Goal: Task Accomplishment & Management: Use online tool/utility

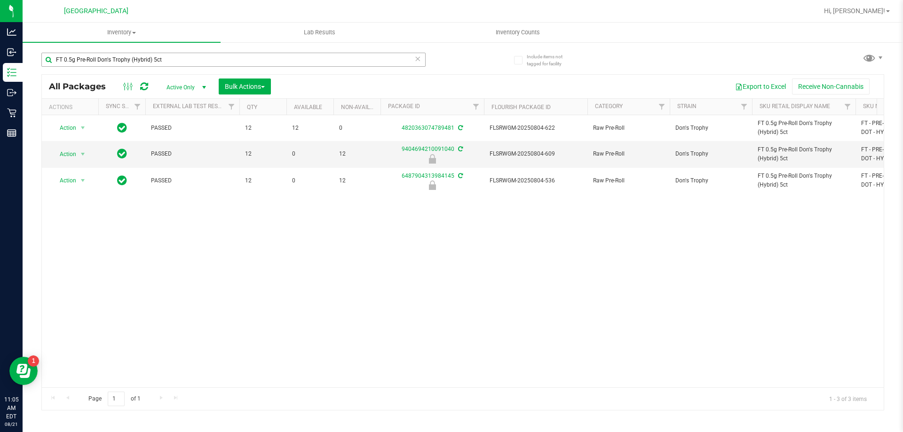
click at [115, 64] on input "FT 0.5g Pre-Roll Don's Trophy (Hybrid) 5ct" at bounding box center [233, 60] width 384 height 14
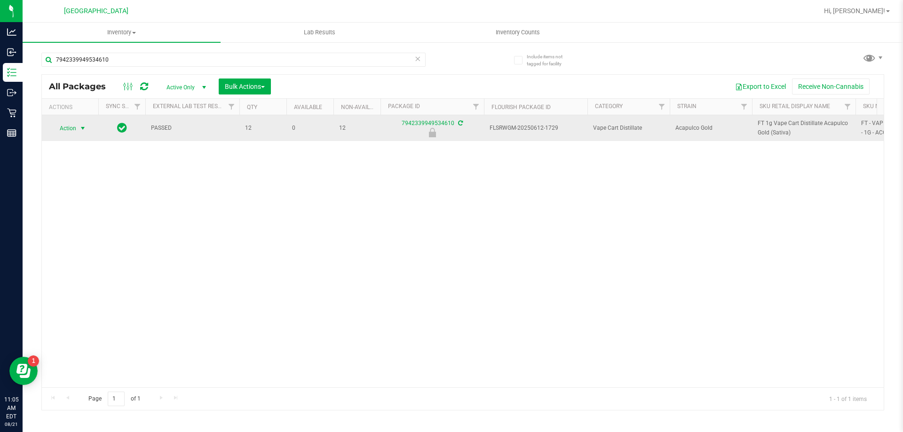
type input "7942339949534610"
click at [74, 127] on span "Action" at bounding box center [63, 128] width 25 height 13
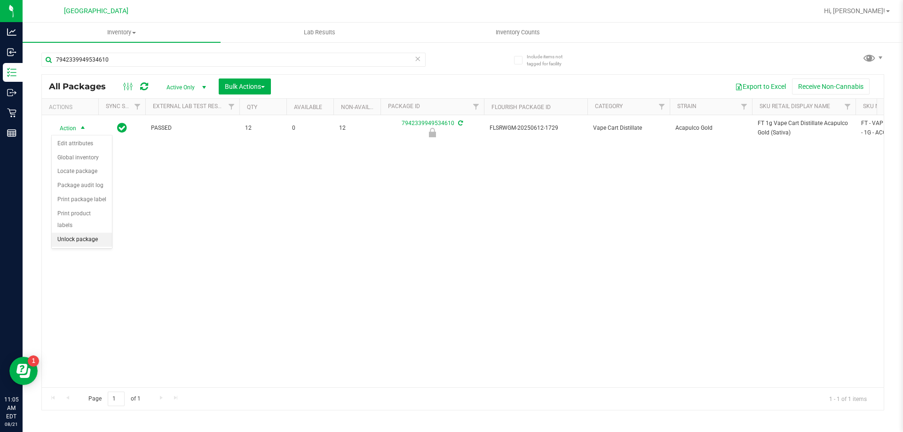
click at [81, 233] on li "Unlock package" at bounding box center [82, 240] width 60 height 14
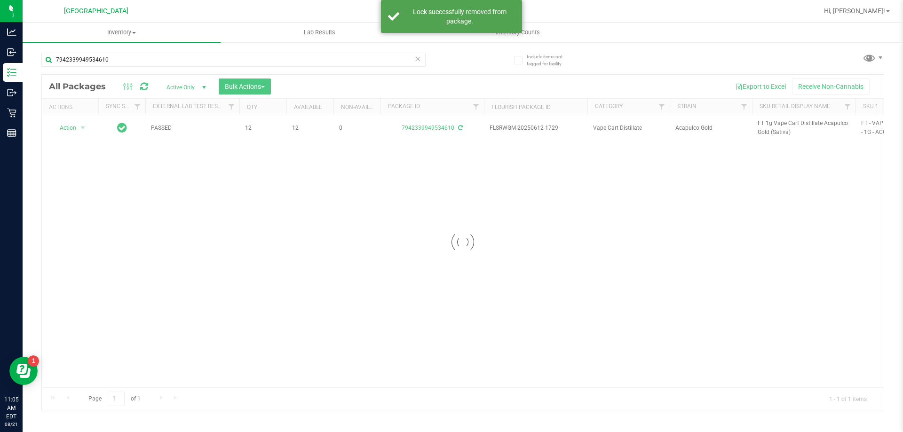
click at [769, 124] on div at bounding box center [463, 242] width 842 height 335
click at [769, 124] on span "FT 1g Vape Cart Distillate Acapulco Gold (Sativa)" at bounding box center [804, 128] width 92 height 18
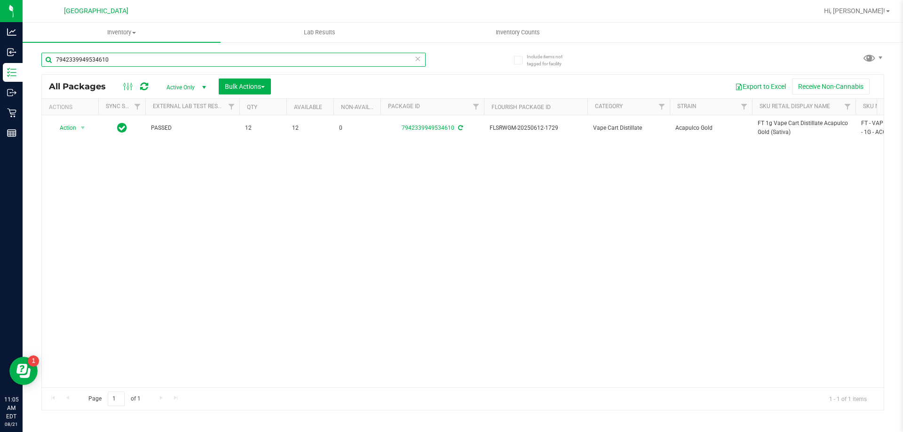
click at [167, 62] on input "7942339949534610" at bounding box center [233, 60] width 384 height 14
paste input "FT 1g Vape Cart Distillate Acapulco Gold (Sativa)"
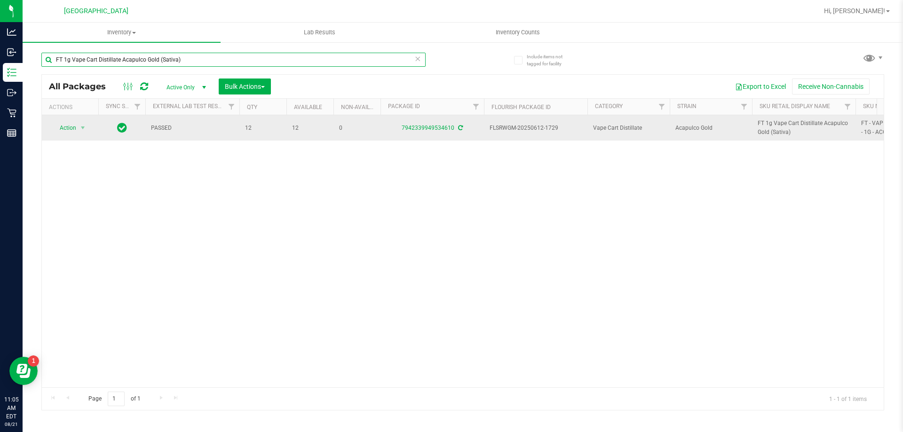
type input "FT 1g Vape Cart Distillate Acapulco Gold (Sativa)"
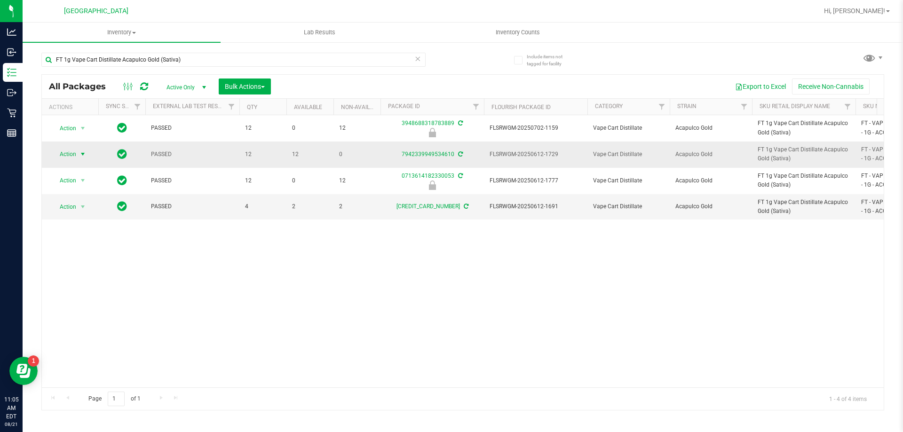
click at [86, 158] on span "select" at bounding box center [83, 154] width 8 height 8
click at [91, 239] on li "Lock package" at bounding box center [88, 240] width 73 height 14
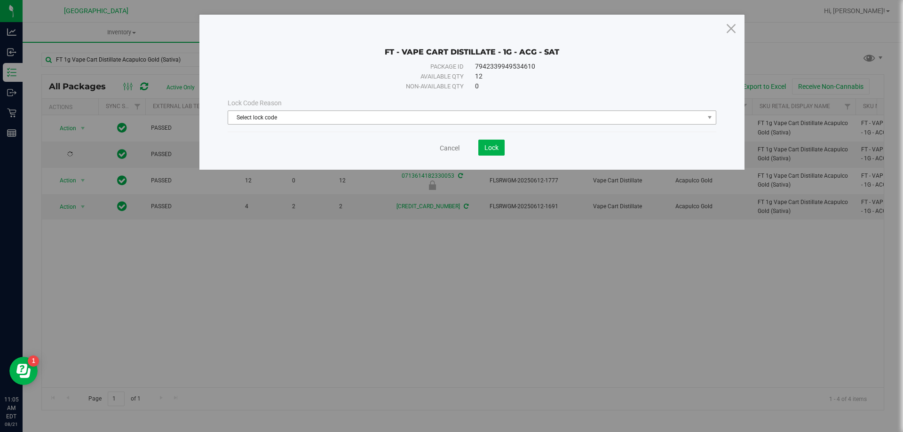
click at [395, 123] on span "Select lock code" at bounding box center [466, 117] width 476 height 13
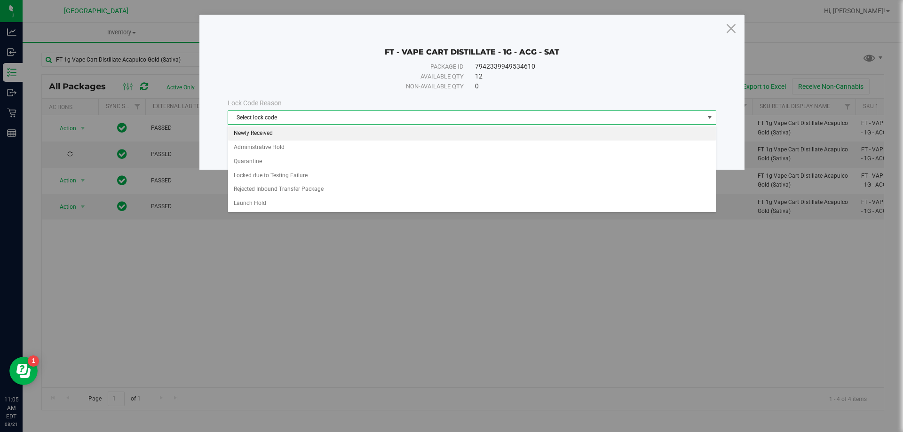
click at [315, 137] on li "Newly Received" at bounding box center [472, 133] width 488 height 14
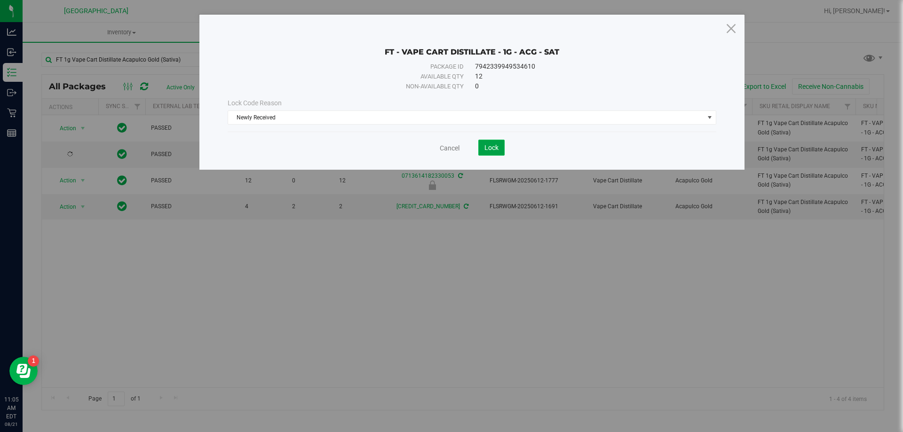
click at [496, 147] on span "Lock" at bounding box center [491, 148] width 14 height 8
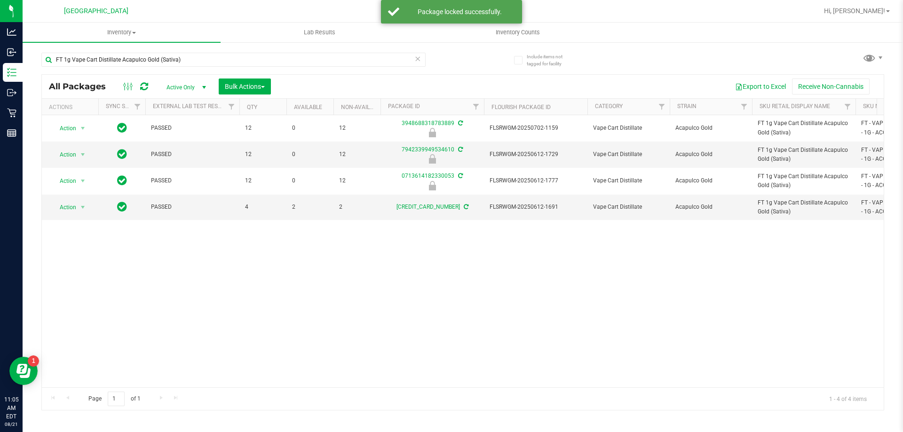
click at [459, 280] on div "Action Action Edit attributes Global inventory Locate package Package audit log…" at bounding box center [463, 251] width 842 height 272
click at [78, 209] on span "select" at bounding box center [83, 207] width 12 height 13
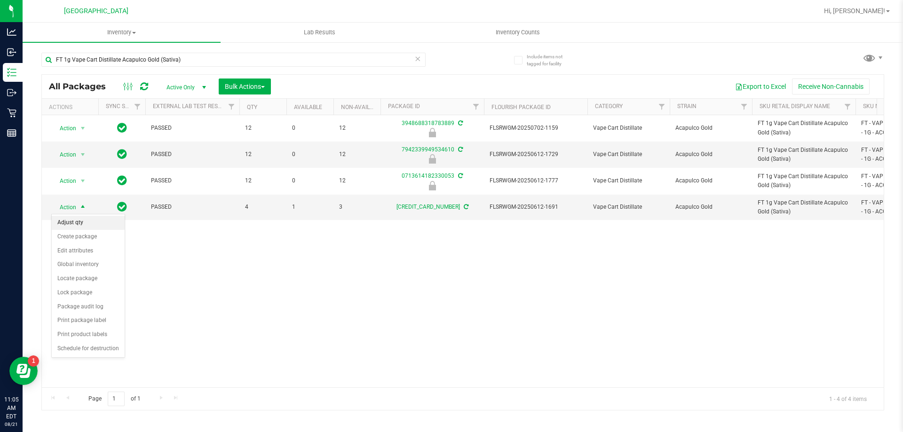
click at [81, 225] on li "Adjust qty" at bounding box center [88, 223] width 73 height 14
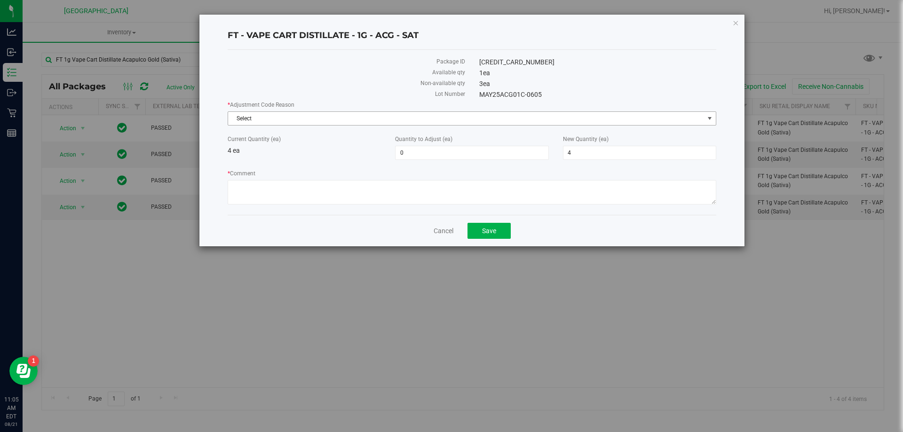
click at [491, 119] on span "Select" at bounding box center [466, 118] width 476 height 13
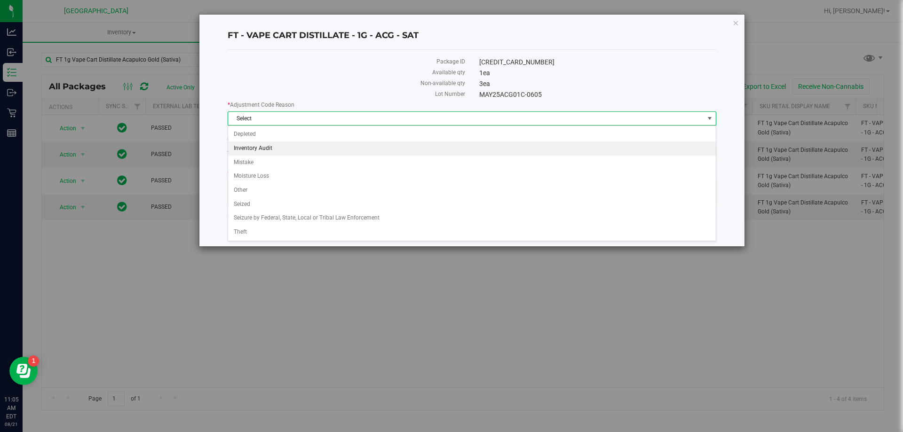
click at [292, 152] on li "Inventory Audit" at bounding box center [472, 149] width 488 height 14
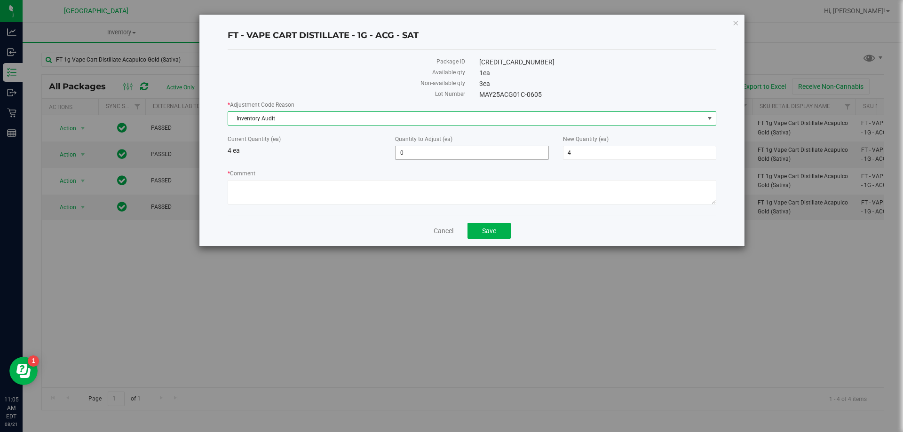
click at [427, 155] on span "0 0" at bounding box center [471, 153] width 153 height 14
click at [0, 0] on input "0" at bounding box center [0, 0] width 0 height 0
type input "-1"
type input "3"
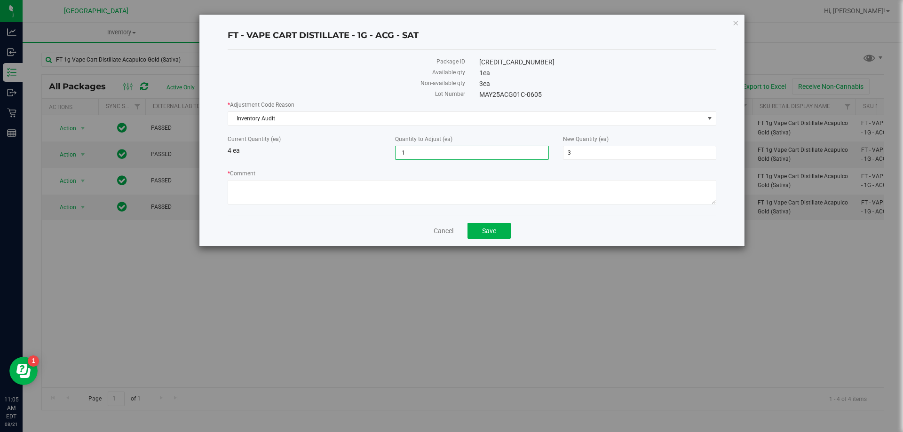
click at [477, 129] on div "* Adjustment Code Reason Inventory Audit Select Depleted Inventory Audit Mistak…" at bounding box center [472, 154] width 489 height 107
click at [441, 179] on div "* Comment" at bounding box center [472, 188] width 489 height 38
click at [428, 190] on textarea "* Comment" at bounding box center [472, 192] width 489 height 24
type textarea "allocation error, -1"
click at [477, 229] on button "Save" at bounding box center [488, 231] width 43 height 16
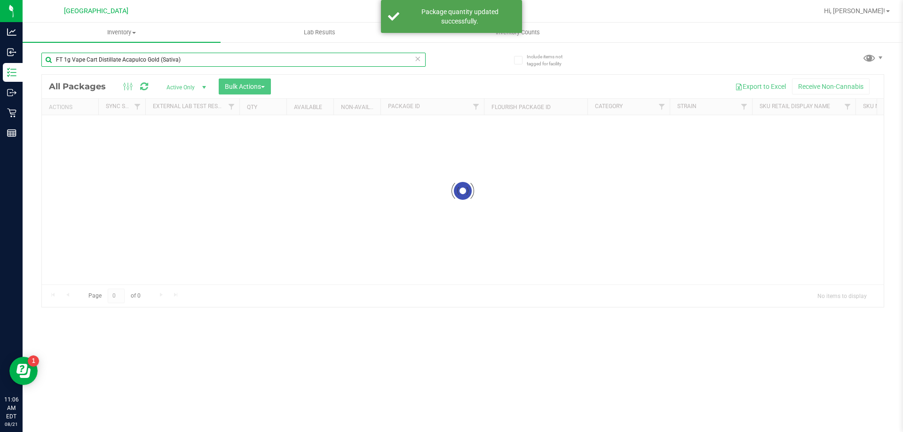
click at [149, 60] on input "FT 1g Vape Cart Distillate Acapulco Gold (Sativa)" at bounding box center [233, 60] width 384 height 14
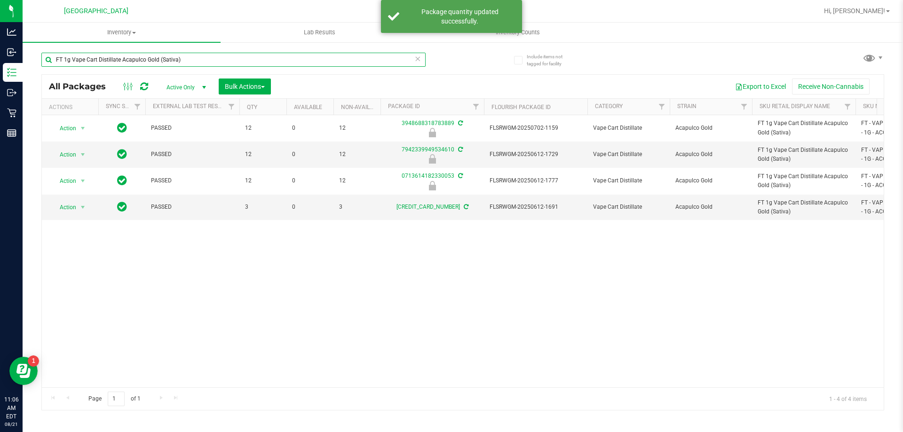
click at [150, 59] on input "FT 1g Vape Cart Distillate Acapulco Gold (Sativa)" at bounding box center [233, 60] width 384 height 14
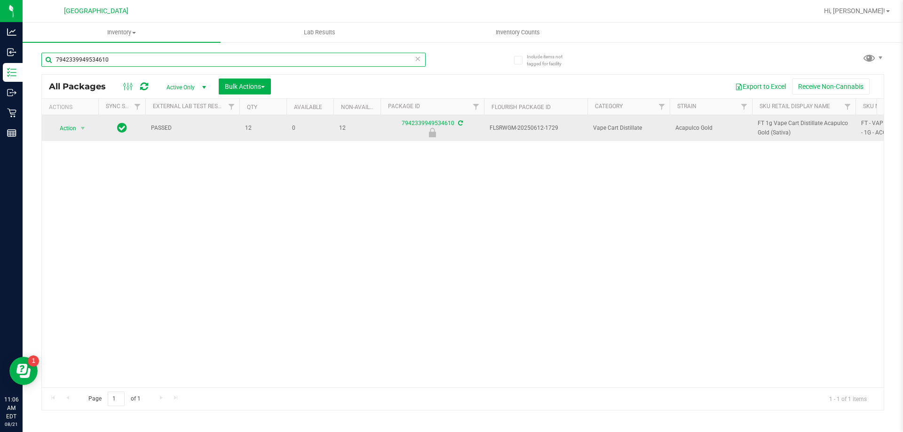
type input "7942339949534610"
click at [74, 134] on span "Action" at bounding box center [63, 128] width 25 height 13
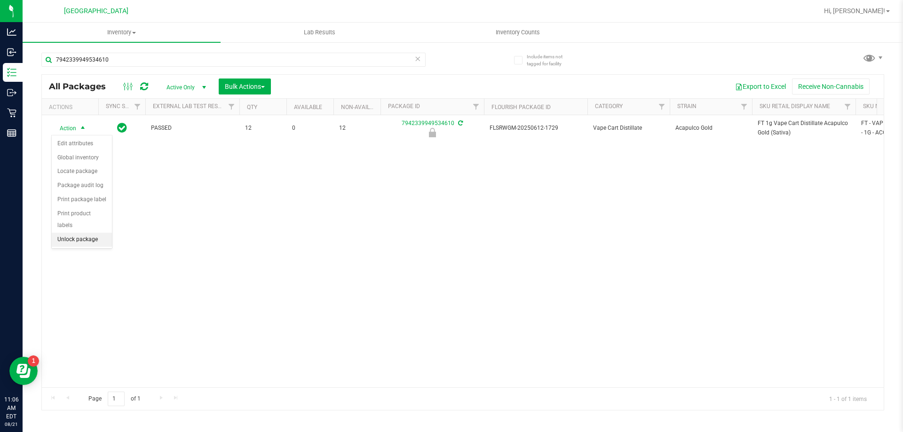
click at [77, 233] on li "Unlock package" at bounding box center [82, 240] width 60 height 14
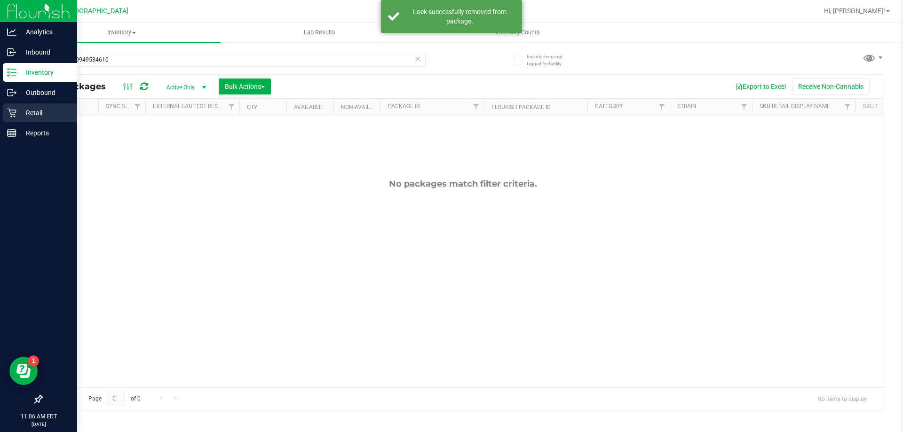
click at [22, 113] on p "Retail" at bounding box center [44, 112] width 56 height 11
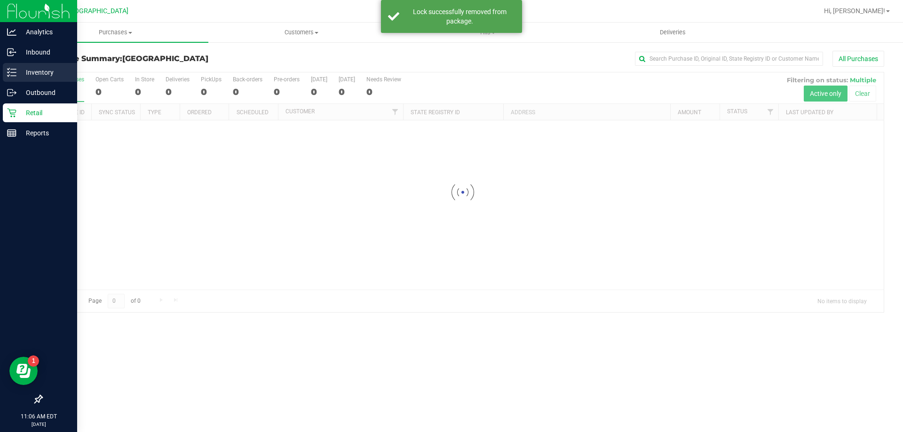
click at [42, 71] on p "Inventory" at bounding box center [44, 72] width 56 height 11
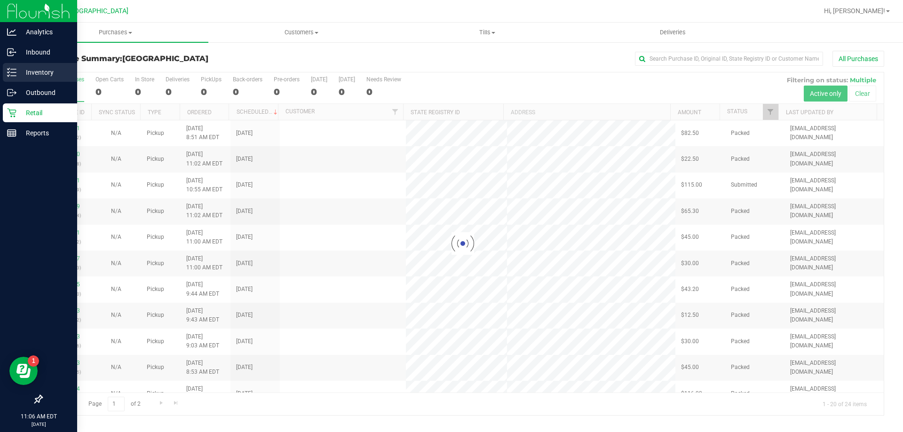
click at [37, 72] on p "Inventory" at bounding box center [44, 72] width 56 height 11
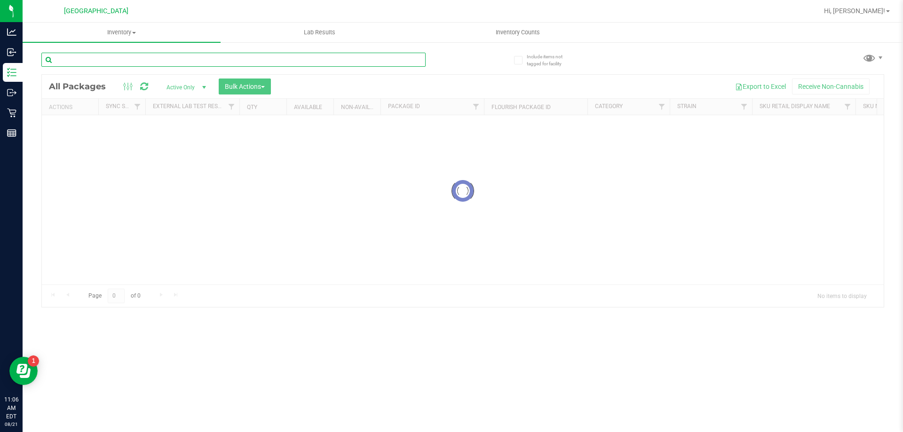
click at [110, 64] on input "text" at bounding box center [233, 60] width 384 height 14
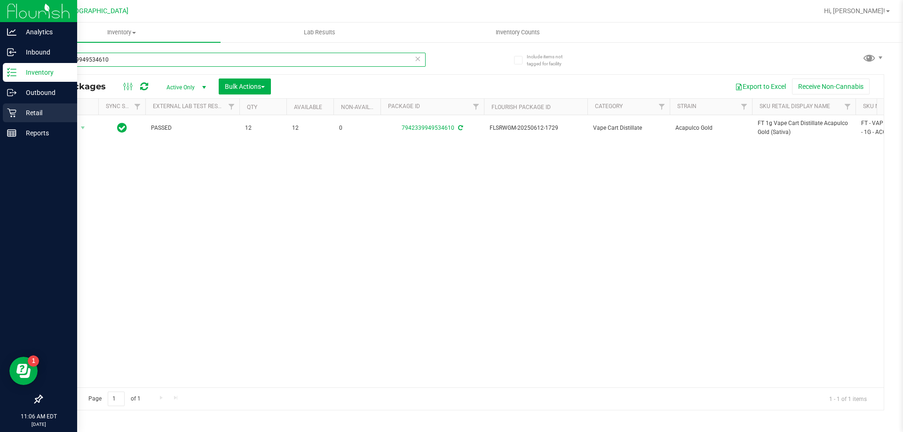
type input "7942339949534610"
click at [41, 112] on p "Retail" at bounding box center [44, 112] width 56 height 11
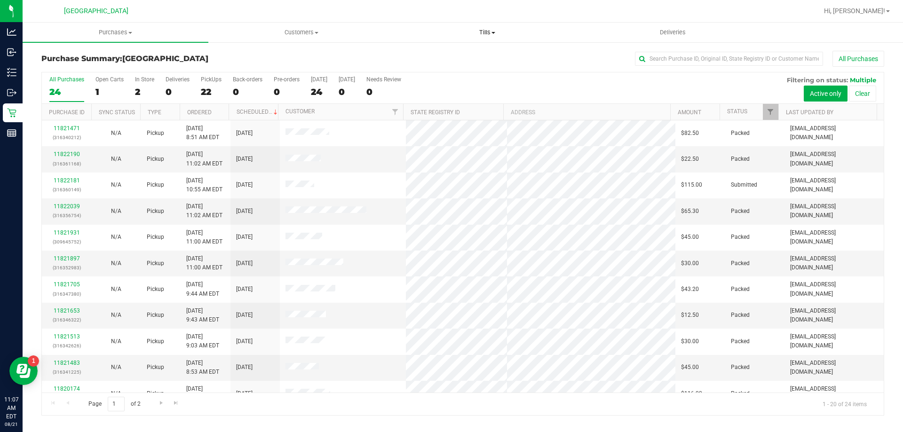
click at [487, 33] on span "Tills" at bounding box center [487, 32] width 185 height 8
click at [470, 59] on li "Manage tills" at bounding box center [487, 56] width 186 height 11
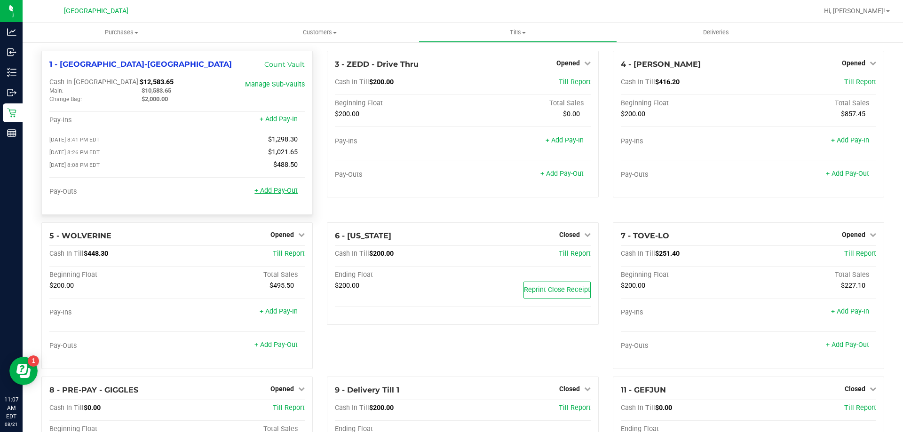
click at [279, 194] on link "+ Add Pay-Out" at bounding box center [275, 191] width 43 height 8
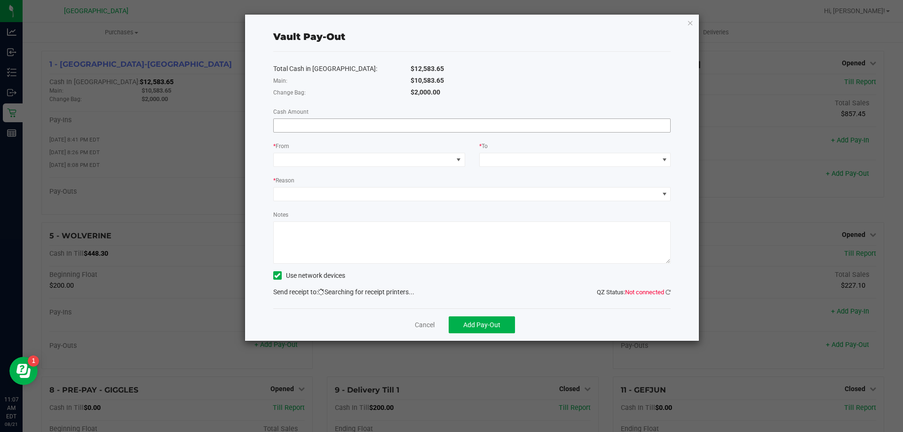
click at [337, 121] on input at bounding box center [472, 125] width 397 height 13
type input "$10,583.65"
click at [380, 95] on div "Change Bag:" at bounding box center [334, 92] width 137 height 10
click at [339, 157] on span at bounding box center [363, 159] width 179 height 13
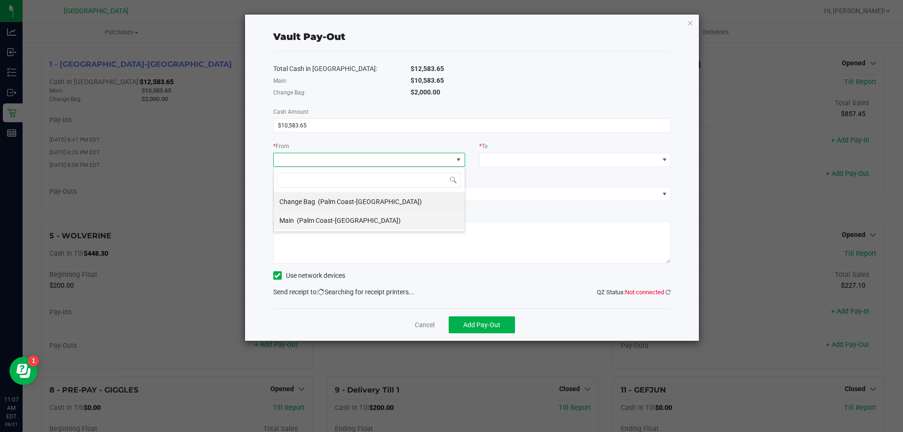
scroll to position [14, 192]
click at [311, 221] on span "(Palm Coast-Vault)" at bounding box center [349, 221] width 104 height 8
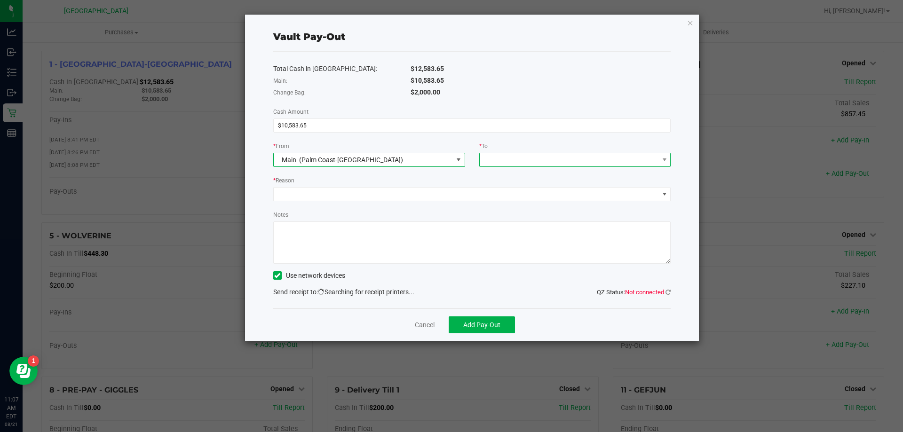
click at [504, 157] on span at bounding box center [569, 159] width 179 height 13
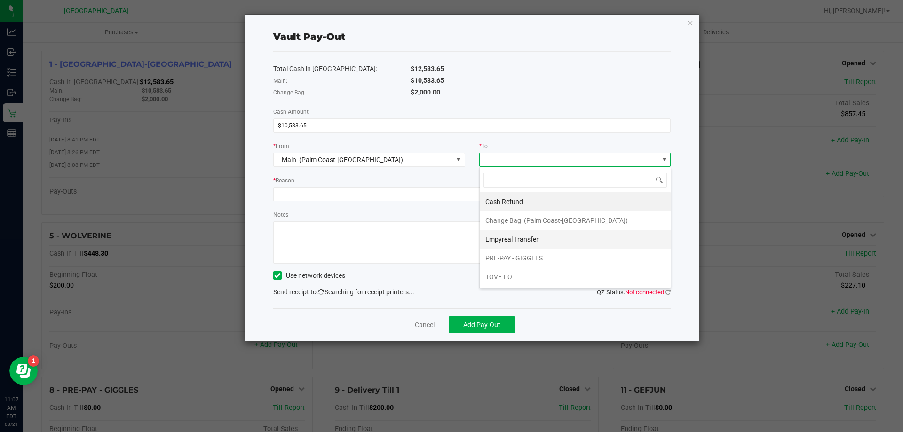
click at [538, 238] on div "Empyreal Transfer" at bounding box center [512, 239] width 55 height 17
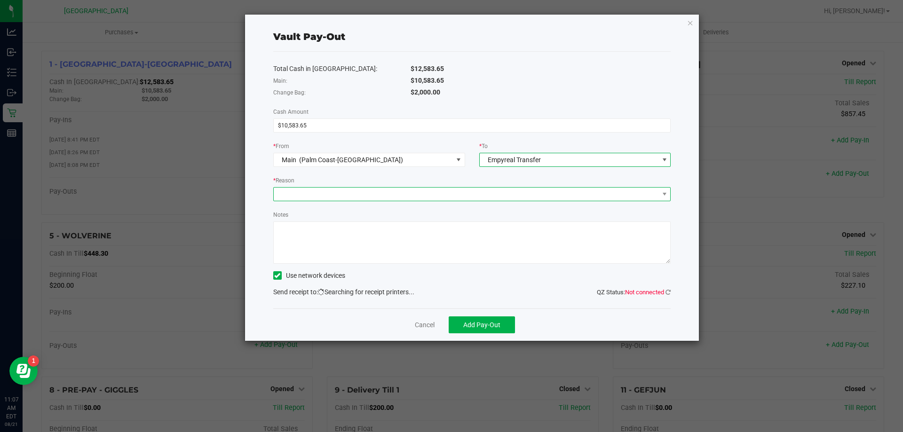
click at [377, 196] on span at bounding box center [466, 194] width 385 height 13
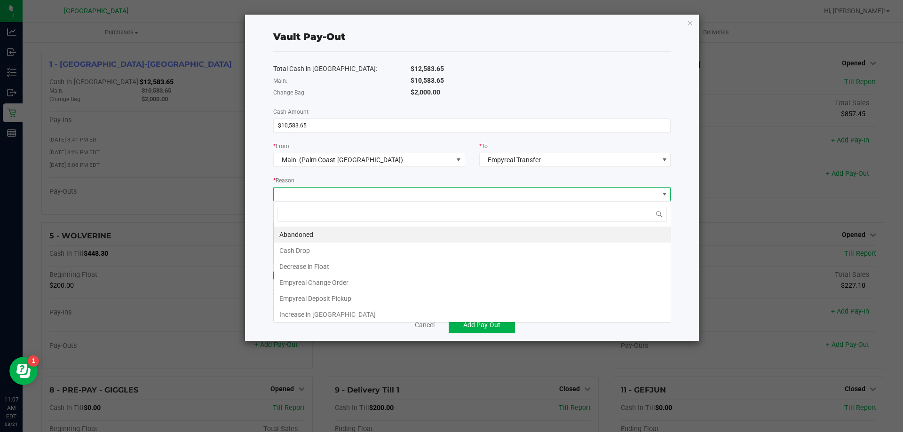
scroll to position [14, 397]
click at [347, 294] on li "Empyreal Deposit Pickup" at bounding box center [472, 299] width 397 height 16
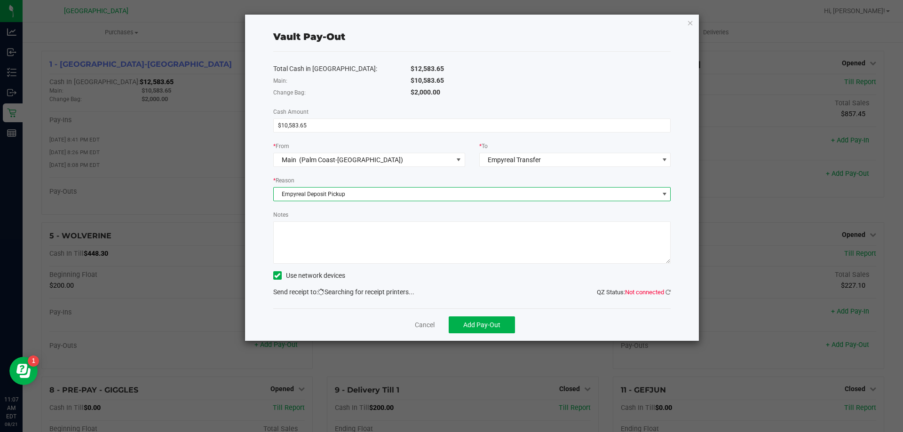
click at [352, 249] on textarea "Notes" at bounding box center [472, 242] width 398 height 42
type textarea "EG"
click at [438, 286] on div "Total Cash in Vault: $12,583.65 Main: $10,583.65 Change Bag: $2,000.00 Cash Amo…" at bounding box center [472, 180] width 398 height 257
click at [665, 290] on icon at bounding box center [667, 292] width 5 height 6
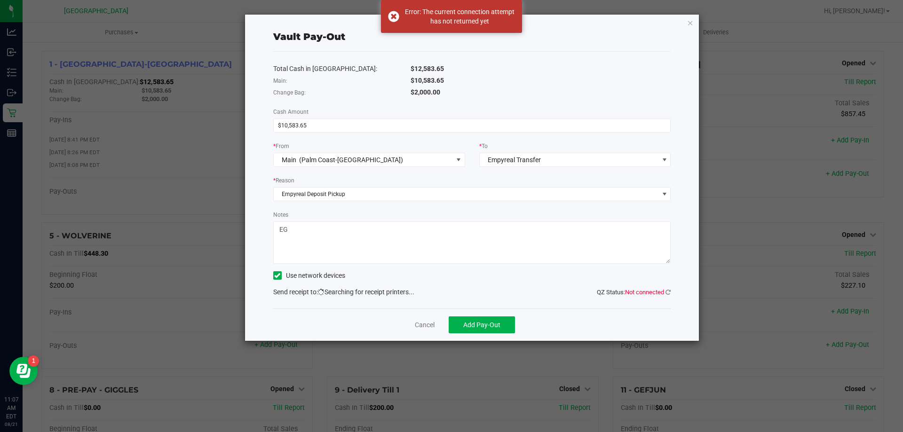
click at [664, 293] on span "QZ Status: Not connected" at bounding box center [634, 292] width 74 height 7
click at [668, 289] on icon at bounding box center [667, 292] width 5 height 6
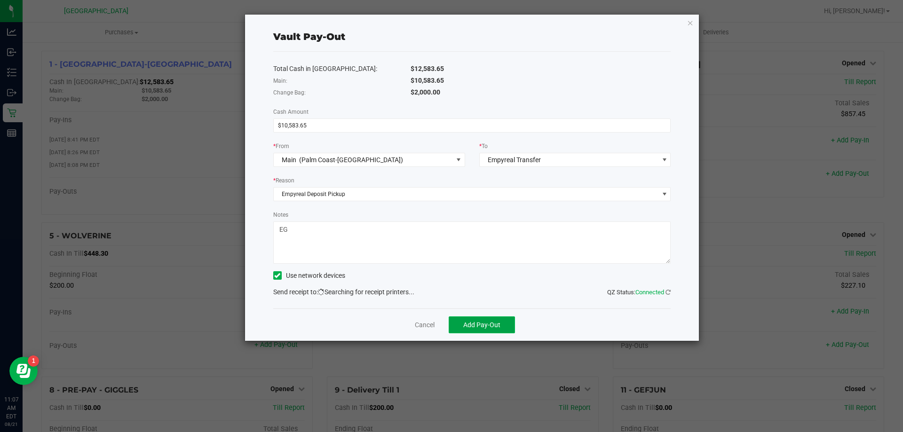
click at [483, 325] on span "Add Pay-Out" at bounding box center [481, 325] width 37 height 8
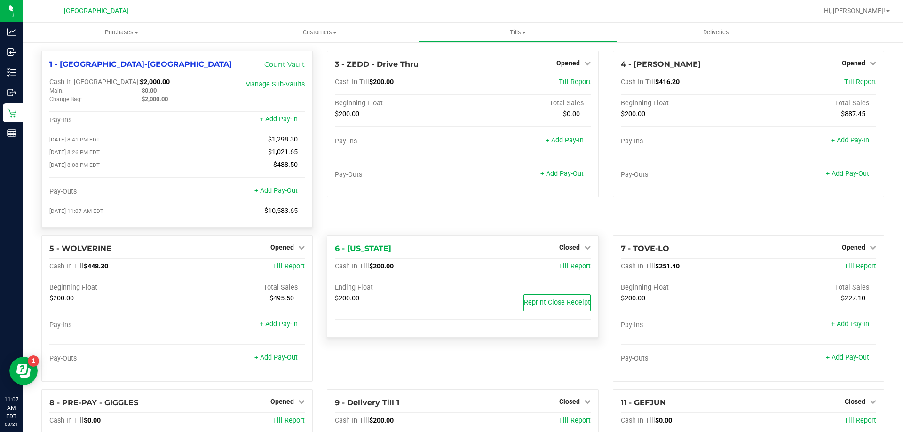
click at [279, 214] on span "$10,583.65" at bounding box center [280, 211] width 33 height 8
click at [94, 213] on span "08/21/2025 11:07 AM EDT" at bounding box center [76, 211] width 54 height 7
drag, startPoint x: 94, startPoint y: 213, endPoint x: 174, endPoint y: 213, distance: 80.4
click at [103, 213] on span "08/21/2025 11:07 AM EDT" at bounding box center [76, 211] width 54 height 7
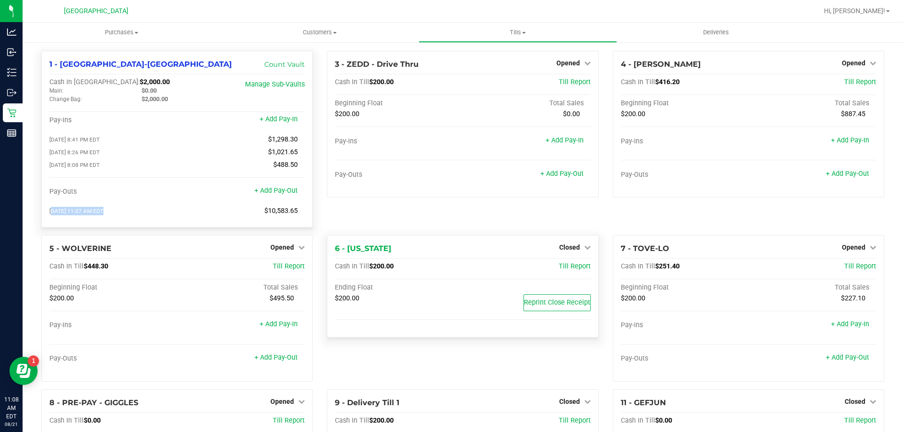
click at [174, 213] on div "08/21/2025 11:07 AM EDT $10,583.65" at bounding box center [176, 211] width 255 height 8
click at [267, 212] on span "$10,583.65" at bounding box center [280, 211] width 33 height 8
click at [229, 212] on div "08/21/2025 11:07 AM EDT $10,583.65" at bounding box center [176, 211] width 255 height 8
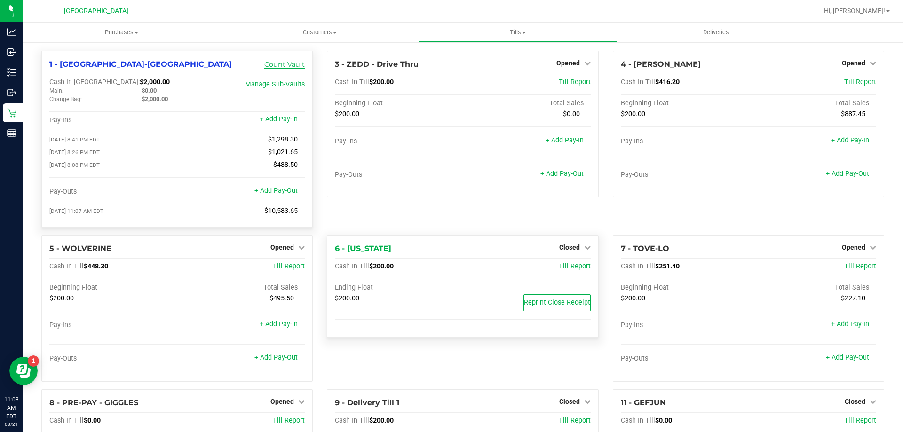
click at [286, 64] on link "Count Vault" at bounding box center [284, 64] width 40 height 8
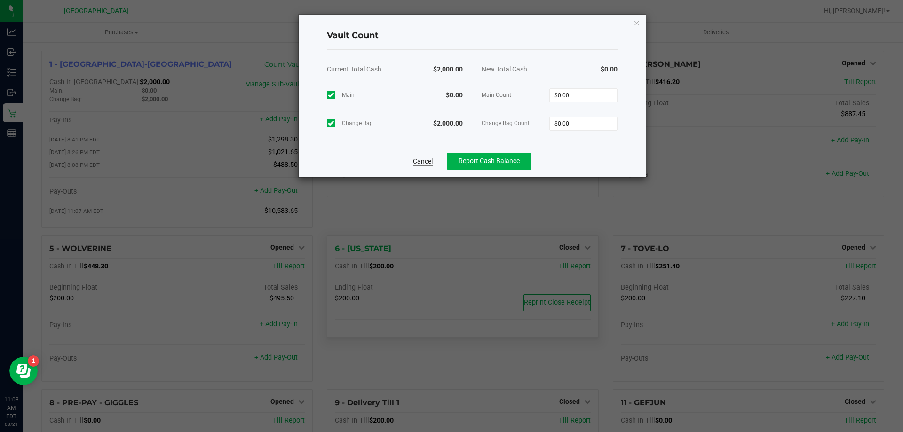
click at [422, 160] on link "Cancel" at bounding box center [423, 161] width 20 height 9
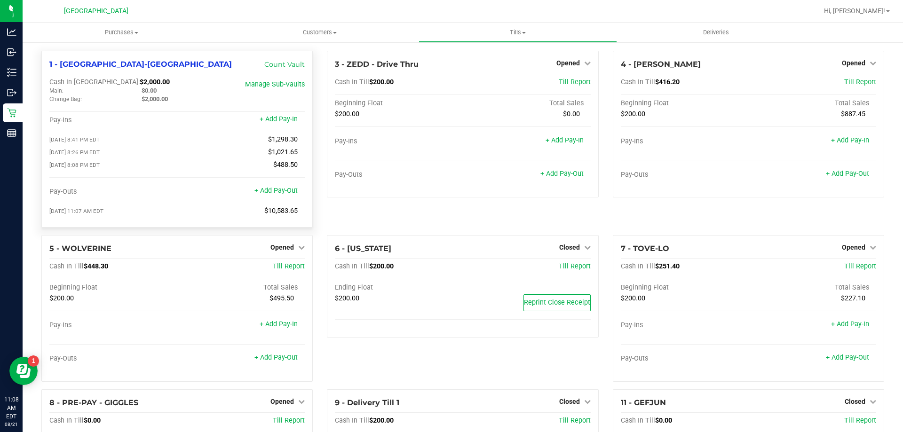
click at [87, 213] on span "08/21/2025 11:07 AM EDT" at bounding box center [76, 211] width 54 height 7
click at [145, 213] on div "08/21/2025 11:07 AM EDT $10,583.65" at bounding box center [176, 211] width 255 height 8
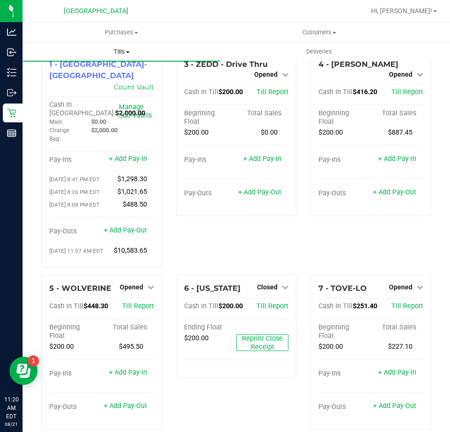
click at [117, 49] on span "Tills" at bounding box center [121, 51] width 197 height 8
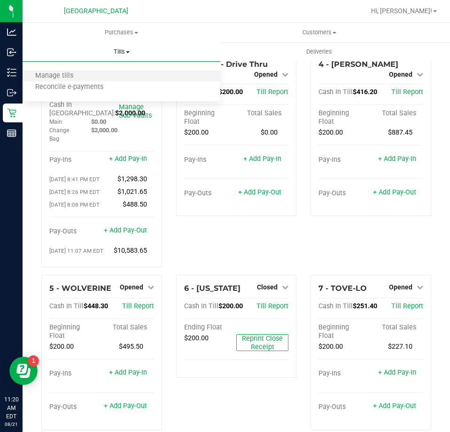
click at [106, 77] on li "Manage tills" at bounding box center [122, 76] width 198 height 11
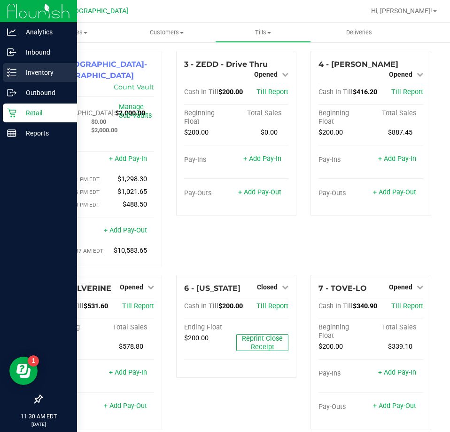
click at [28, 70] on p "Inventory" at bounding box center [44, 72] width 56 height 11
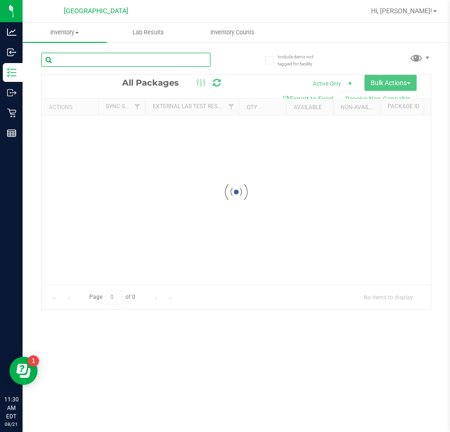
click at [98, 58] on div "Inventory All packages All inventory Waste log Create inventory Lab Results Inv…" at bounding box center [237, 227] width 428 height 409
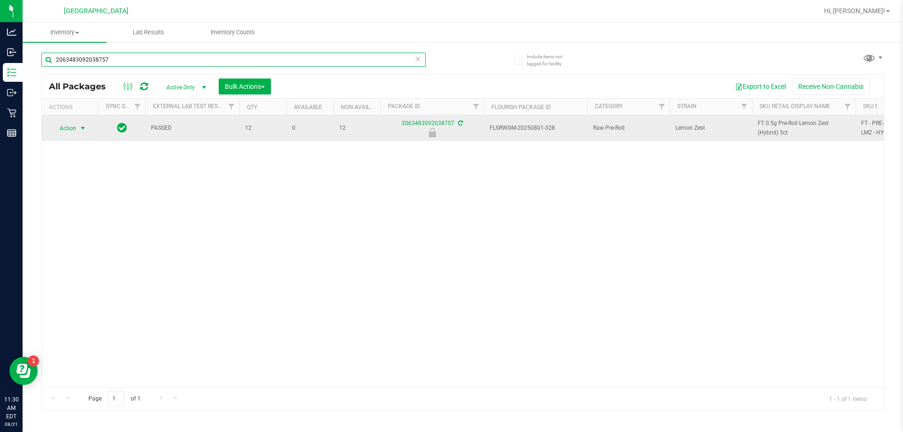
type input "2063483092038757"
click at [78, 130] on span "select" at bounding box center [83, 128] width 12 height 13
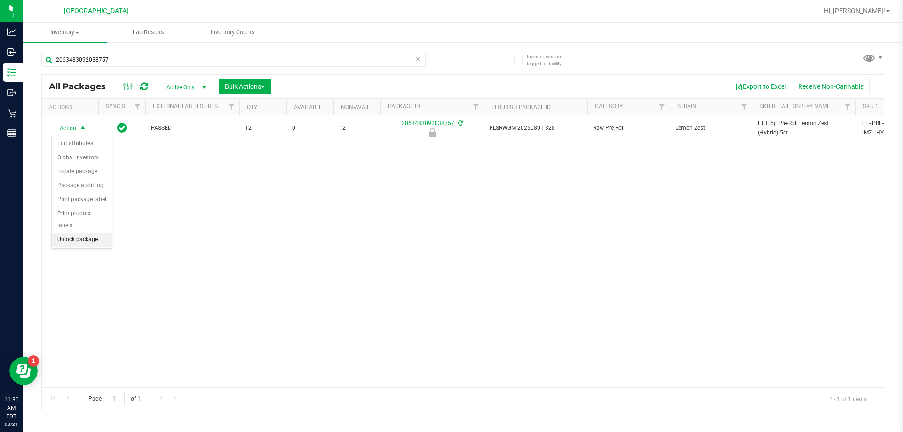
click at [83, 233] on li "Unlock package" at bounding box center [82, 240] width 60 height 14
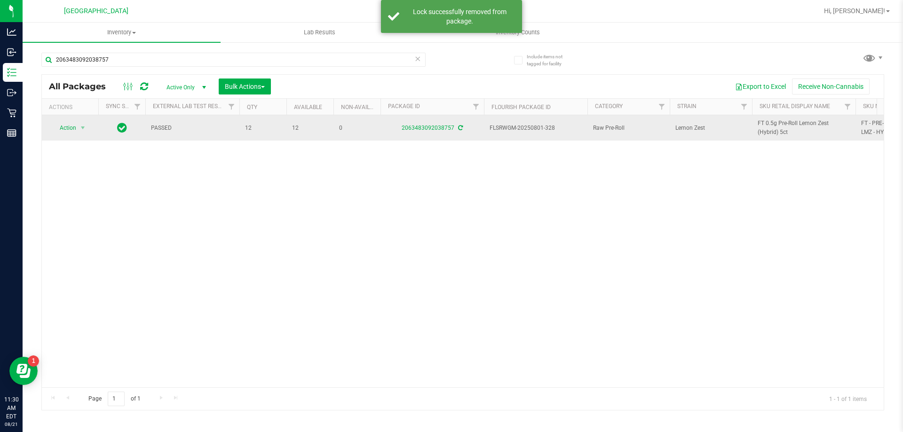
click at [764, 123] on span "FT 0.5g Pre-Roll Lemon Zest (Hybrid) 5ct" at bounding box center [804, 128] width 92 height 18
copy tr "FT 0.5g Pre-Roll Lemon Zest (Hybrid) 5ct"
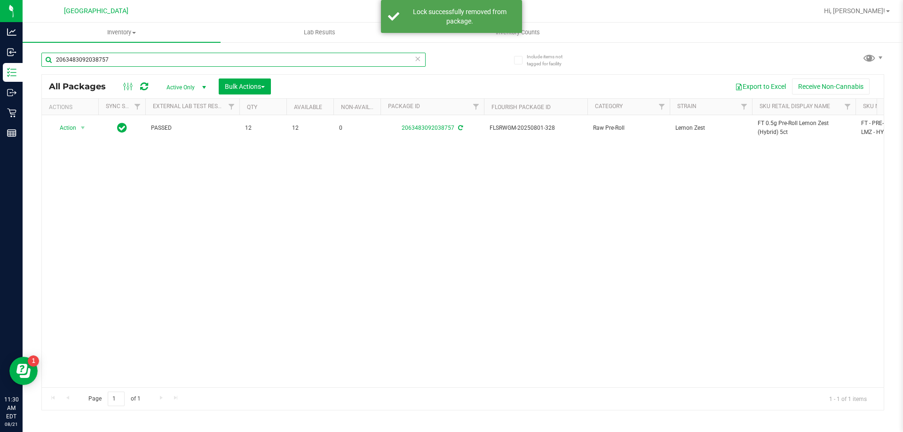
click at [162, 53] on input "2063483092038757" at bounding box center [233, 60] width 384 height 14
click at [161, 55] on input "2063483092038757" at bounding box center [233, 60] width 384 height 14
paste input "FT 0.5g Pre-Roll Lemon Zest (Hybrid) 5ct"
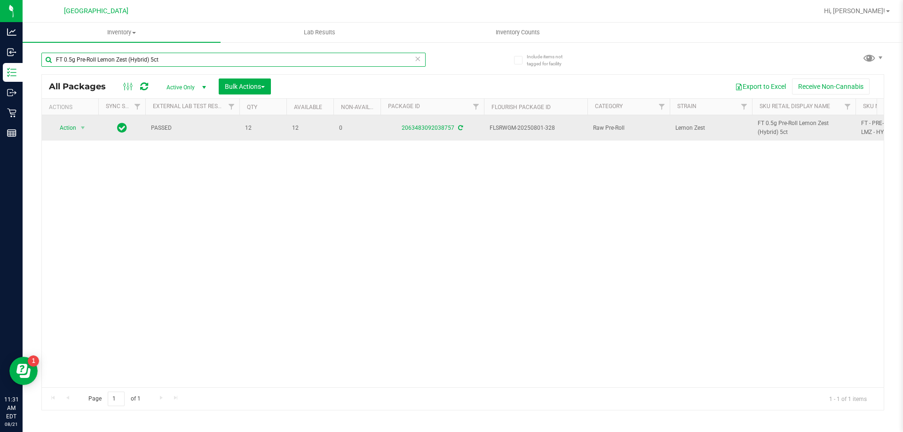
type input "FT 0.5g Pre-Roll Lemon Zest (Hybrid) 5ct"
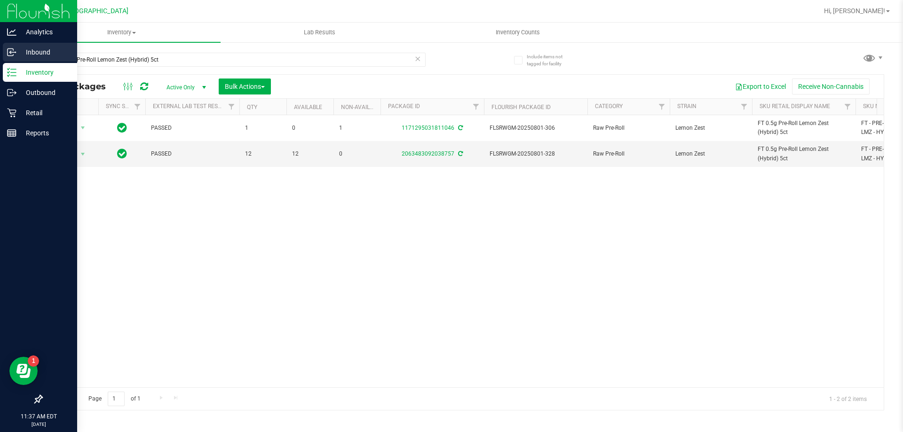
click at [39, 49] on p "Inbound" at bounding box center [44, 52] width 56 height 11
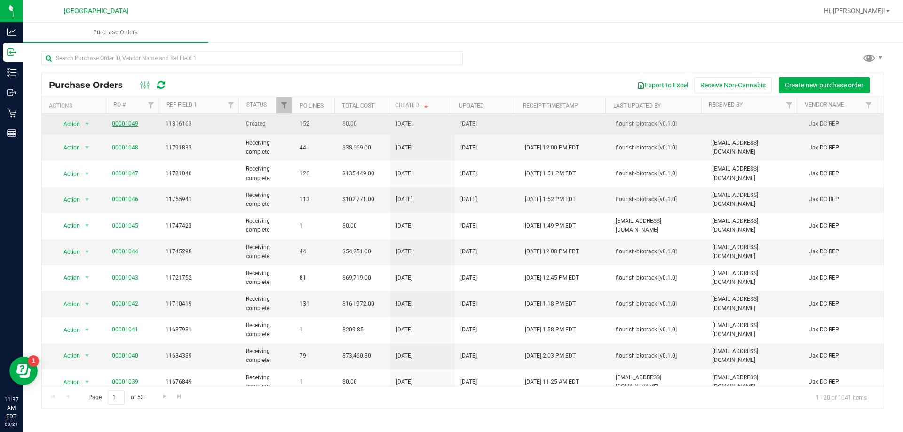
click at [133, 123] on link "00001049" at bounding box center [125, 123] width 26 height 7
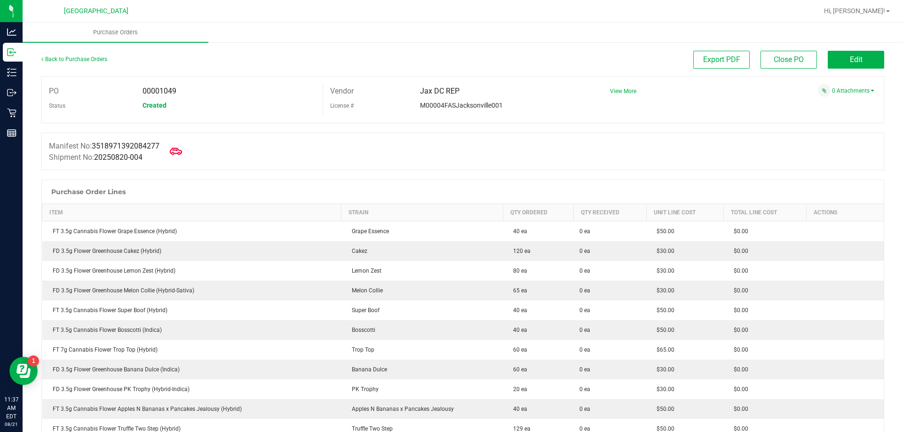
click at [180, 150] on icon at bounding box center [176, 151] width 12 height 7
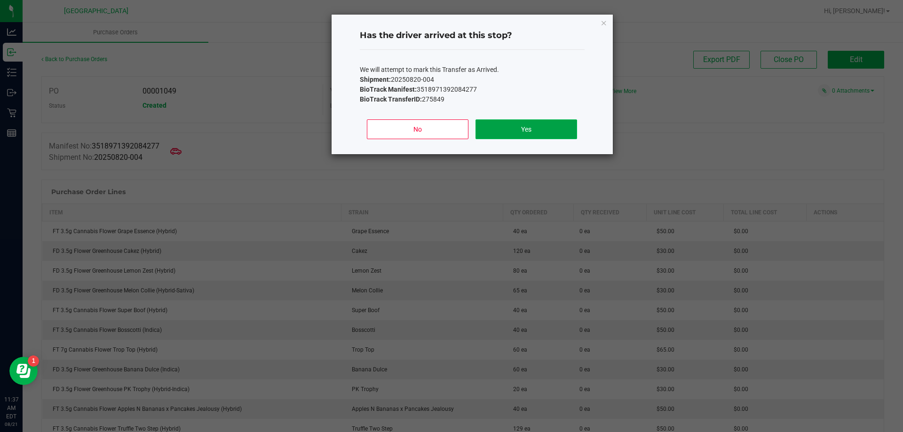
click at [552, 133] on button "Yes" at bounding box center [525, 129] width 101 height 20
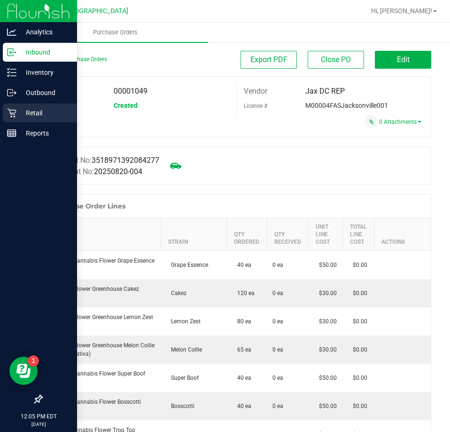
click at [25, 111] on p "Retail" at bounding box center [44, 112] width 56 height 11
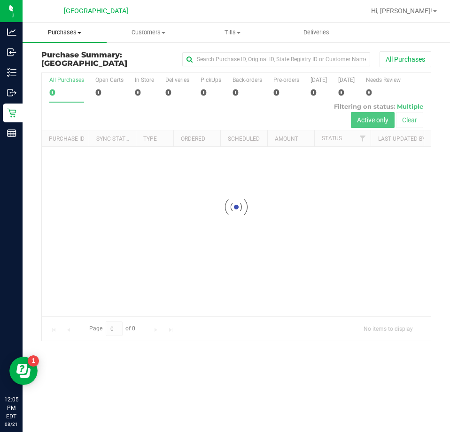
click at [75, 30] on span "Purchases" at bounding box center [65, 32] width 84 height 8
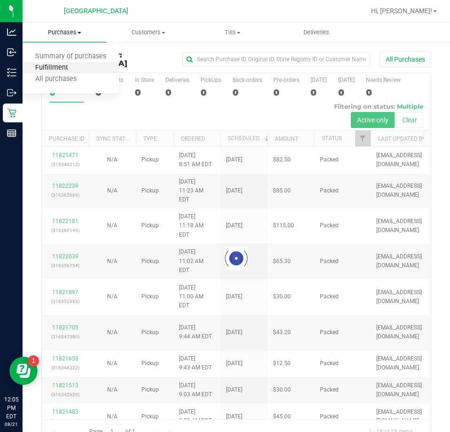
click at [56, 69] on span "Fulfillment" at bounding box center [52, 68] width 58 height 8
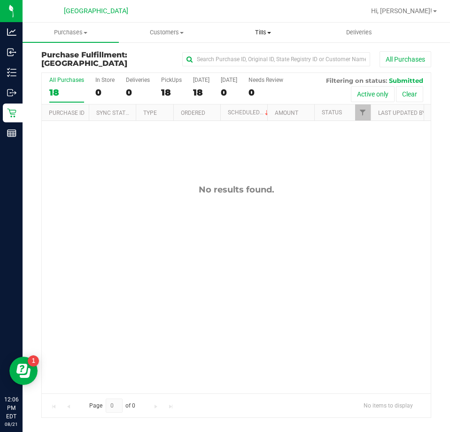
click at [261, 30] on span "Tills" at bounding box center [263, 32] width 95 height 8
click at [252, 55] on span "Manage tills" at bounding box center [246, 57] width 63 height 8
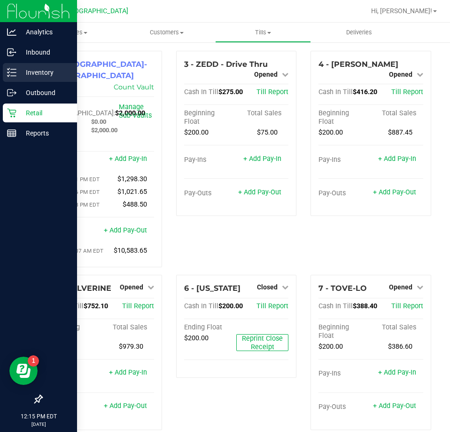
click at [42, 71] on p "Inventory" at bounding box center [44, 72] width 56 height 11
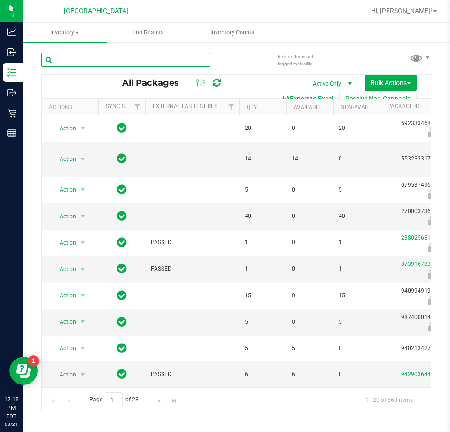
click at [139, 61] on input "text" at bounding box center [125, 60] width 169 height 14
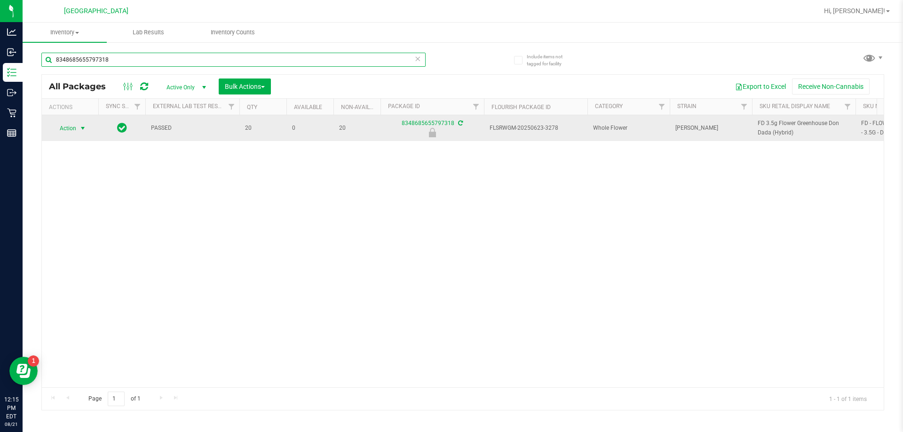
type input "8348685655797318"
click at [73, 125] on span "Action" at bounding box center [63, 128] width 25 height 13
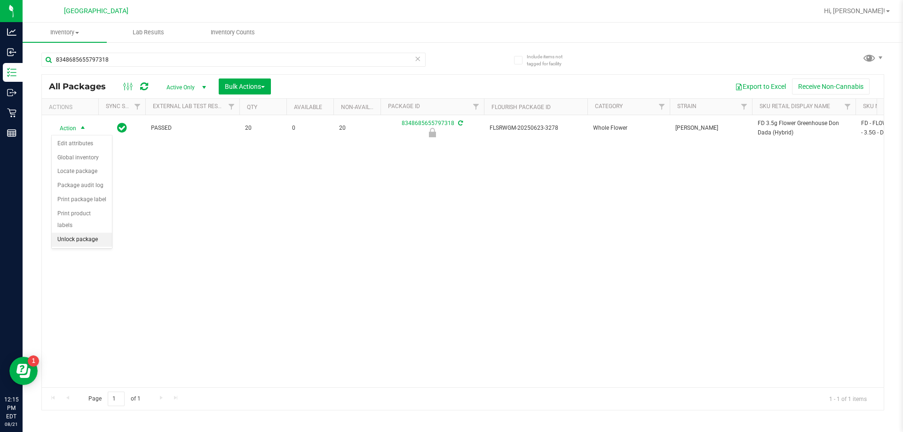
click at [72, 233] on li "Unlock package" at bounding box center [82, 240] width 60 height 14
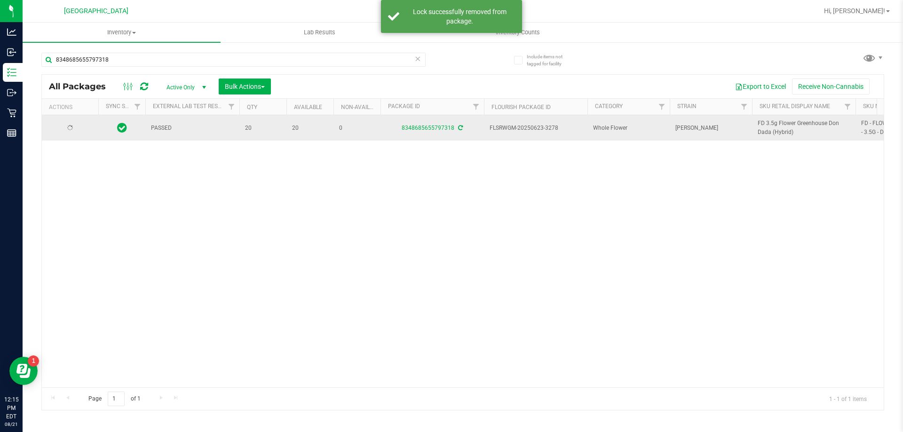
click at [766, 126] on span "FD 3.5g Flower Greenhouse Don Dada (Hybrid)" at bounding box center [804, 128] width 92 height 18
click at [768, 125] on span "FD 3.5g Flower Greenhouse Don Dada (Hybrid)" at bounding box center [804, 128] width 92 height 18
click at [769, 124] on span "FD 3.5g Flower Greenhouse Don Dada (Hybrid)" at bounding box center [804, 128] width 92 height 18
copy tr "FD 3.5g Flower Greenhouse Don Dada (Hybrid)"
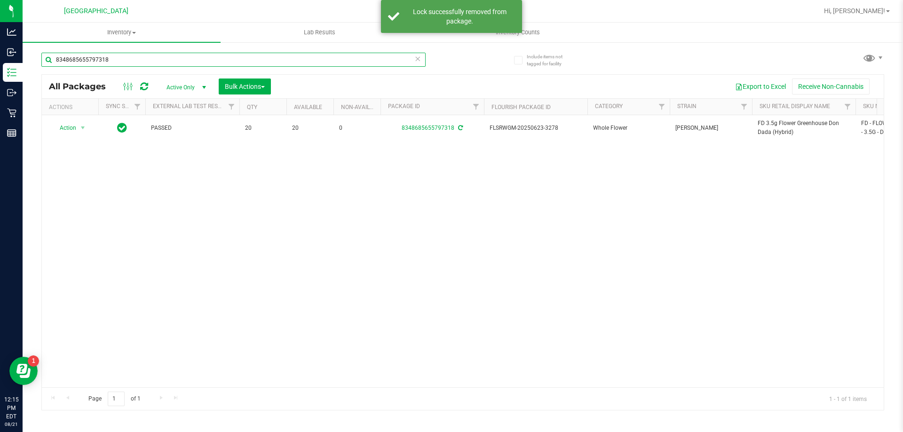
click at [170, 60] on input "8348685655797318" at bounding box center [233, 60] width 384 height 14
paste input "FD 3.5g Flower Greenhouse Don Dada (Hybrid)"
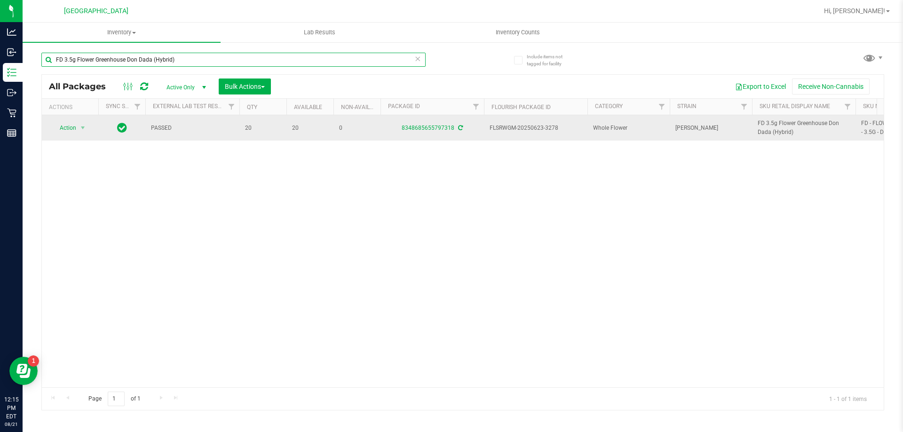
type input "FD 3.5g Flower Greenhouse Don Dada (Hybrid)"
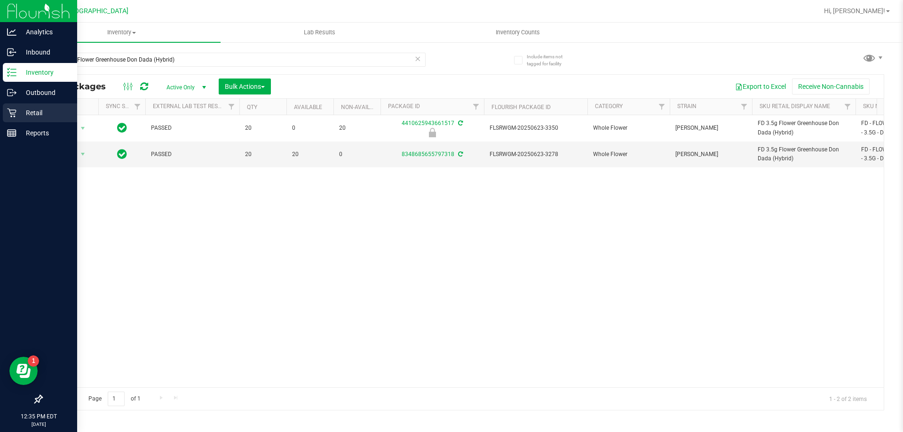
click at [32, 109] on p "Retail" at bounding box center [44, 112] width 56 height 11
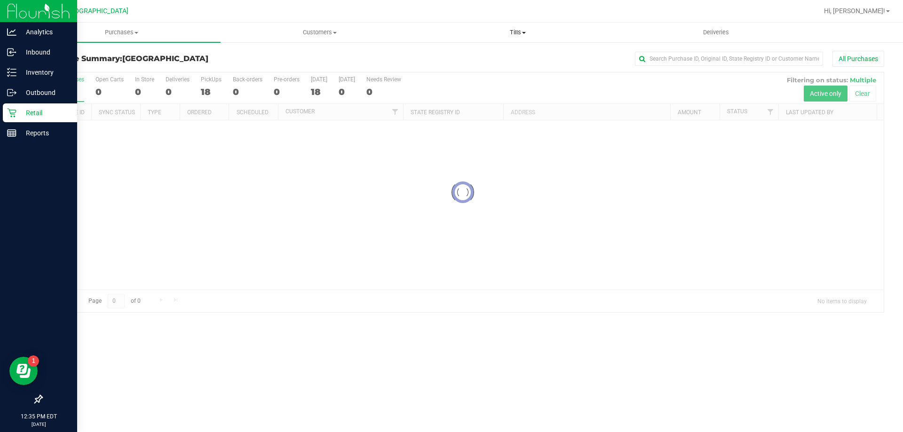
click at [519, 29] on span "Tills" at bounding box center [517, 32] width 197 height 8
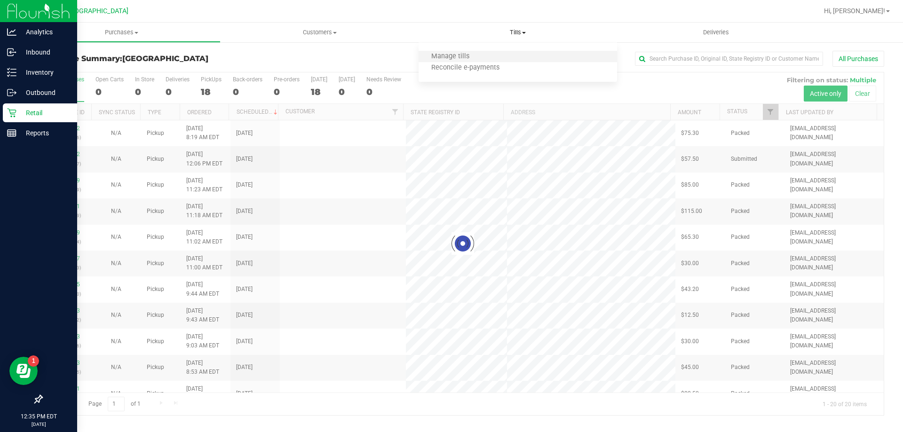
click at [490, 54] on li "Manage tills" at bounding box center [518, 56] width 198 height 11
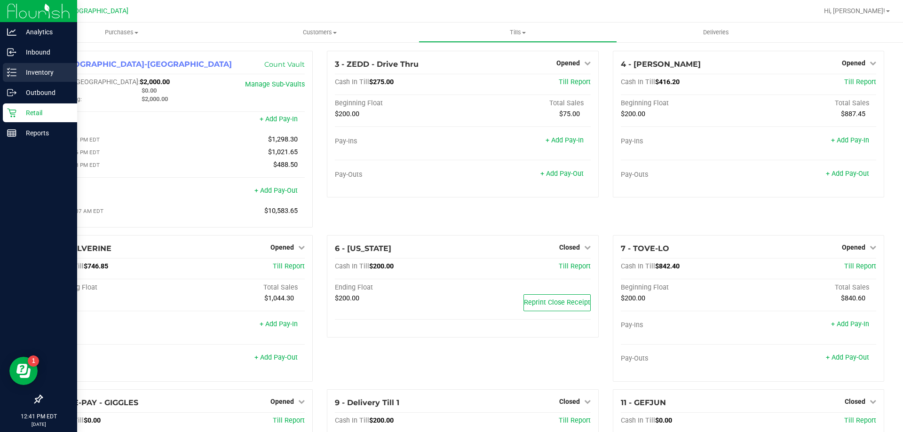
click at [29, 71] on p "Inventory" at bounding box center [44, 72] width 56 height 11
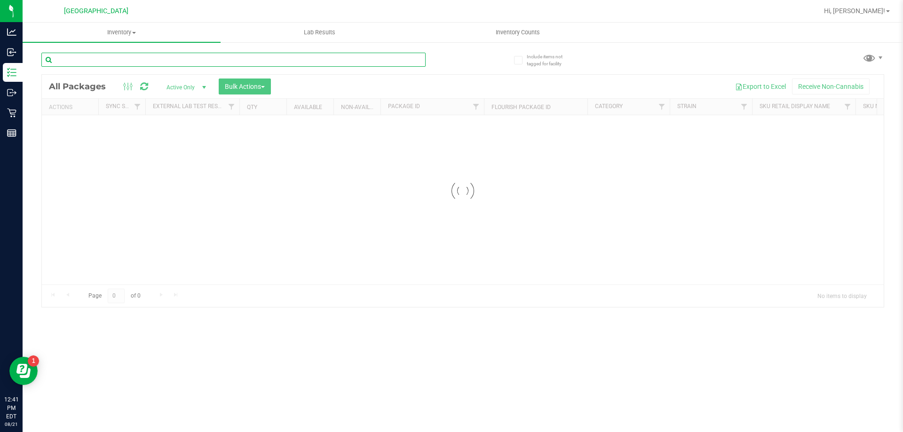
click at [129, 62] on input "text" at bounding box center [233, 60] width 384 height 14
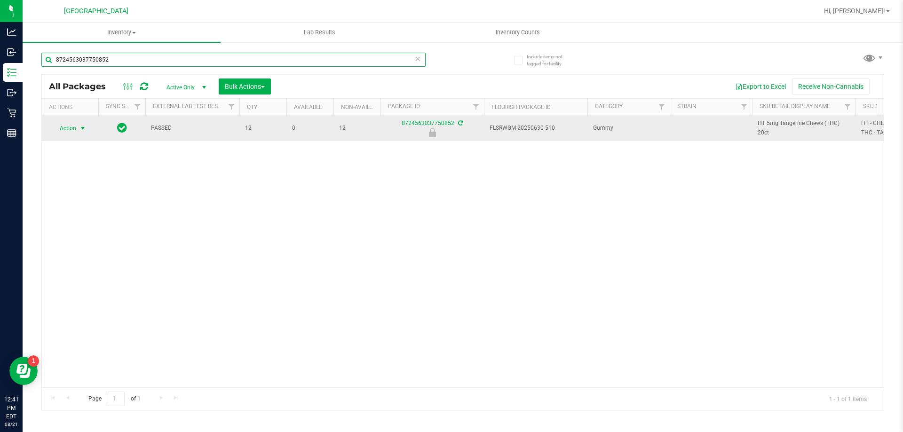
type input "8724563037750852"
click at [79, 129] on span "select" at bounding box center [83, 129] width 8 height 8
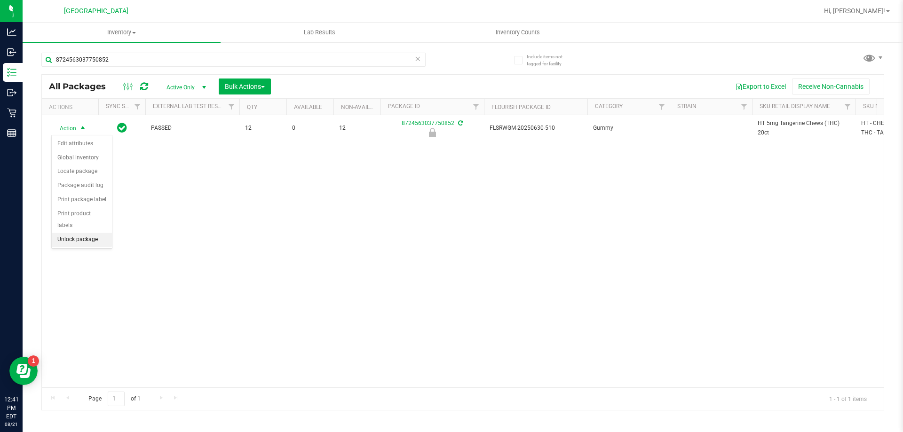
click at [85, 233] on li "Unlock package" at bounding box center [82, 240] width 60 height 14
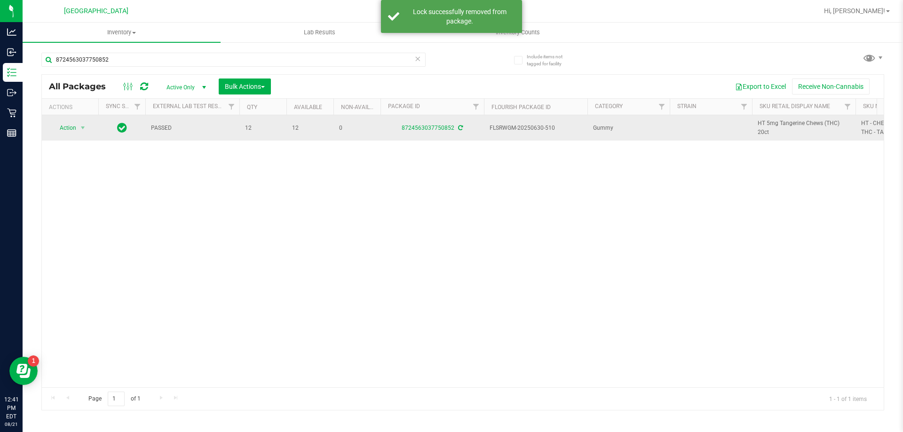
click at [770, 123] on span "HT 5mg Tangerine Chews (THC) 20ct" at bounding box center [804, 128] width 92 height 18
copy tr "HT 5mg Tangerine Chews (THC) 20ct"
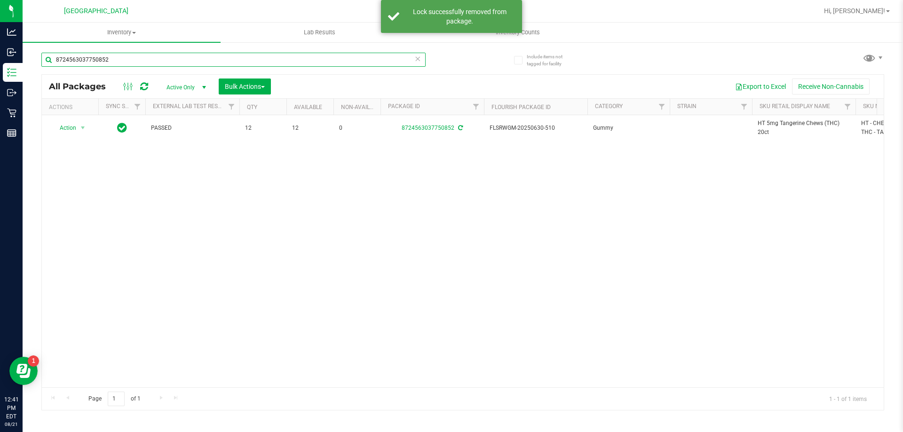
click at [160, 57] on input "8724563037750852" at bounding box center [233, 60] width 384 height 14
paste input "HT 5mg Tangerine Chews (THC) 20ct"
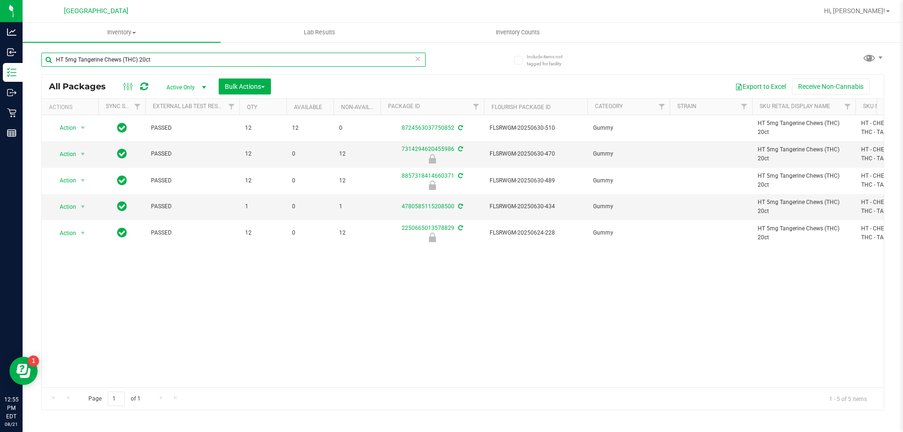
click at [63, 58] on input "HT 5mg Tangerine Chews (THC) 20ct" at bounding box center [233, 60] width 384 height 14
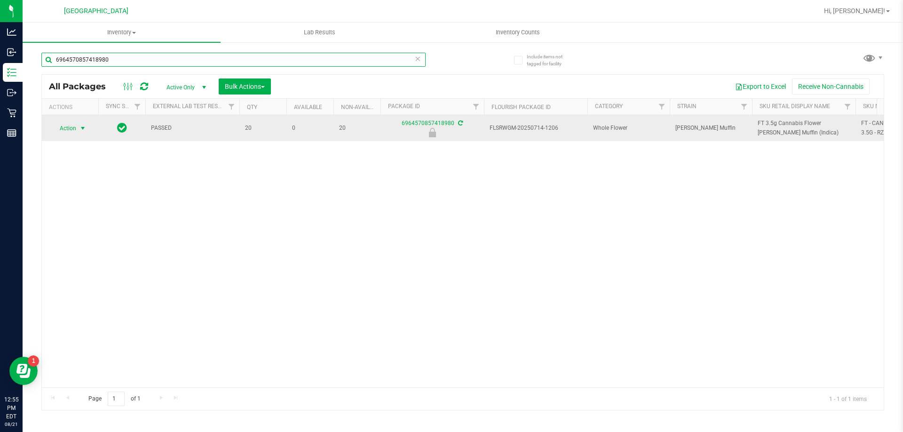
type input "6964570857418980"
click at [77, 129] on span "select" at bounding box center [83, 128] width 12 height 13
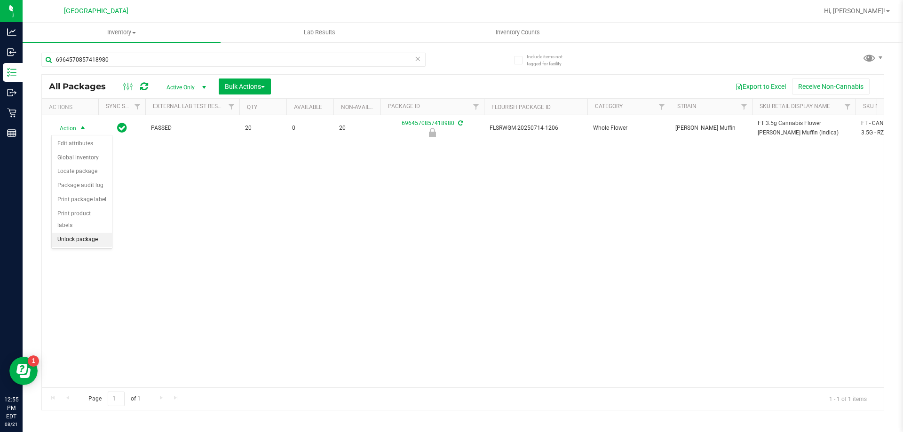
click at [74, 233] on li "Unlock package" at bounding box center [82, 240] width 60 height 14
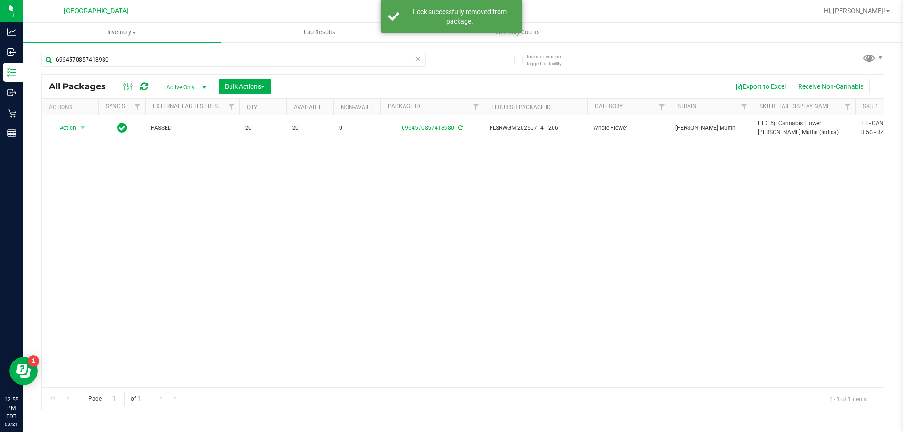
click at [774, 123] on span "FT 3.5g Cannabis Flower Runtz Muffin (Indica)" at bounding box center [804, 128] width 92 height 18
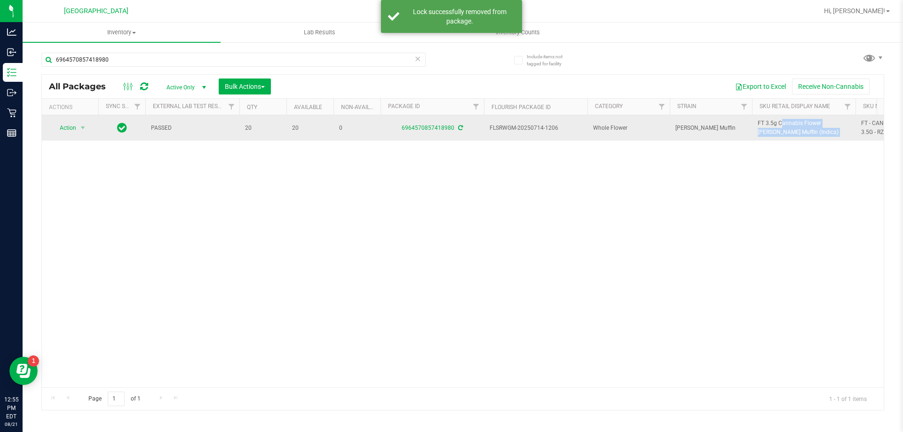
click at [774, 123] on span "FT 3.5g Cannabis Flower Runtz Muffin (Indica)" at bounding box center [804, 128] width 92 height 18
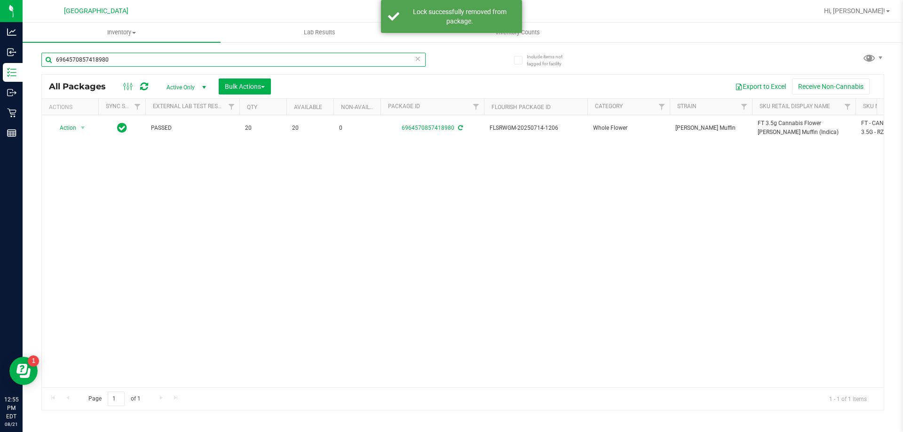
click at [193, 59] on input "6964570857418980" at bounding box center [233, 60] width 384 height 14
paste input "FT 3.5g Cannabis Flower Runtz Muffin (Indica)"
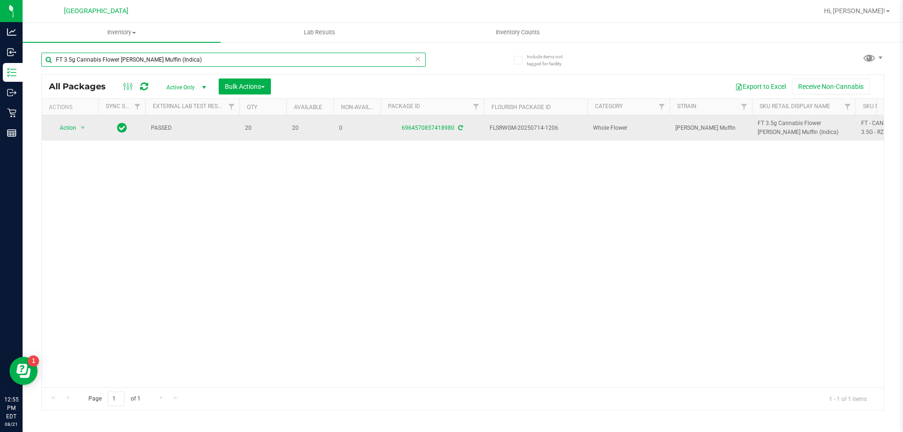
type input "FT 3.5g Cannabis Flower Runtz Muffin (Indica)"
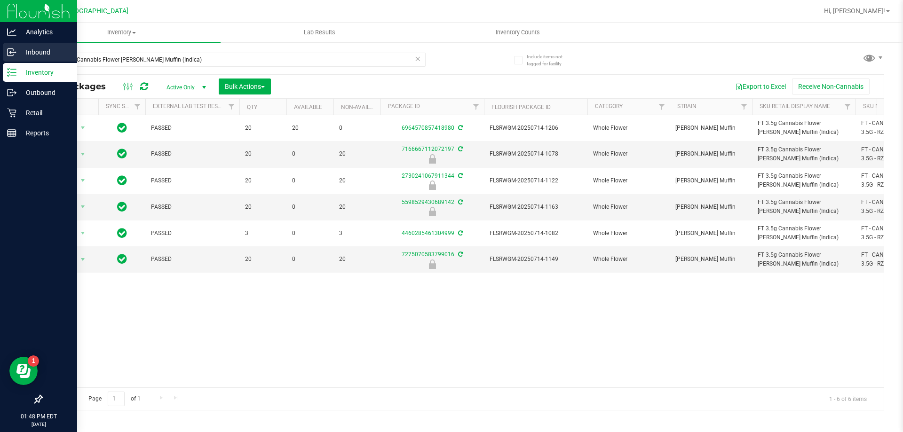
click at [52, 53] on p "Inbound" at bounding box center [44, 52] width 56 height 11
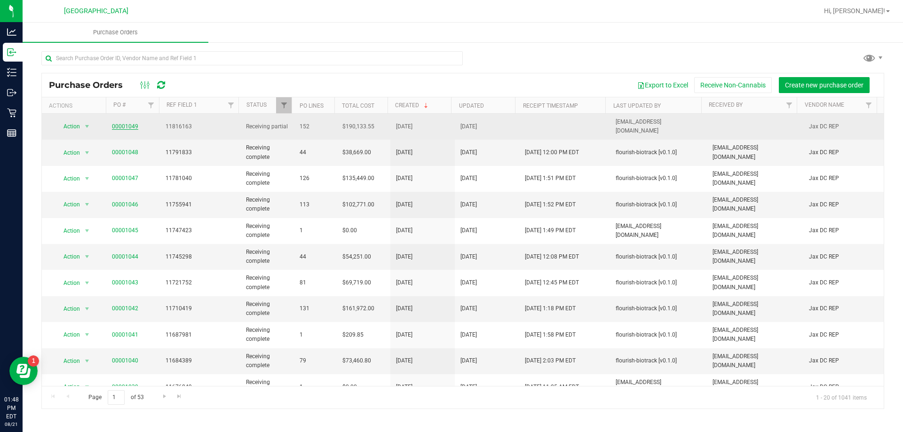
click at [126, 125] on link "00001049" at bounding box center [125, 126] width 26 height 7
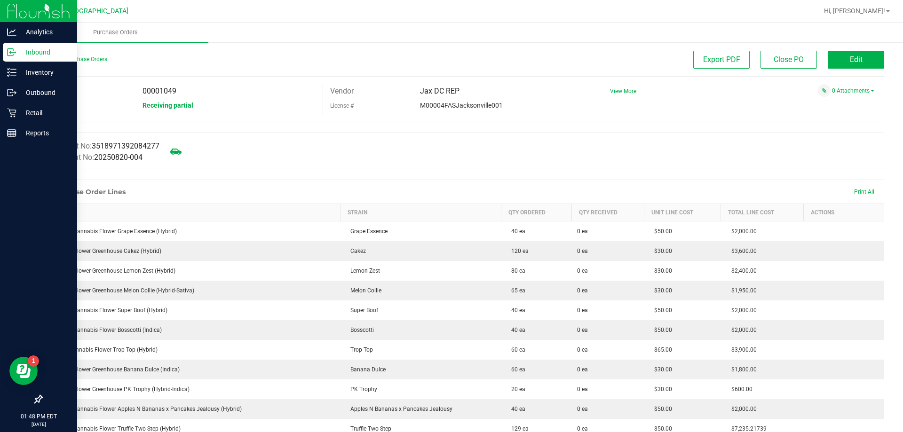
click at [17, 53] on p "Inbound" at bounding box center [44, 52] width 56 height 11
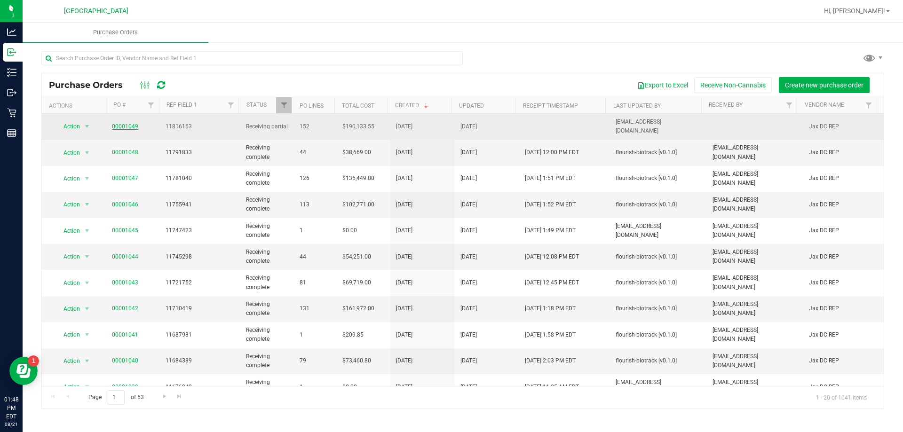
click at [128, 123] on link "00001049" at bounding box center [125, 126] width 26 height 7
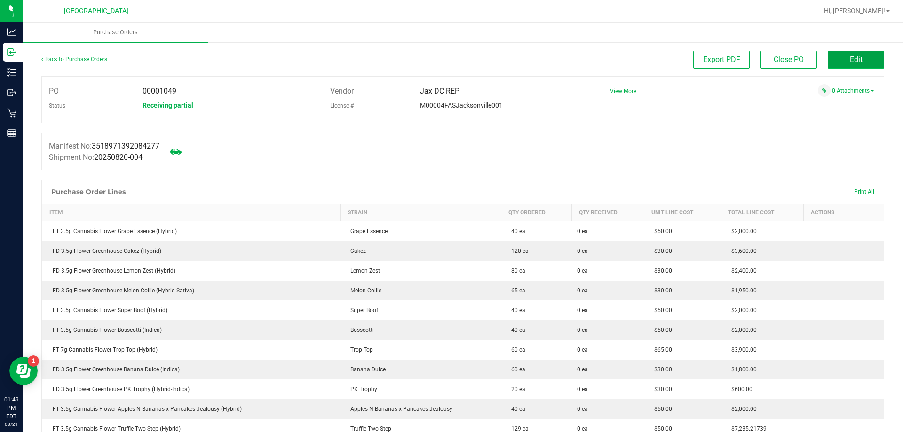
click at [855, 52] on button "Edit" at bounding box center [856, 60] width 56 height 18
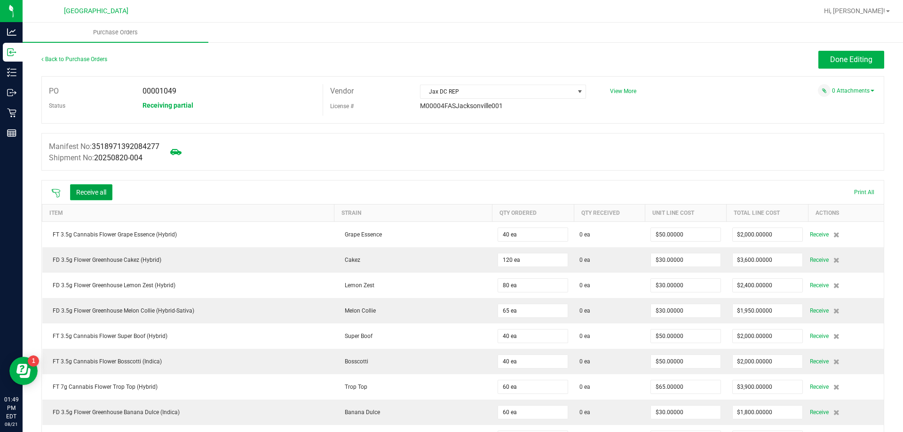
click at [94, 190] on button "Receive all" at bounding box center [91, 192] width 42 height 16
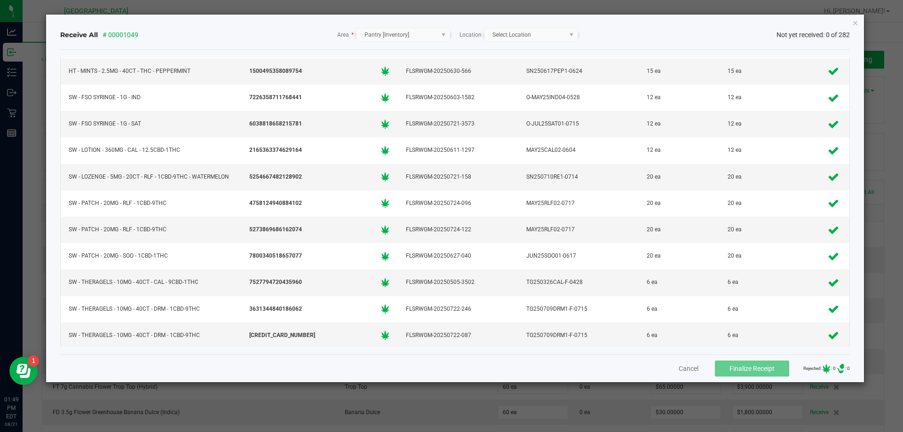
scroll to position [7189, 0]
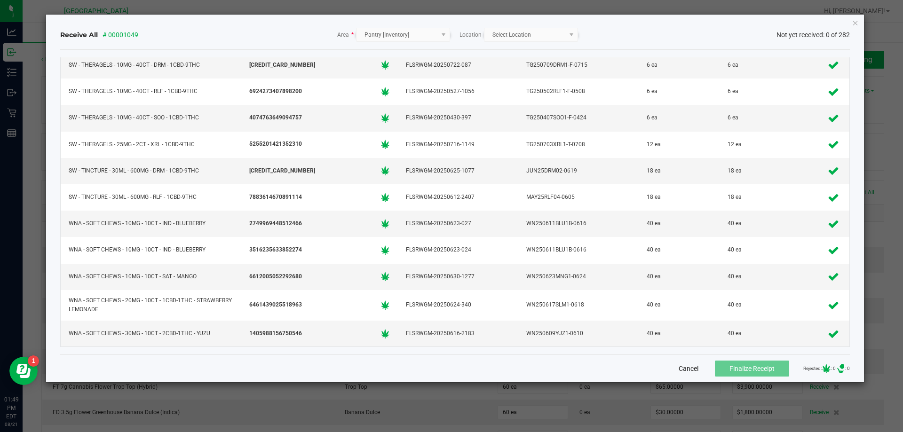
click at [679, 364] on button "Cancel" at bounding box center [689, 368] width 20 height 9
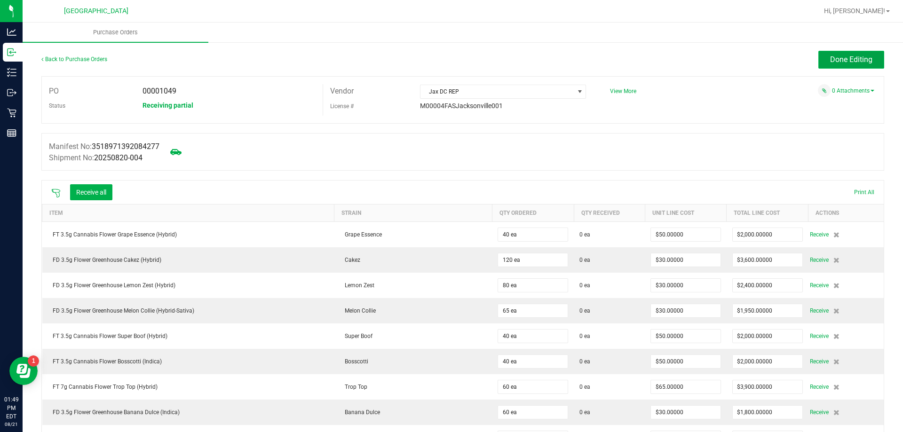
click at [840, 58] on span "Done Editing" at bounding box center [851, 59] width 42 height 9
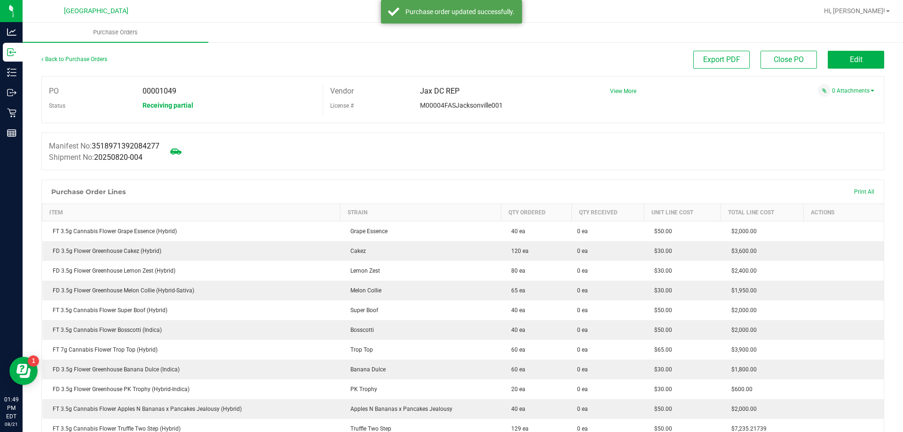
click at [71, 65] on div "Back to Purchase Orders" at bounding box center [146, 59] width 211 height 17
click at [72, 61] on link "Back to Purchase Orders" at bounding box center [74, 59] width 66 height 7
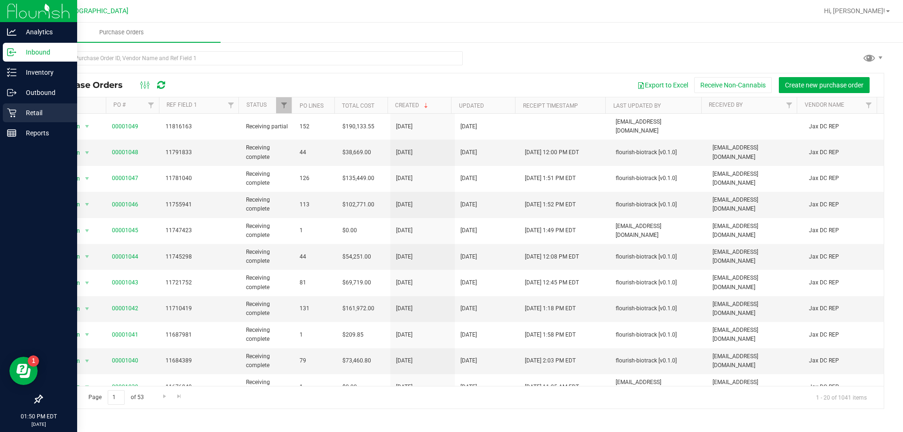
click at [29, 117] on p "Retail" at bounding box center [44, 112] width 56 height 11
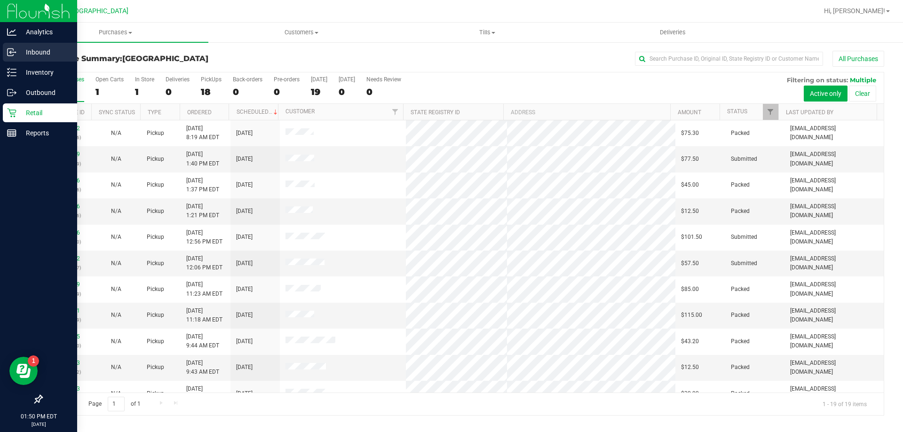
click at [39, 52] on p "Inbound" at bounding box center [44, 52] width 56 height 11
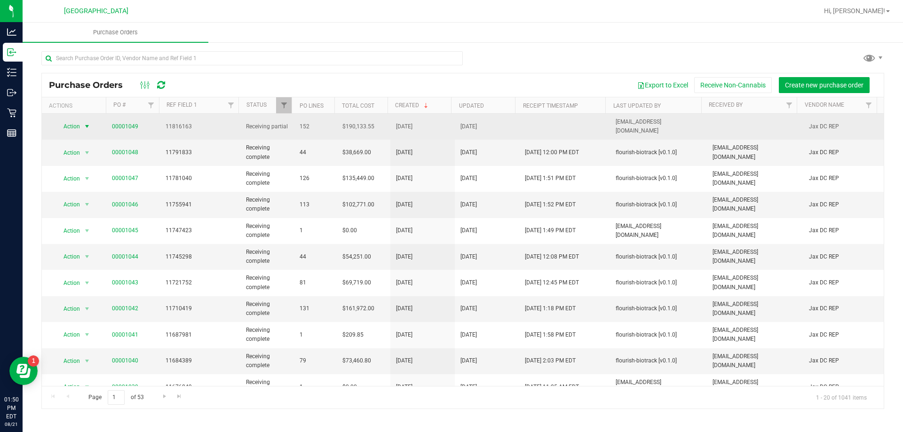
click at [79, 124] on span "Action" at bounding box center [67, 126] width 25 height 13
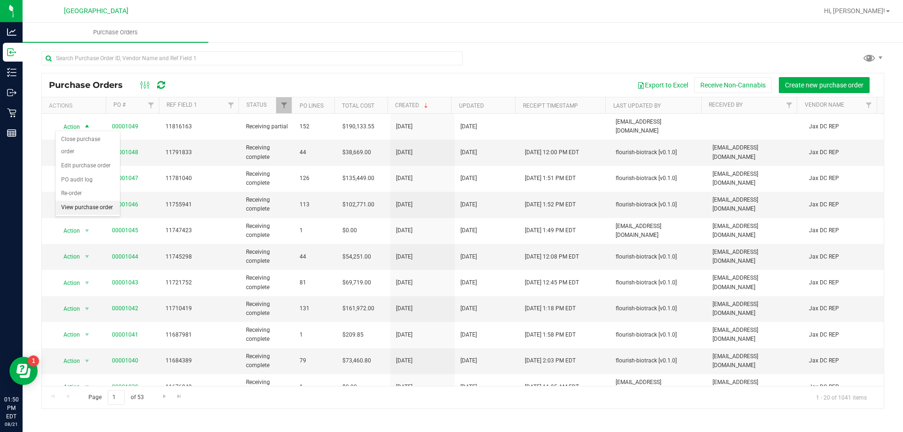
click at [82, 206] on li "View purchase order" at bounding box center [87, 208] width 64 height 14
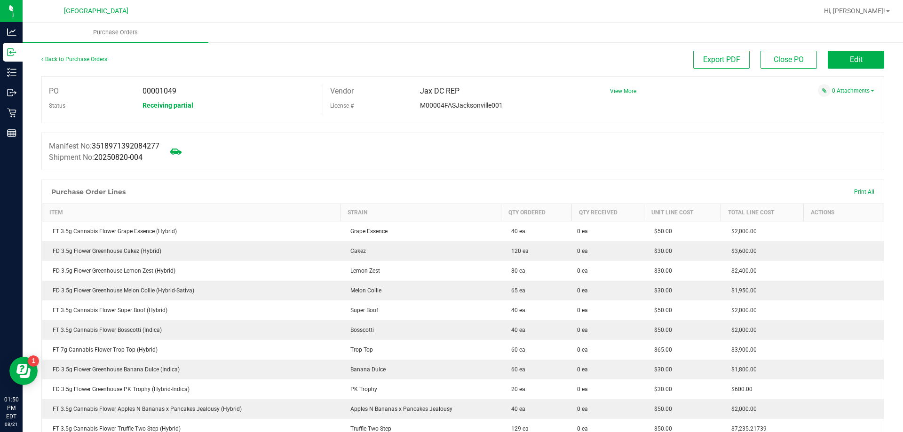
click at [856, 86] on div "0 Attachments" at bounding box center [738, 90] width 271 height 13
click at [856, 89] on link "0 Attachments" at bounding box center [853, 90] width 42 height 7
click at [863, 59] on button "Edit" at bounding box center [856, 60] width 56 height 18
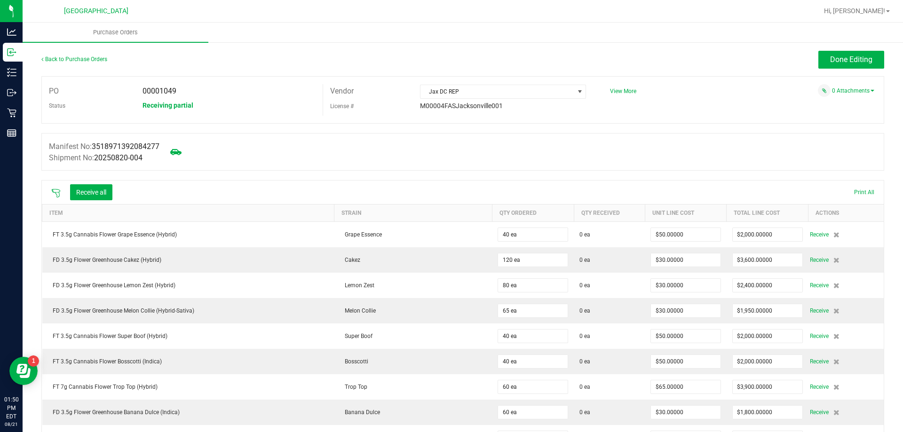
click at [53, 193] on icon at bounding box center [55, 193] width 9 height 9
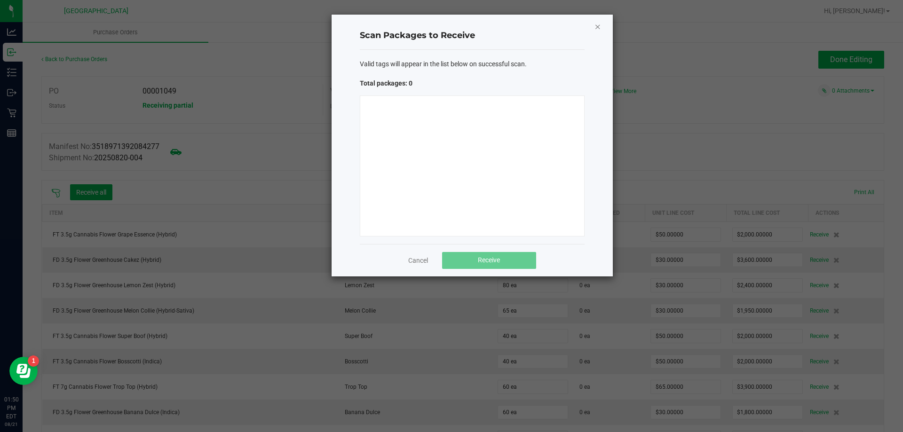
click at [596, 27] on icon "Close" at bounding box center [597, 26] width 7 height 11
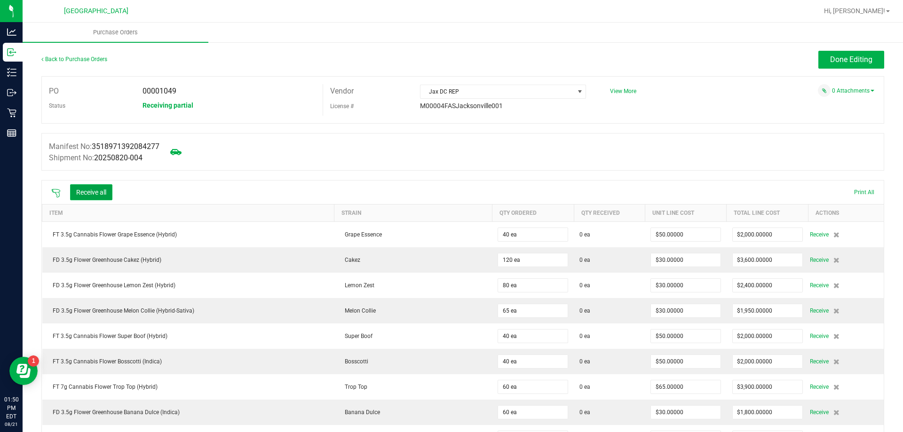
click at [88, 188] on button "Receive all" at bounding box center [91, 192] width 42 height 16
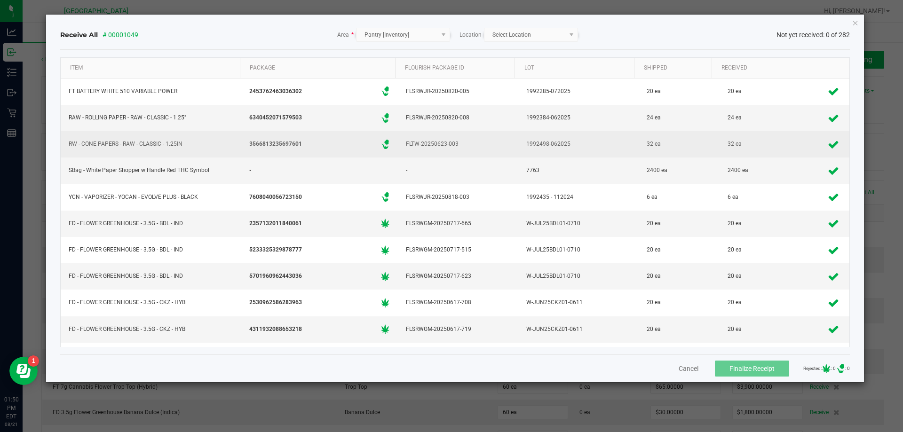
click at [547, 139] on div "1992498-062025" at bounding box center [578, 144] width 109 height 14
click at [495, 132] on td "FLTW-20250623-003" at bounding box center [458, 144] width 120 height 26
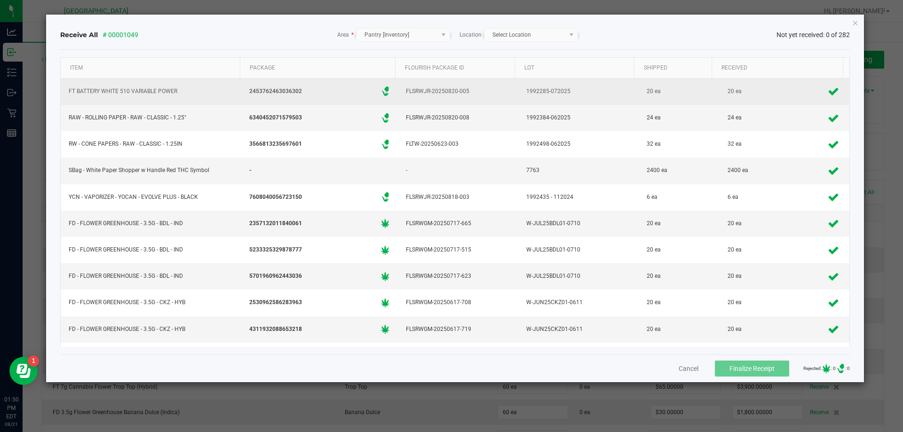
click at [496, 93] on div "FLSRWJR-20250820-005" at bounding box center [457, 92] width 109 height 14
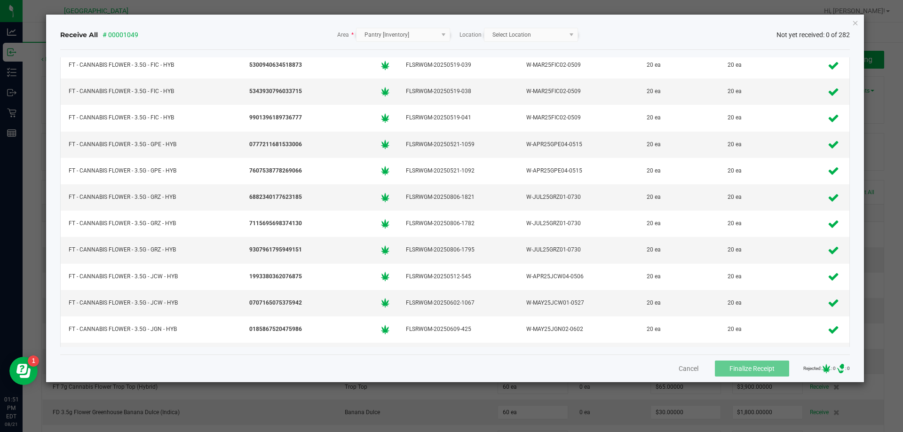
scroll to position [1646, 0]
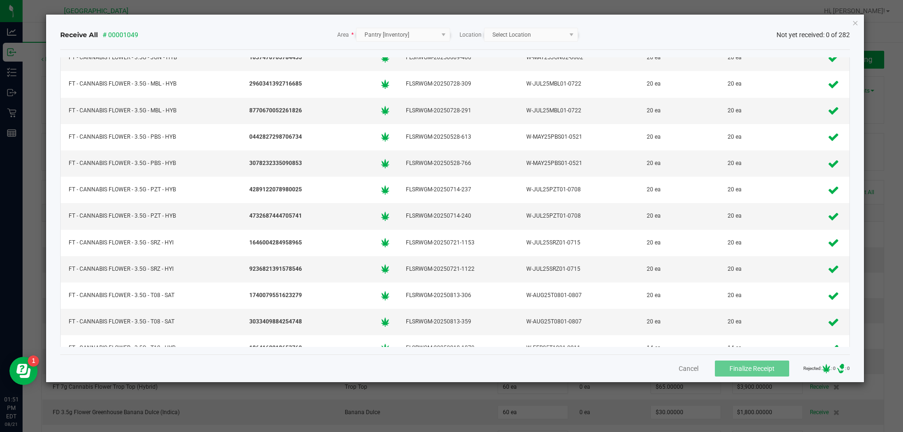
drag, startPoint x: 809, startPoint y: 372, endPoint x: 816, endPoint y: 371, distance: 6.7
click at [811, 371] on icon at bounding box center [826, 368] width 30 height 9
click at [816, 371] on icon at bounding box center [826, 368] width 30 height 9
click at [679, 368] on button "Cancel" at bounding box center [689, 368] width 20 height 9
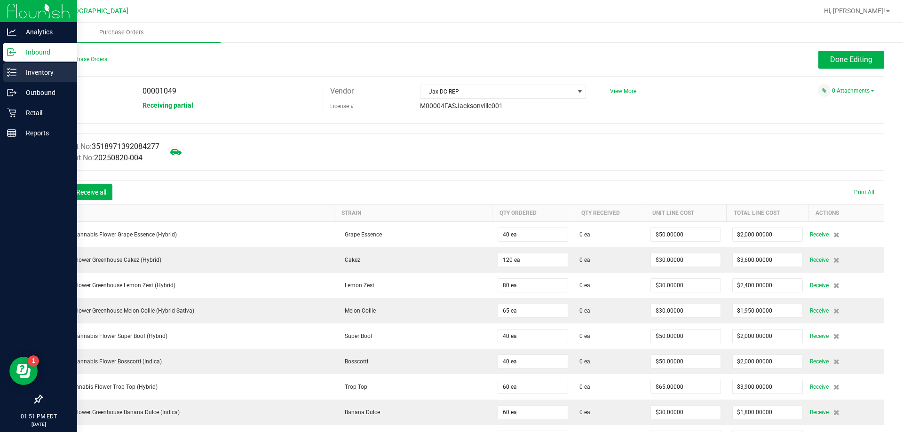
click at [22, 68] on p "Inventory" at bounding box center [44, 72] width 56 height 11
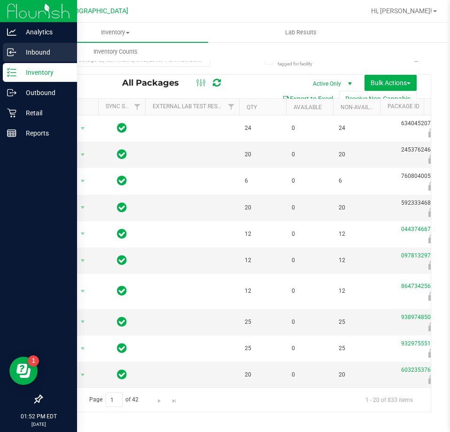
click at [39, 51] on p "Inbound" at bounding box center [44, 52] width 56 height 11
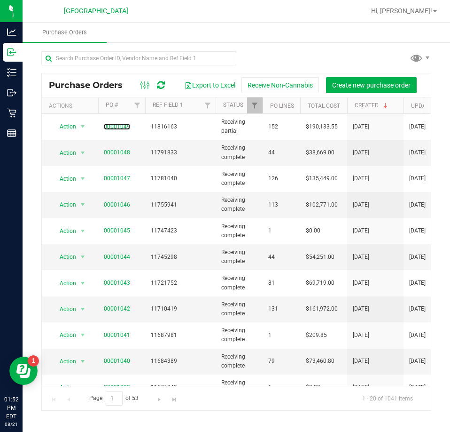
click at [122, 126] on link "00001049" at bounding box center [117, 126] width 26 height 7
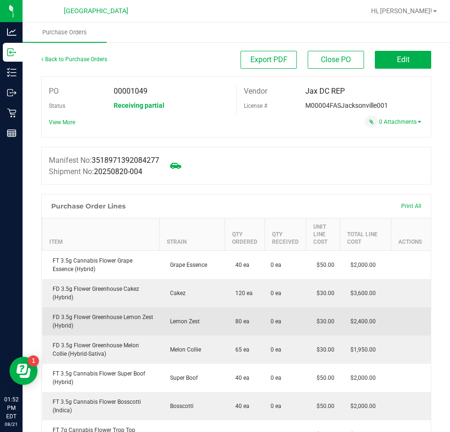
click at [231, 320] on span "80 ea" at bounding box center [240, 321] width 19 height 7
click at [231, 323] on span "80 ea" at bounding box center [240, 321] width 19 height 7
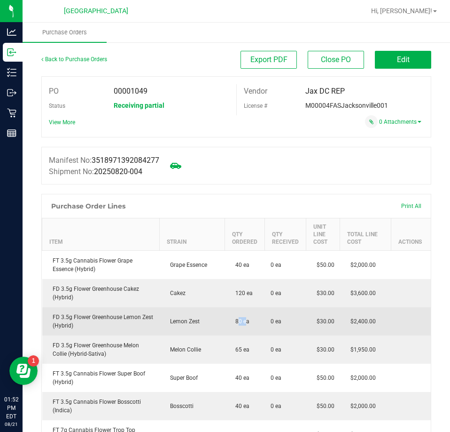
click at [236, 322] on span "80 ea" at bounding box center [240, 321] width 19 height 7
click at [231, 320] on span "80 ea" at bounding box center [240, 321] width 19 height 7
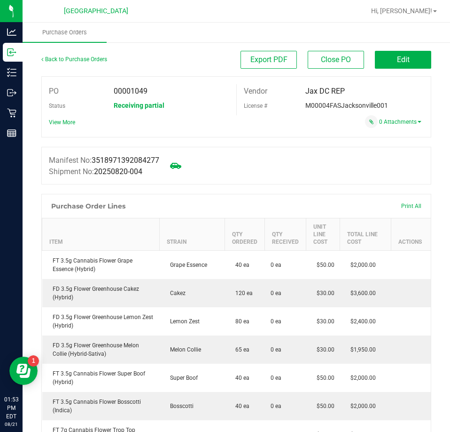
click at [236, 140] on div at bounding box center [236, 141] width 390 height 9
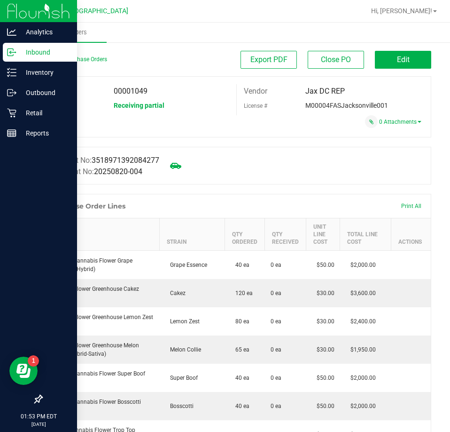
click at [41, 45] on div "Inbound" at bounding box center [40, 52] width 74 height 19
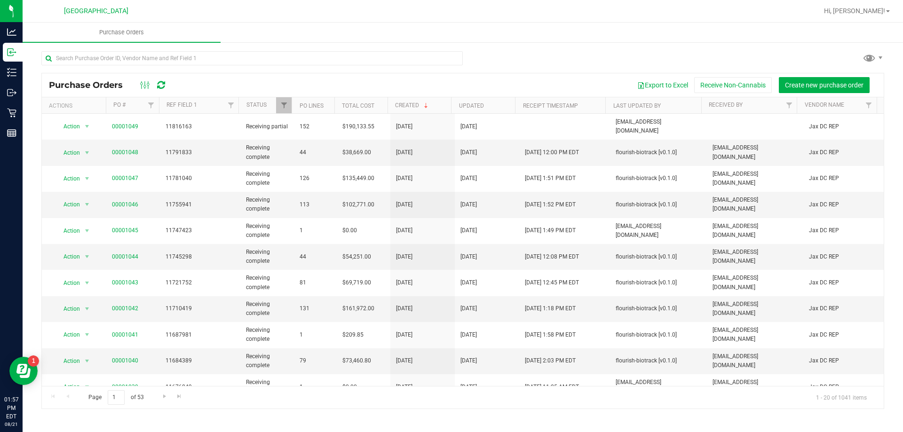
click at [162, 85] on icon at bounding box center [161, 84] width 8 height 9
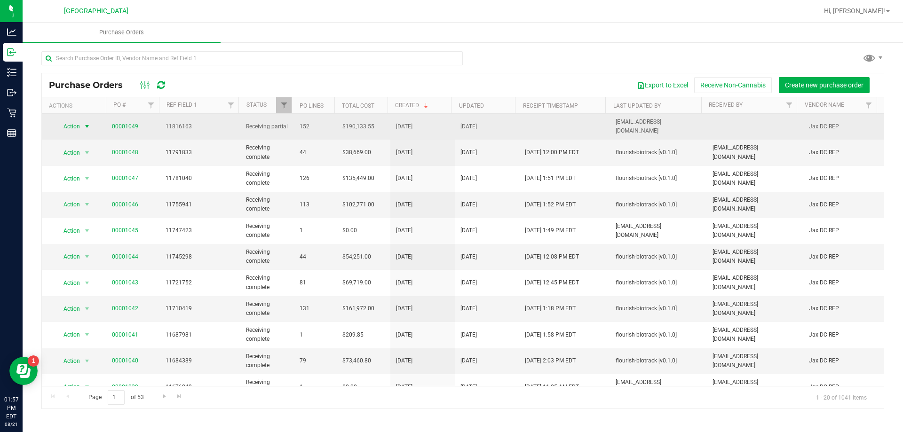
click at [86, 126] on span "select" at bounding box center [87, 127] width 8 height 8
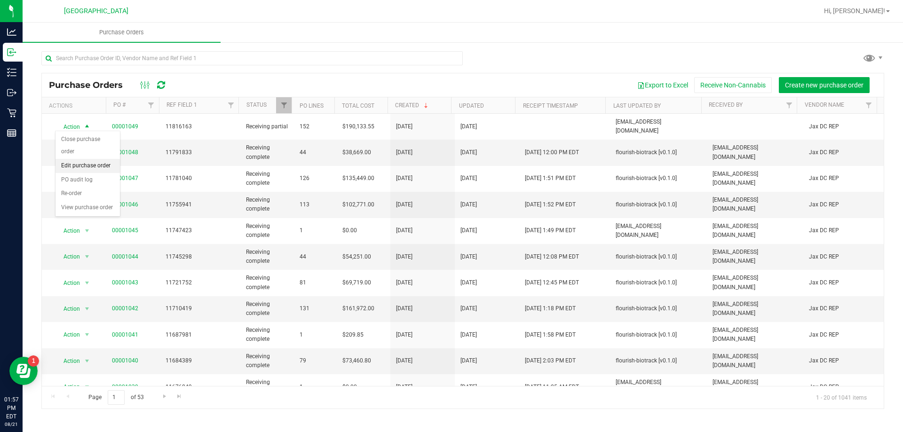
click at [96, 165] on li "Edit purchase order" at bounding box center [87, 166] width 64 height 14
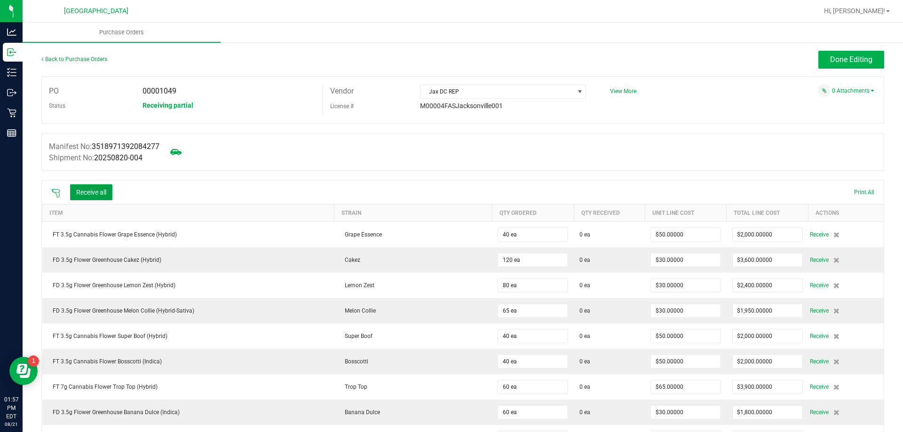
click at [104, 189] on button "Receive all" at bounding box center [91, 192] width 42 height 16
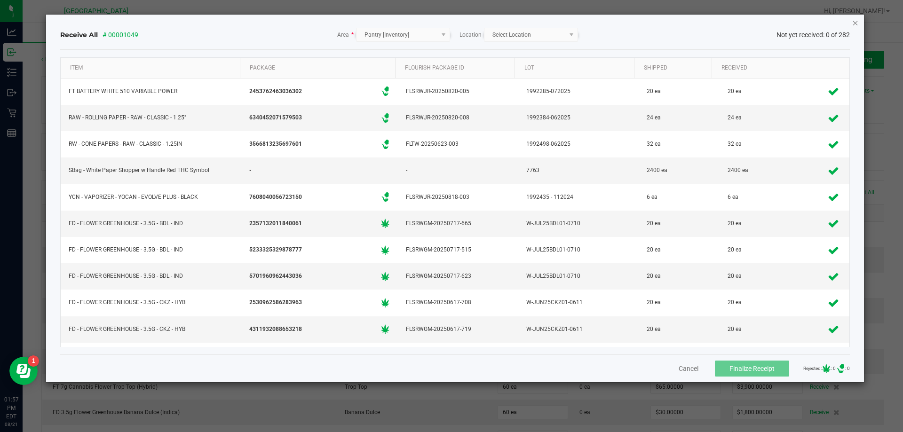
click at [857, 23] on icon "Close" at bounding box center [855, 22] width 7 height 11
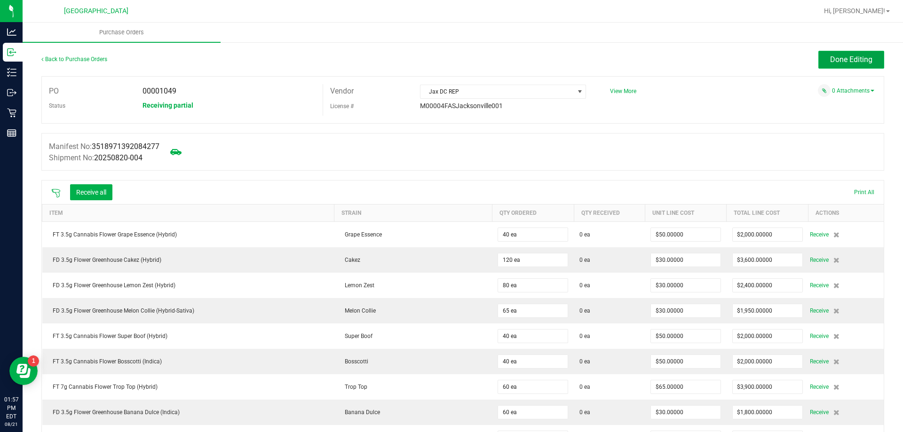
click at [835, 55] on button "Done Editing" at bounding box center [851, 60] width 66 height 18
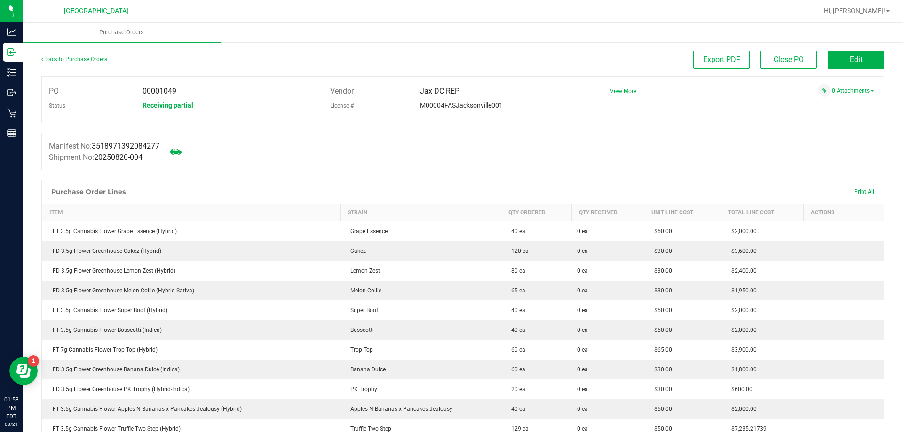
click at [101, 59] on link "Back to Purchase Orders" at bounding box center [74, 59] width 66 height 7
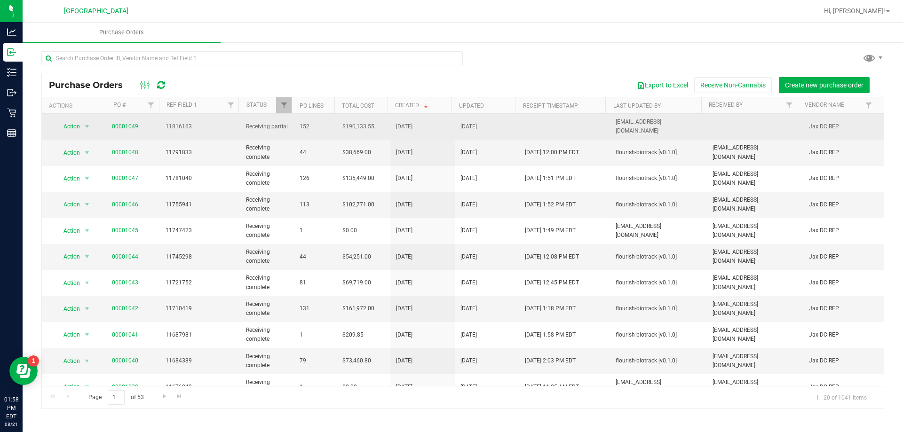
click at [180, 124] on span "11816163" at bounding box center [200, 126] width 69 height 9
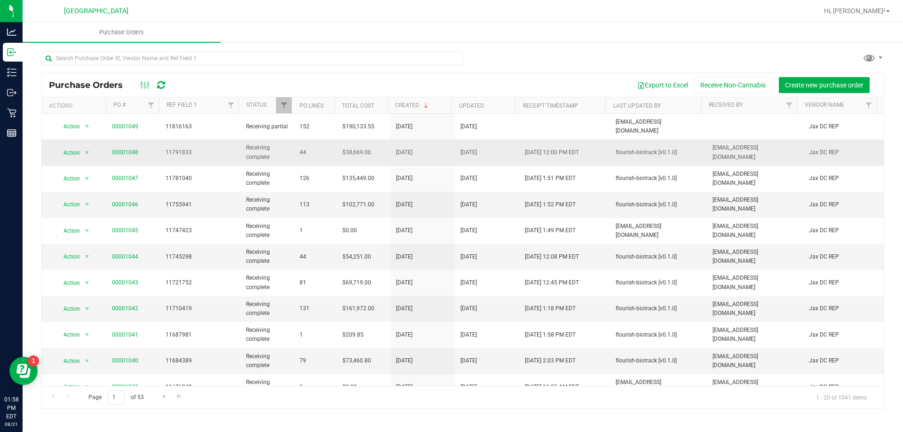
click at [180, 148] on span "11791833" at bounding box center [200, 152] width 69 height 9
click at [181, 148] on span "11791833" at bounding box center [200, 152] width 69 height 9
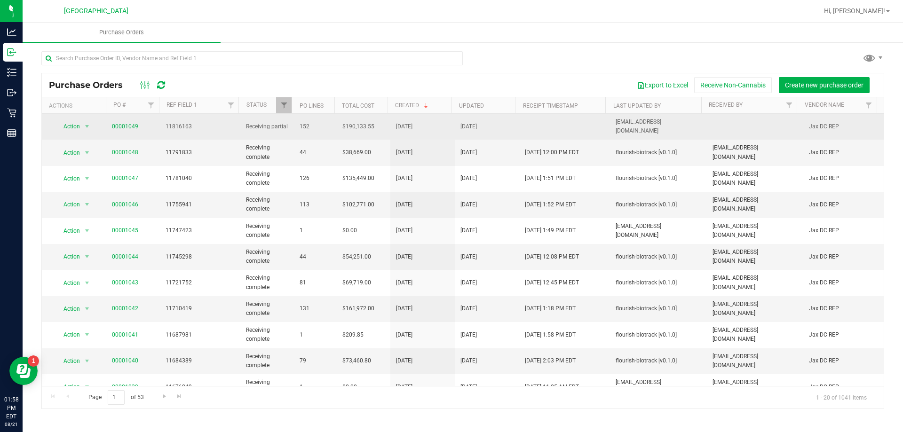
click at [185, 124] on span "11816163" at bounding box center [200, 126] width 69 height 9
click at [185, 123] on span "11816163" at bounding box center [200, 126] width 69 height 9
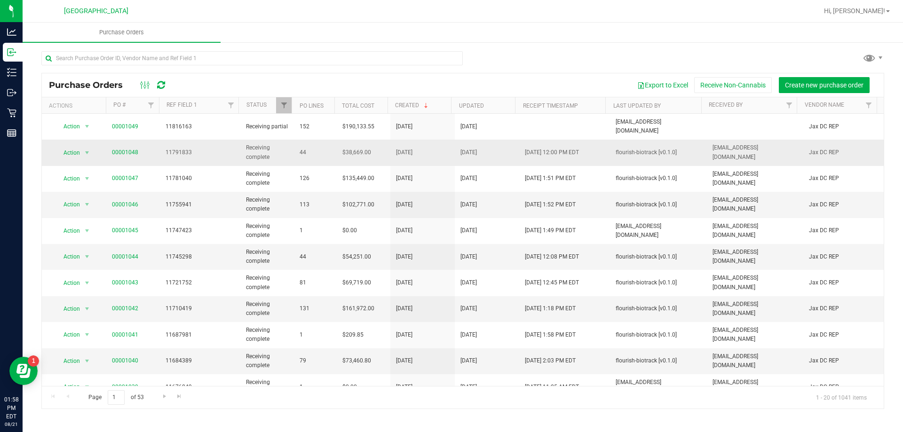
click at [178, 156] on td "11791833" at bounding box center [200, 153] width 80 height 26
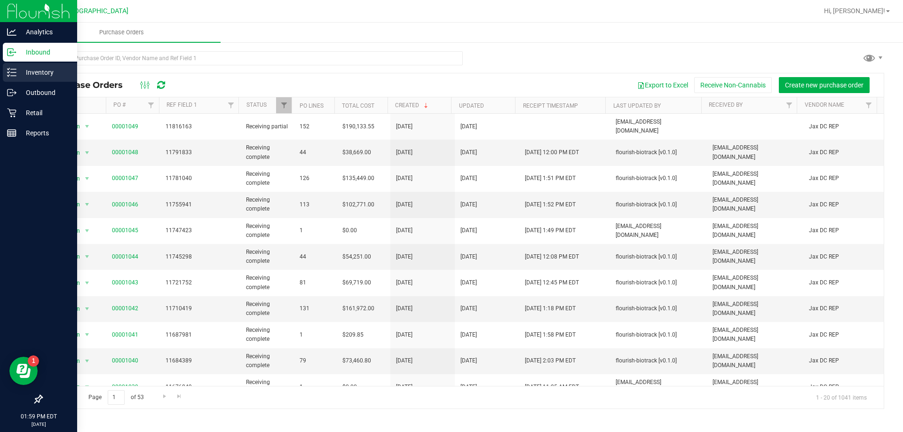
click at [40, 75] on p "Inventory" at bounding box center [44, 72] width 56 height 11
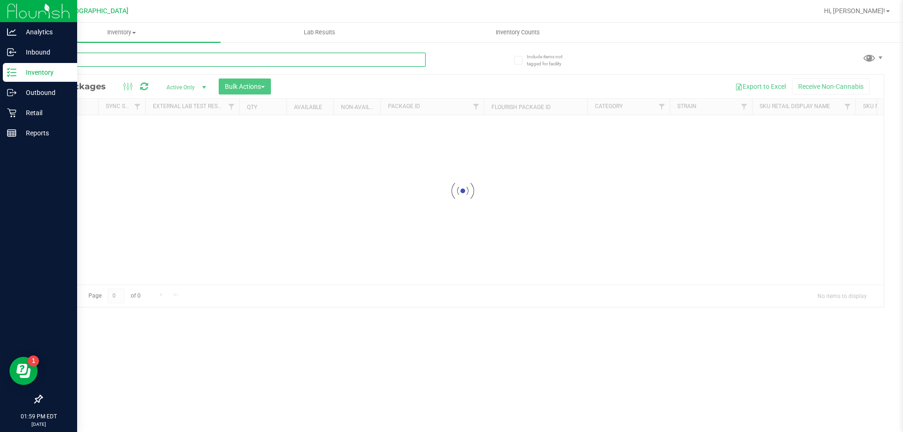
click at [116, 62] on input "text" at bounding box center [233, 60] width 384 height 14
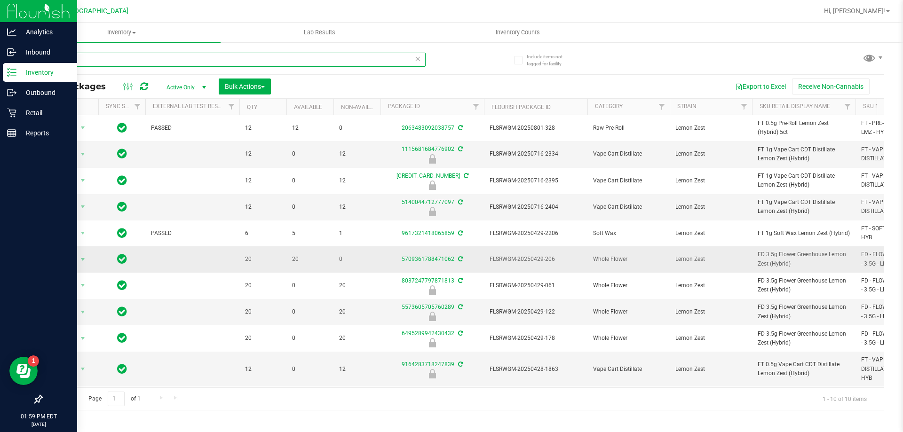
scroll to position [32, 0]
click at [82, 256] on span "select" at bounding box center [83, 260] width 8 height 8
click at [169, 246] on td at bounding box center [192, 259] width 94 height 26
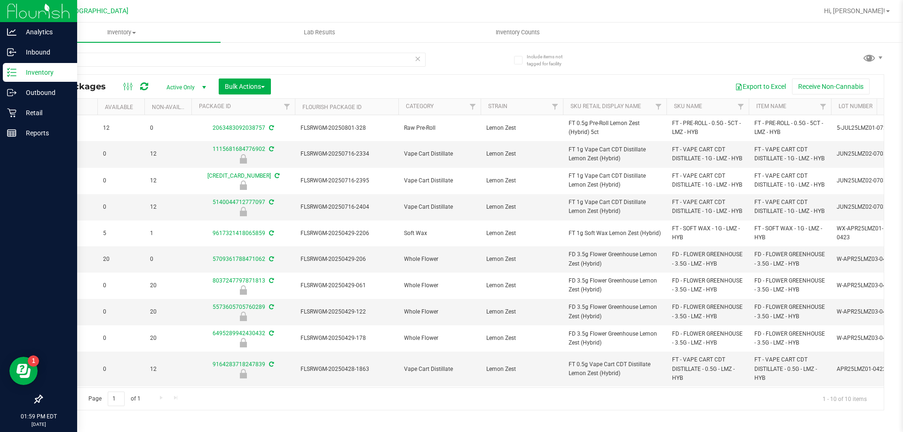
scroll to position [0, 0]
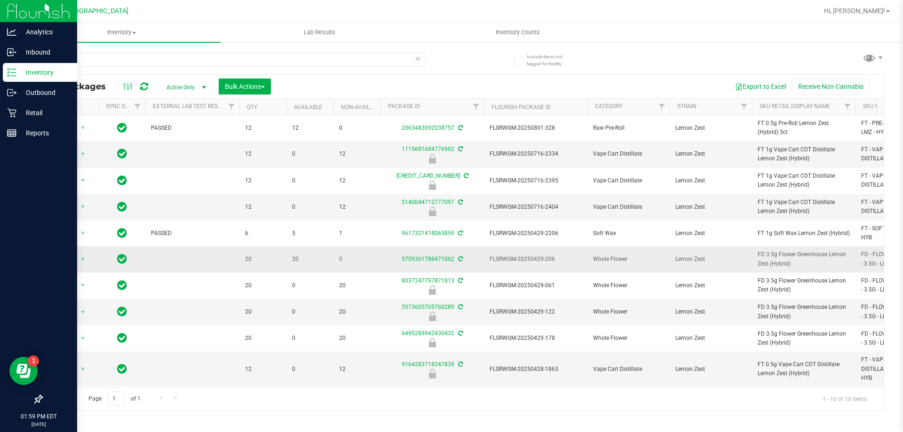
click at [459, 256] on icon at bounding box center [460, 259] width 5 height 6
click at [129, 51] on div "lmz" at bounding box center [251, 59] width 421 height 30
click at [127, 60] on input "lmz" at bounding box center [233, 60] width 384 height 14
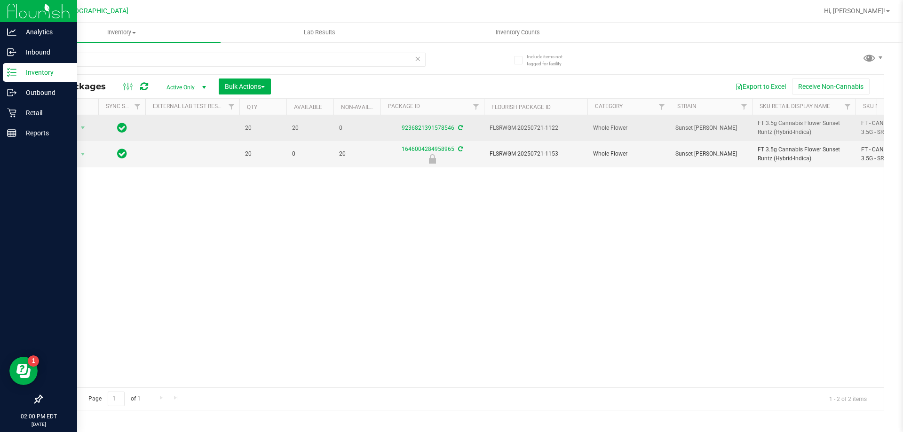
click at [460, 130] on icon at bounding box center [460, 128] width 5 height 6
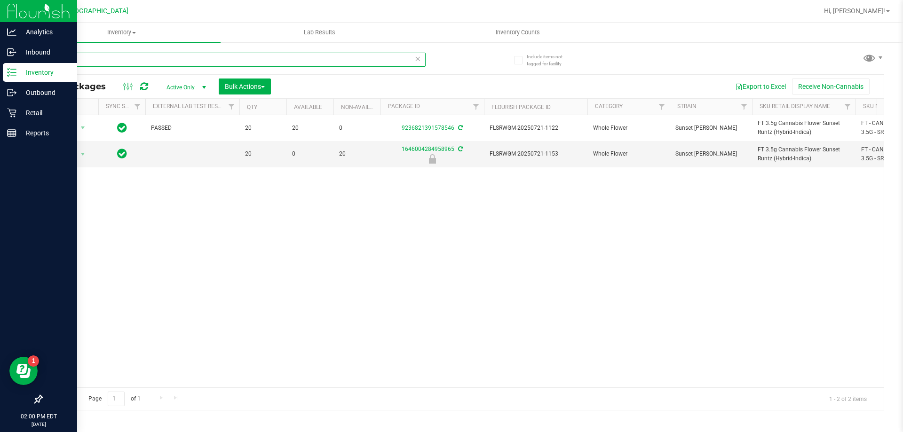
click at [176, 61] on input "srz" at bounding box center [233, 60] width 384 height 14
type input "t12"
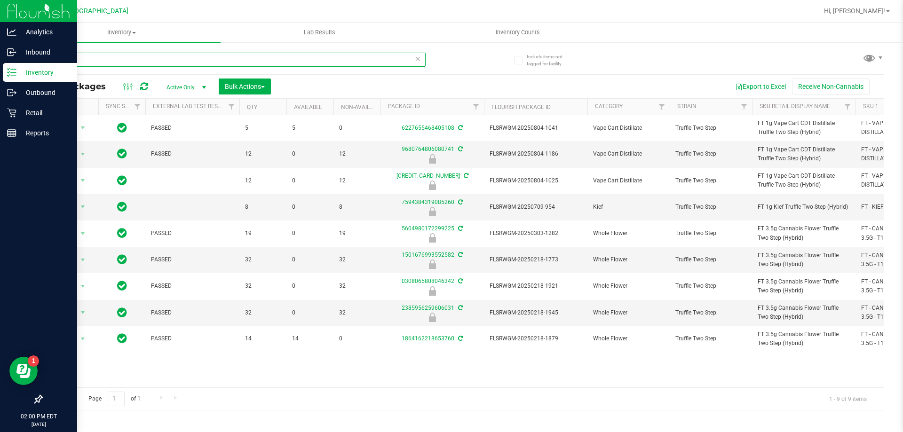
click at [148, 55] on input "t12" at bounding box center [233, 60] width 384 height 14
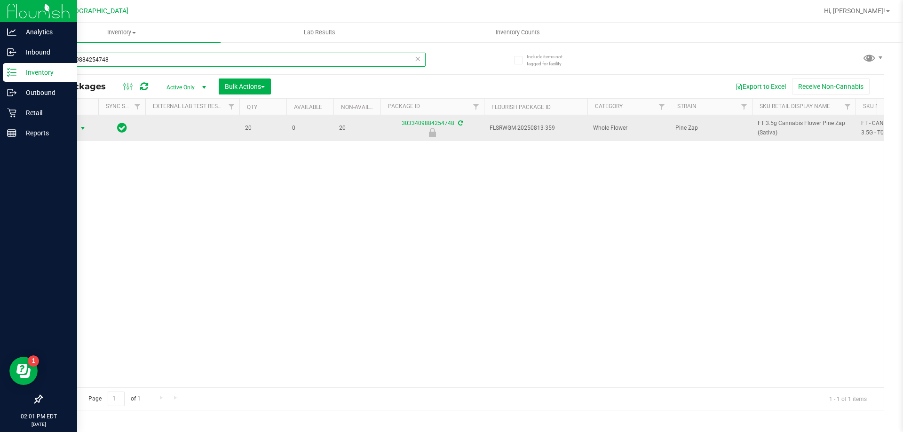
type input "3033409884254748"
click at [82, 130] on span "select" at bounding box center [83, 129] width 8 height 8
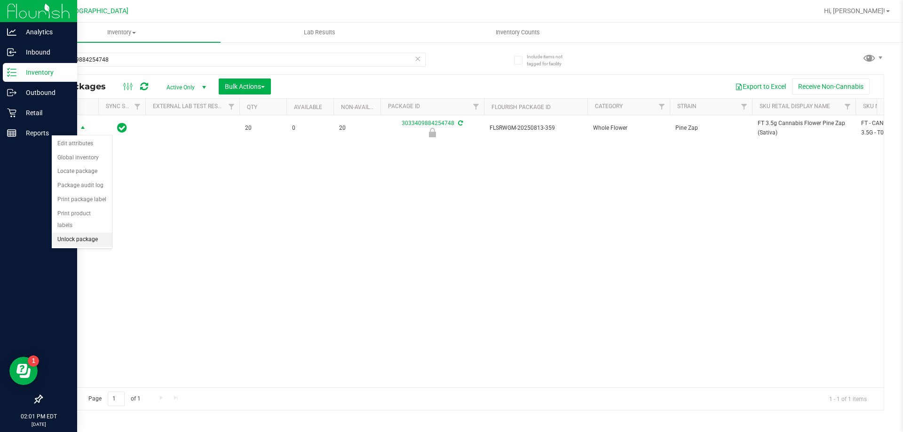
click at [72, 233] on li "Unlock package" at bounding box center [82, 240] width 60 height 14
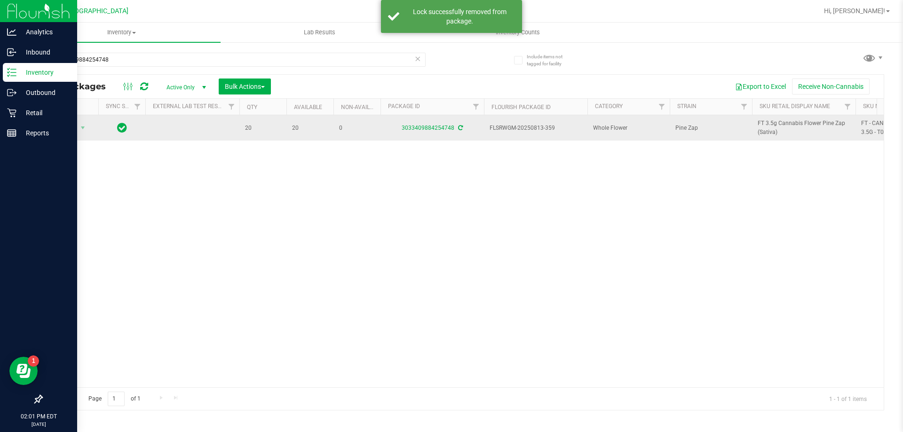
click at [461, 129] on icon at bounding box center [460, 128] width 5 height 6
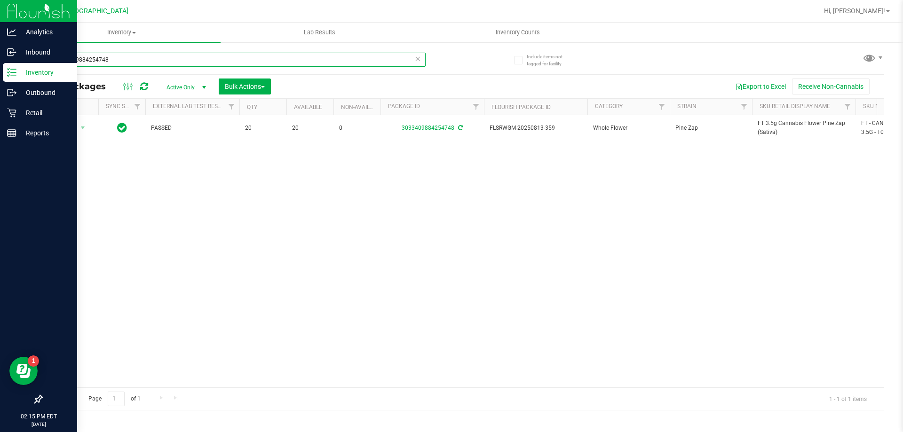
click at [86, 58] on input "3033409884254748" at bounding box center [233, 60] width 384 height 14
type input "lmz"
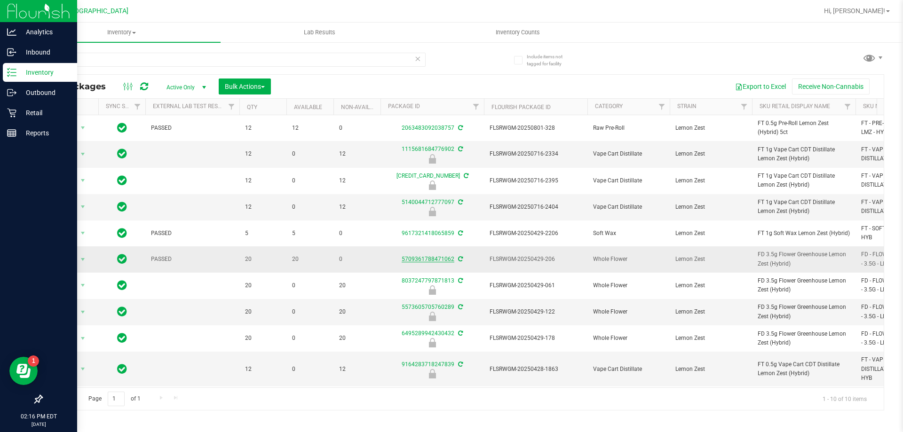
drag, startPoint x: 396, startPoint y: 284, endPoint x: 452, endPoint y: 285, distance: 56.0
click at [452, 264] on div "5709361788471062" at bounding box center [432, 259] width 106 height 9
copy link "5709361788471062"
click at [32, 57] on p "Inbound" at bounding box center [44, 52] width 56 height 11
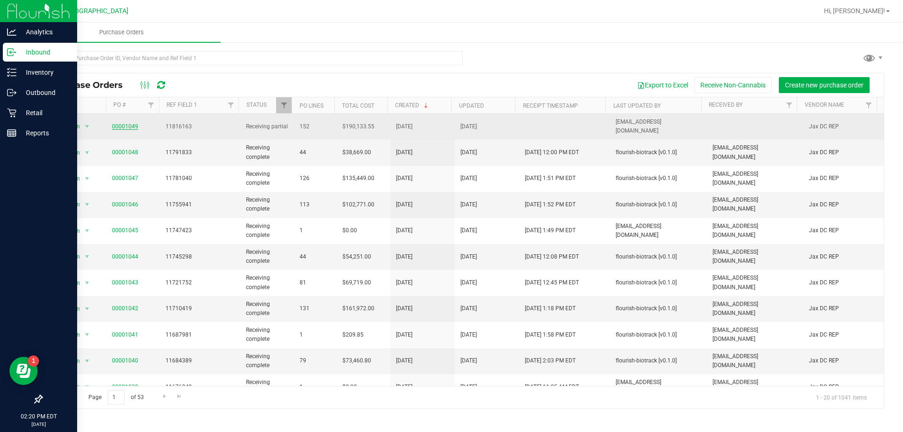
click at [131, 124] on link "00001049" at bounding box center [125, 126] width 26 height 7
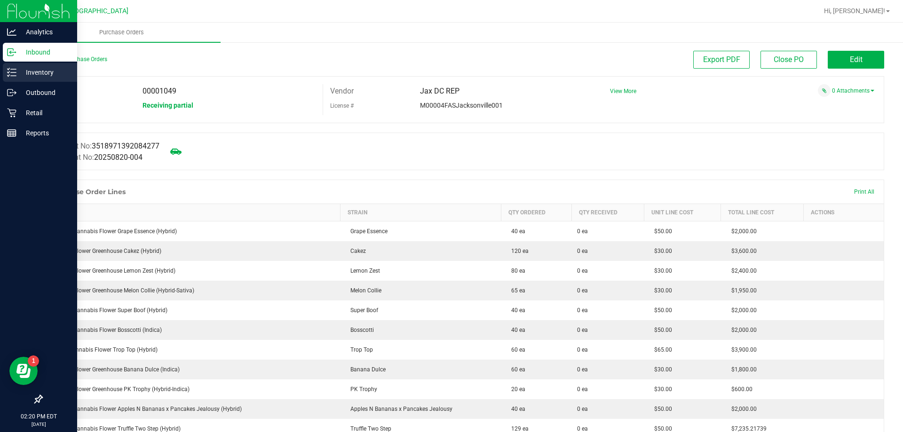
click at [32, 70] on p "Inventory" at bounding box center [44, 72] width 56 height 11
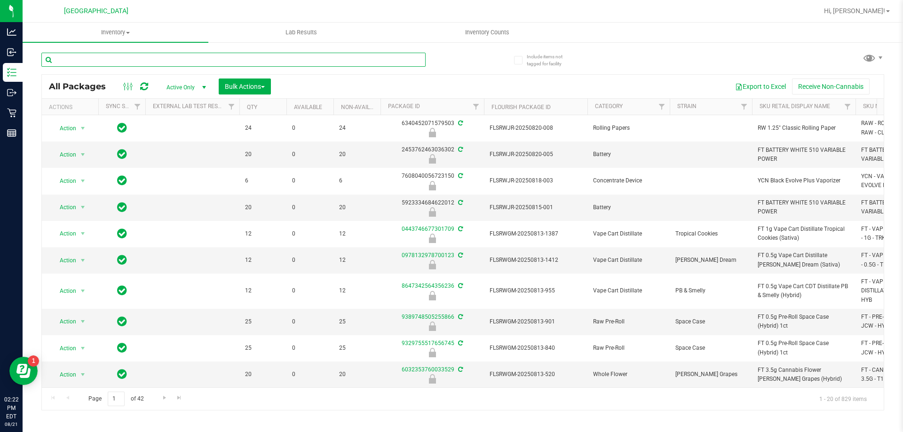
click at [152, 60] on input "text" at bounding box center [233, 60] width 384 height 14
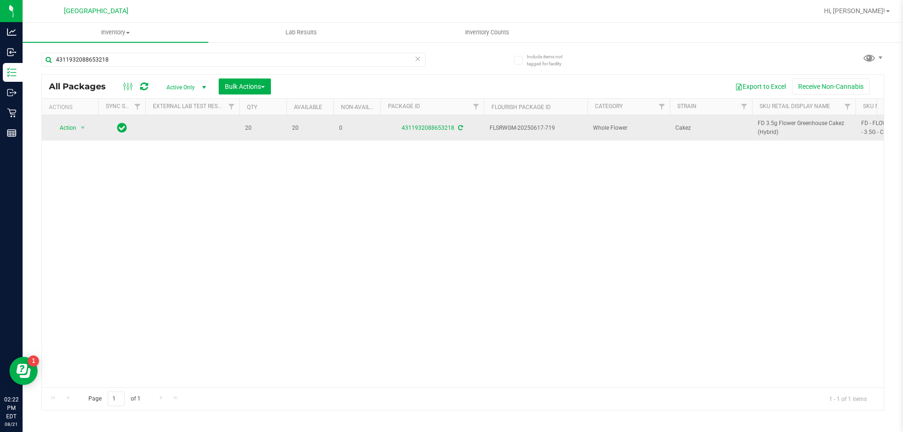
click at [767, 129] on span "FD 3.5g Flower Greenhouse Cakez (Hybrid)" at bounding box center [804, 128] width 92 height 18
copy tr "FD 3.5g Flower Greenhouse Cakez (Hybrid)"
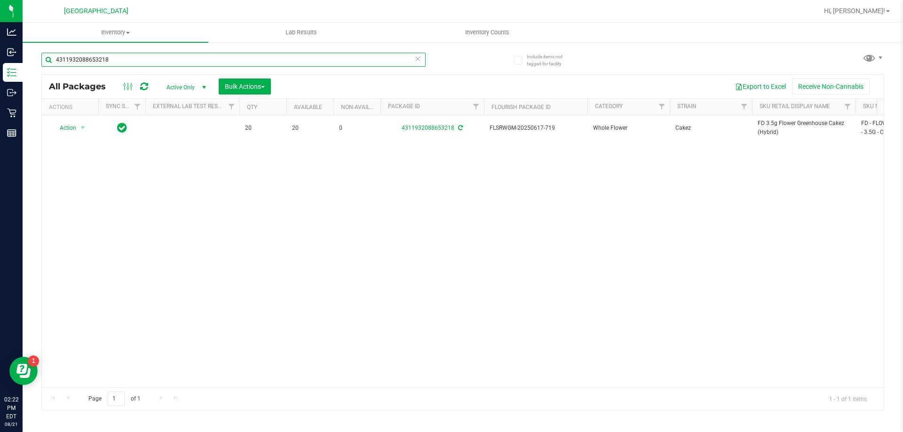
click at [96, 61] on input "4311932088653218" at bounding box center [233, 60] width 384 height 14
paste input "FD 3.5g Flower Greenhouse Cakez (Hybrid)"
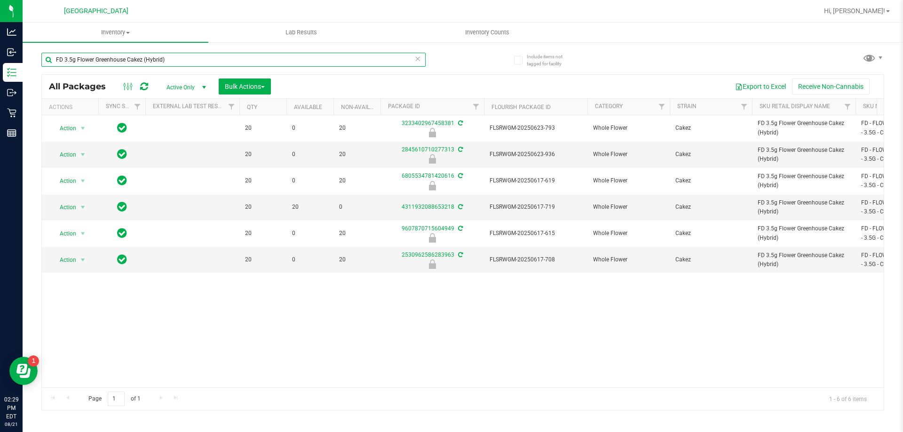
click at [77, 62] on input "FD 3.5g Flower Greenhouse Cakez (Hybrid)" at bounding box center [233, 60] width 384 height 14
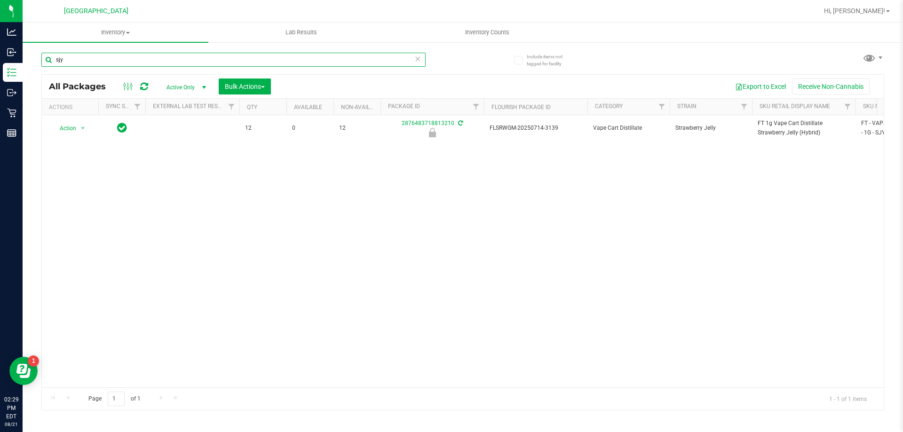
click at [292, 53] on input "sjy" at bounding box center [233, 60] width 384 height 14
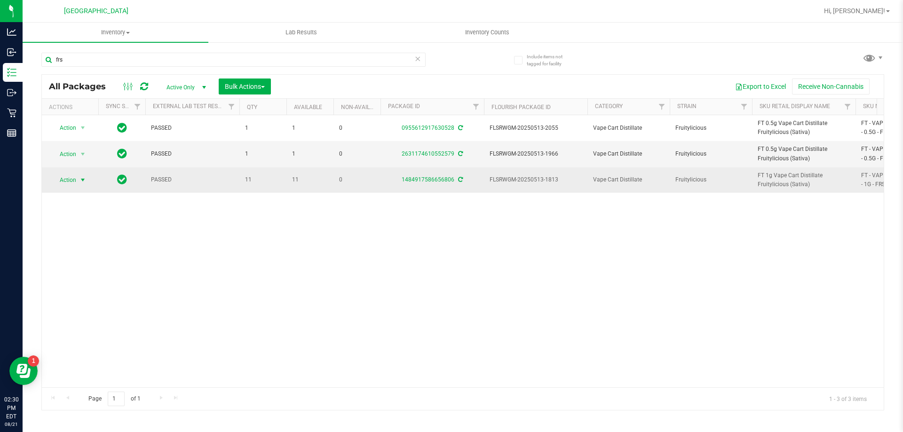
click at [79, 178] on span "select" at bounding box center [83, 180] width 8 height 8
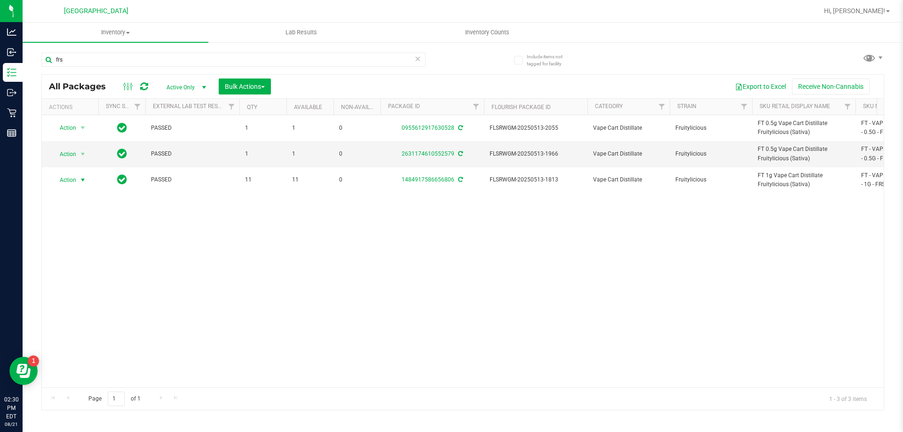
click at [229, 274] on div "Action Action Adjust qty Create package Edit attributes Global inventory Locate…" at bounding box center [463, 251] width 842 height 272
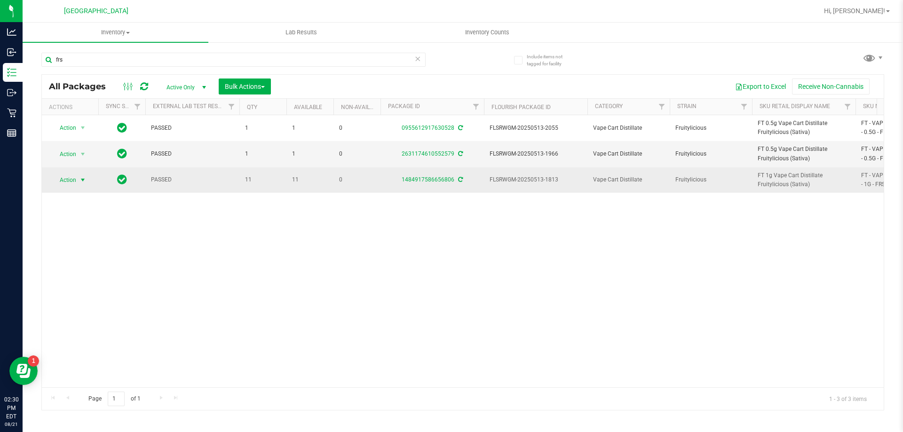
click at [81, 181] on span "select" at bounding box center [83, 180] width 8 height 8
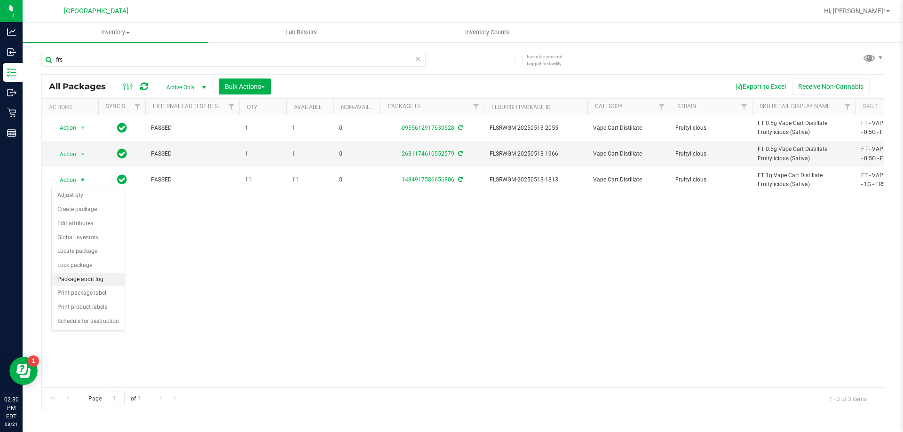
click at [99, 279] on li "Package audit log" at bounding box center [88, 280] width 73 height 14
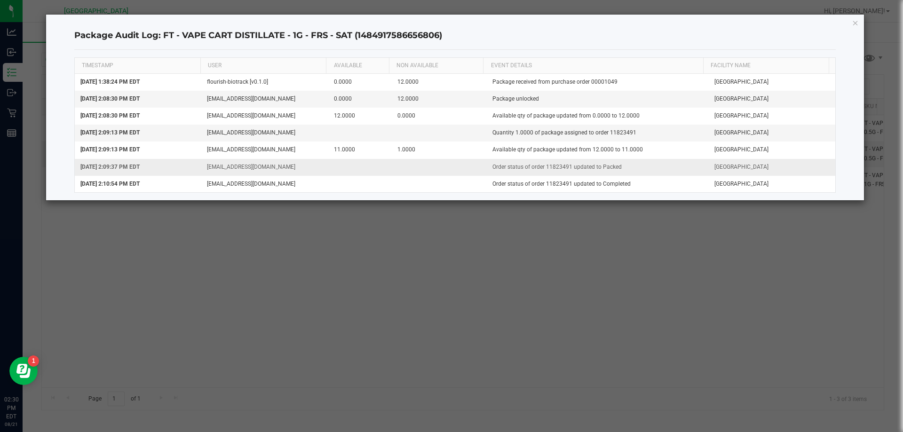
click at [550, 167] on td "Order status of order 11823491 updated to Packed" at bounding box center [598, 167] width 222 height 17
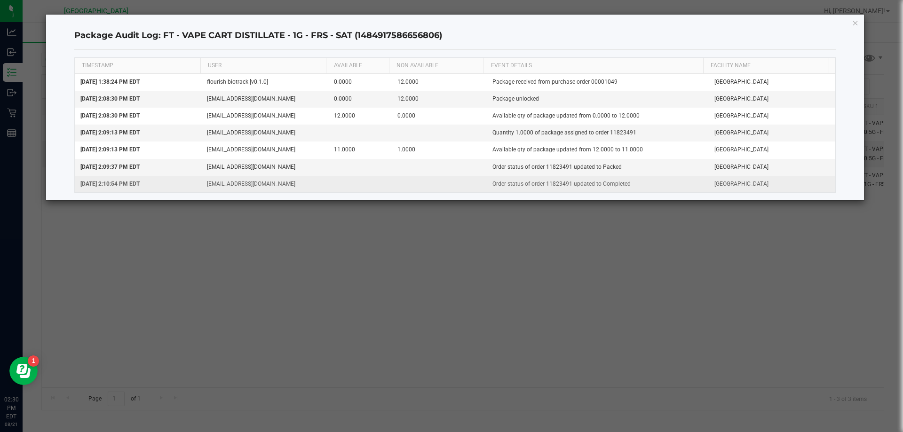
click at [550, 181] on td "Order status of order 11823491 updated to Completed" at bounding box center [598, 184] width 222 height 16
copy td "11823491"
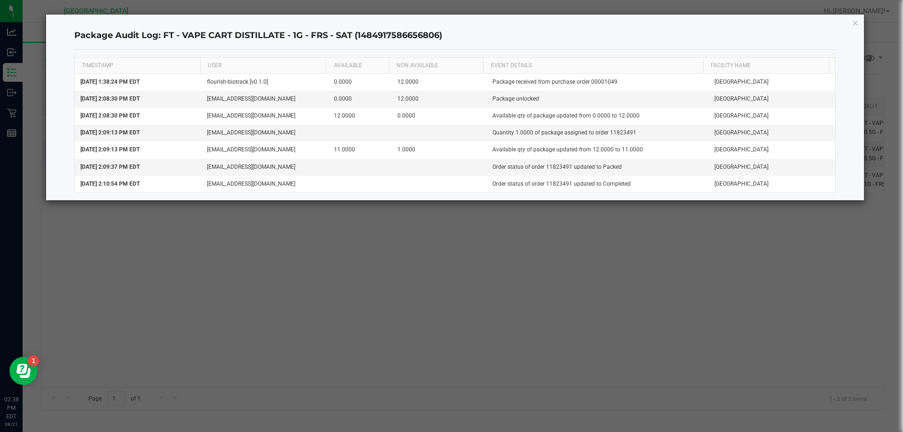
click at [859, 21] on div "Package Audit Log: FT - VAPE CART DISTILLATE - 1G - FRS - SAT (1484917586656806…" at bounding box center [455, 108] width 818 height 186
click at [852, 23] on icon "button" at bounding box center [855, 22] width 7 height 11
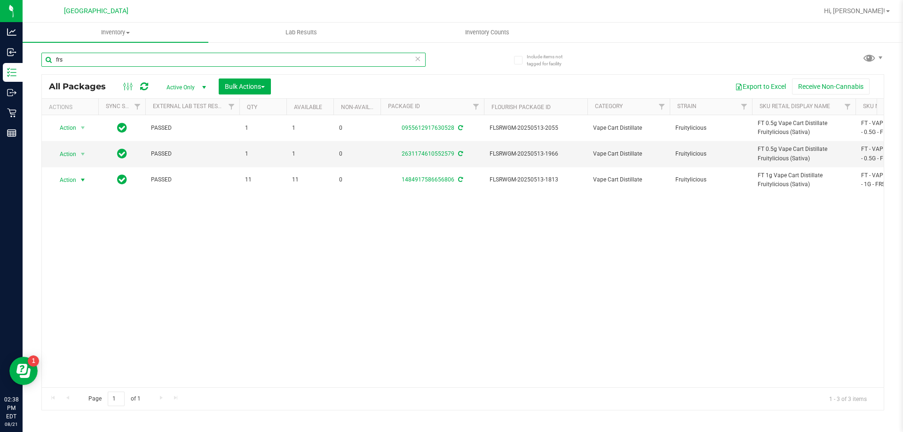
click at [95, 60] on input "frs" at bounding box center [233, 60] width 384 height 14
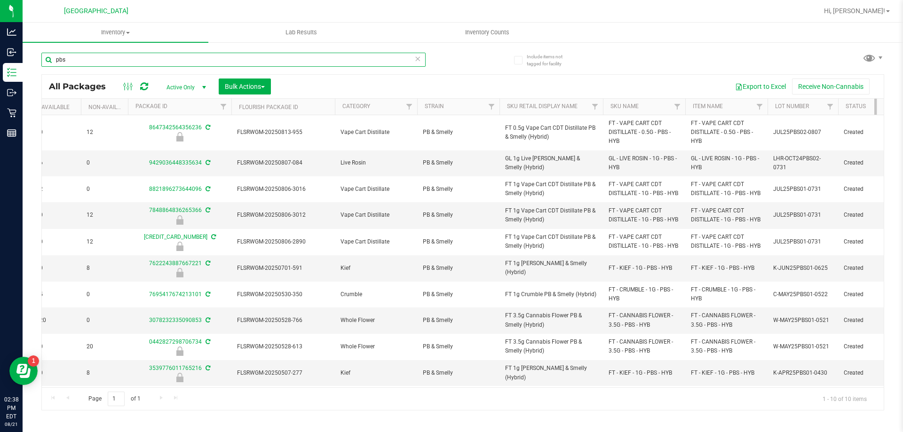
scroll to position [0, 253]
click at [173, 60] on input "pbs" at bounding box center [233, 60] width 384 height 14
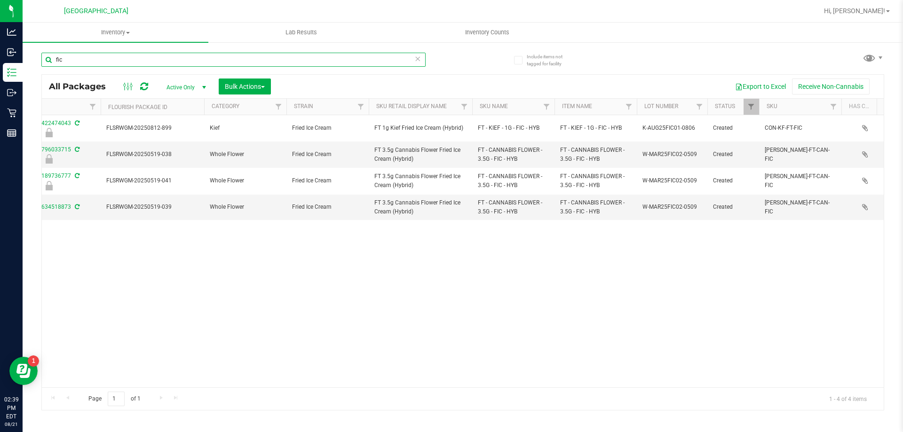
click at [117, 62] on input "fic" at bounding box center [233, 60] width 384 height 14
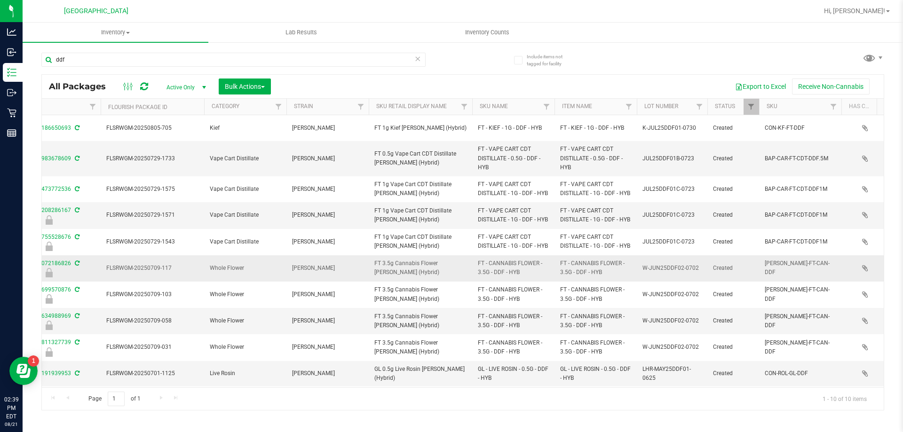
click at [494, 268] on span "FT - CANNABIS FLOWER - 3.5G - DDF - HYB" at bounding box center [513, 268] width 71 height 18
copy tr "FT - CANNABIS FLOWER - 3.5G - DDF - HYB"
click at [123, 61] on input "ddf" at bounding box center [233, 60] width 384 height 14
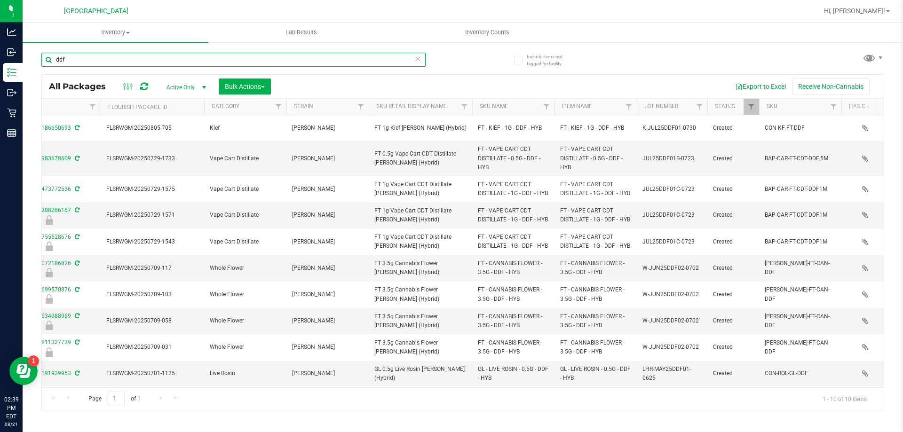
click at [123, 61] on input "ddf" at bounding box center [233, 60] width 384 height 14
paste input "FT - CANNABIS FLOWER - 3.5G - DDF - HYB"
type input "FT - CANNABIS FLOWER - 3.5G - DDF - HYB"
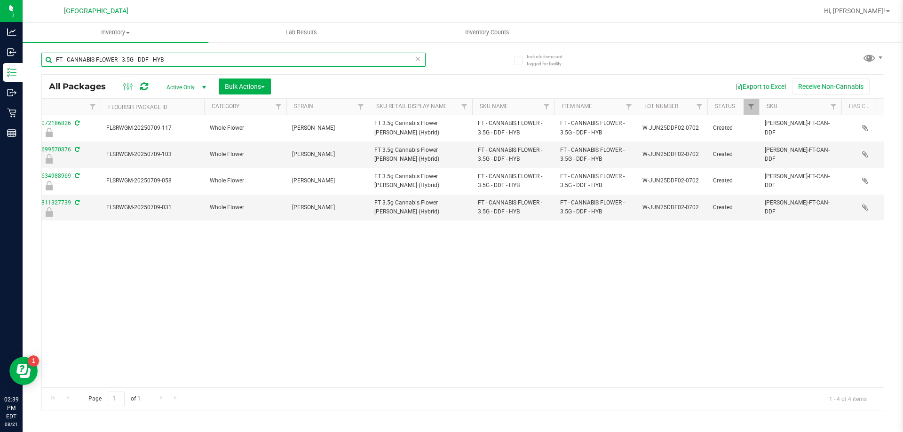
scroll to position [0, 435]
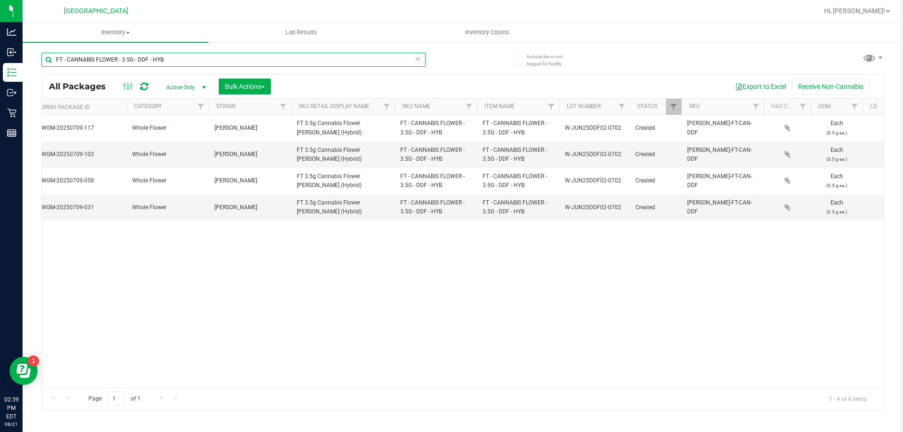
click at [132, 57] on input "FT - CANNABIS FLOWER - 3.5G - DDF - HYB" at bounding box center [233, 60] width 384 height 14
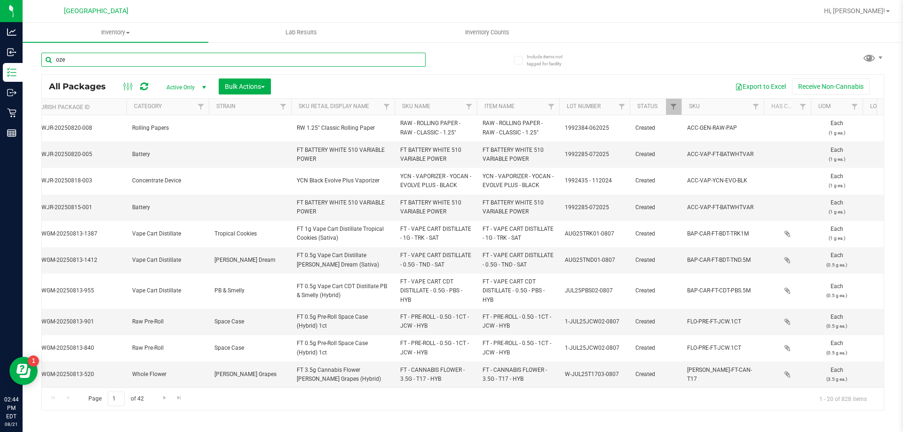
type input "oze"
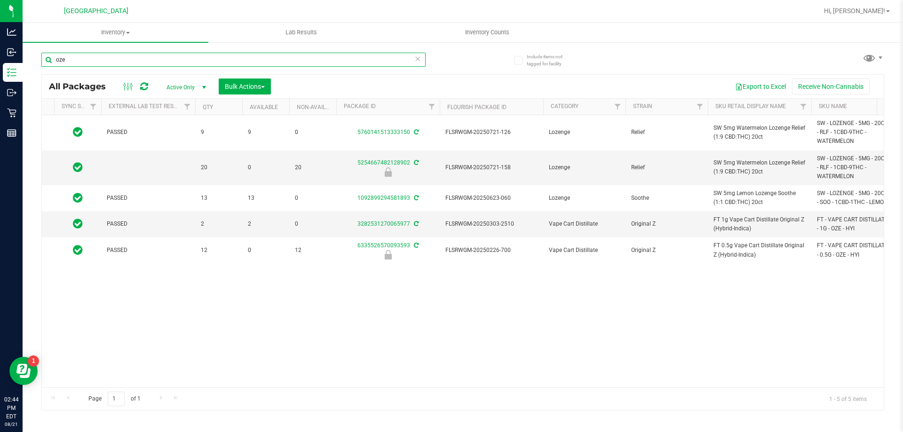
scroll to position [0, 41]
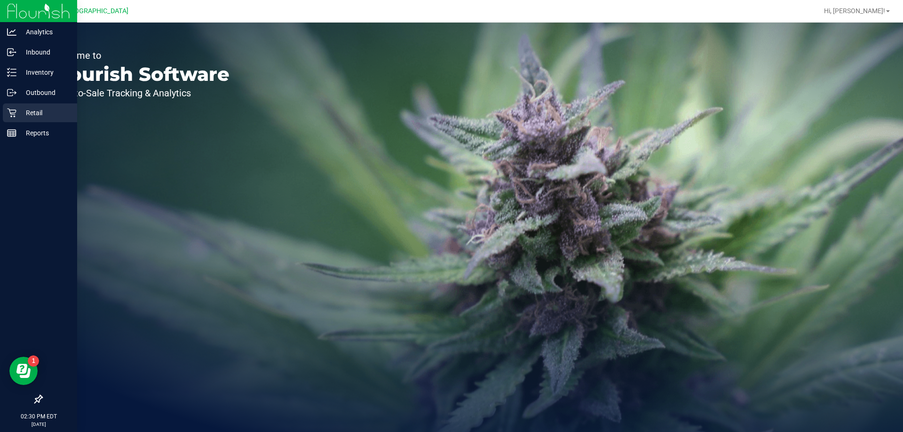
click at [36, 112] on p "Retail" at bounding box center [44, 112] width 56 height 11
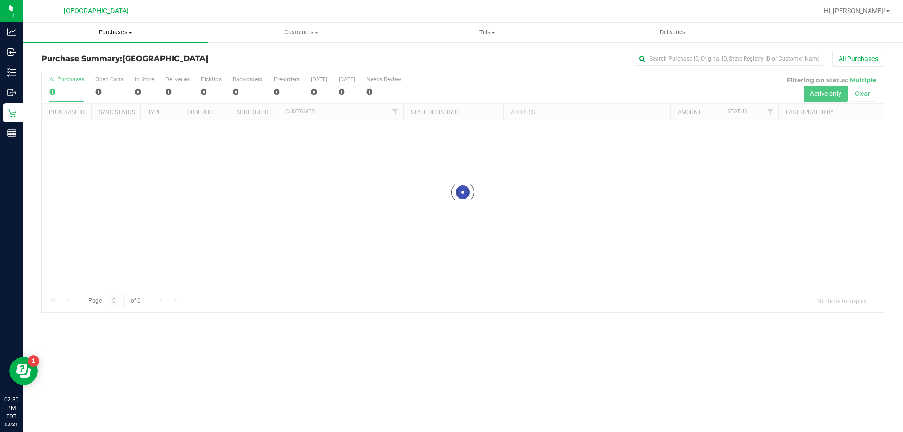
click at [111, 32] on span "Purchases" at bounding box center [116, 32] width 186 height 8
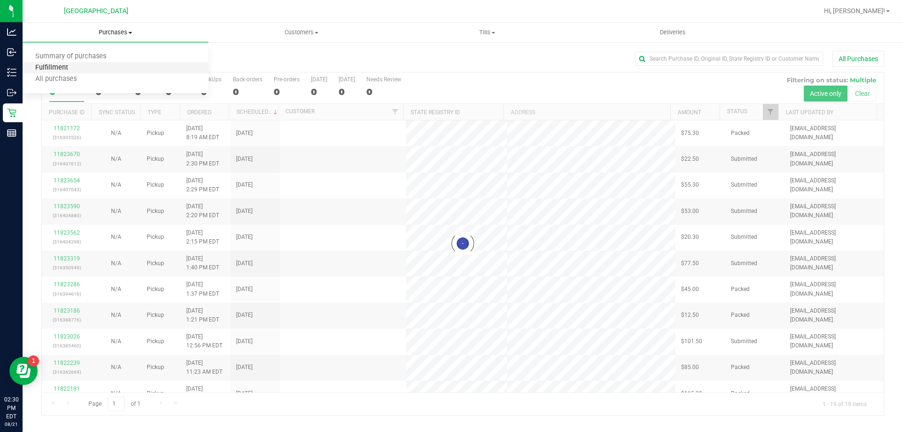
click at [74, 64] on span "Fulfillment" at bounding box center [52, 68] width 58 height 8
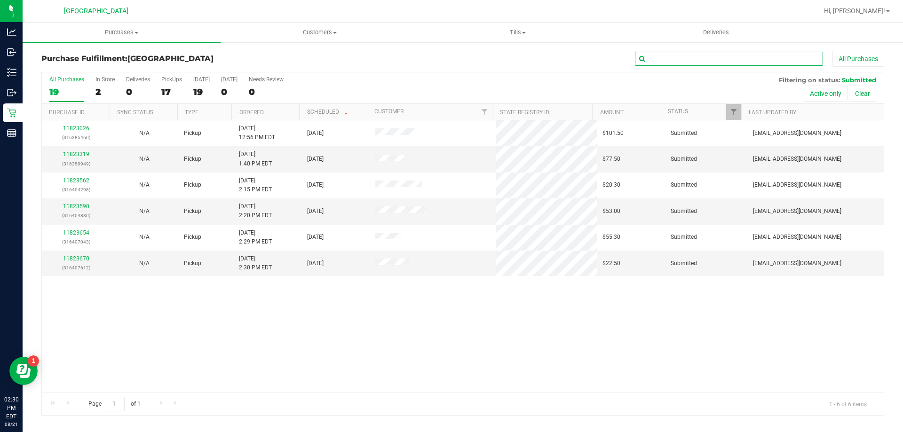
drag, startPoint x: 688, startPoint y: 60, endPoint x: 682, endPoint y: 60, distance: 6.1
click at [683, 60] on input "text" at bounding box center [729, 59] width 188 height 14
paste input "11823491"
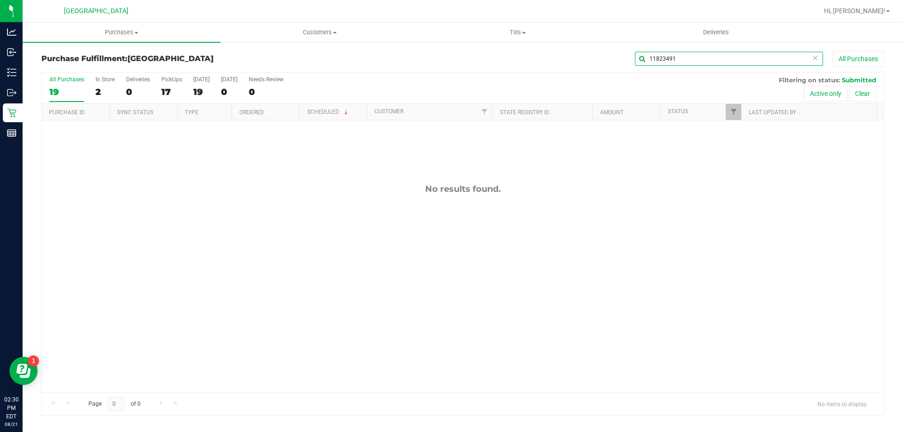
type input "11823491"
click at [103, 32] on span "Purchases" at bounding box center [122, 32] width 198 height 8
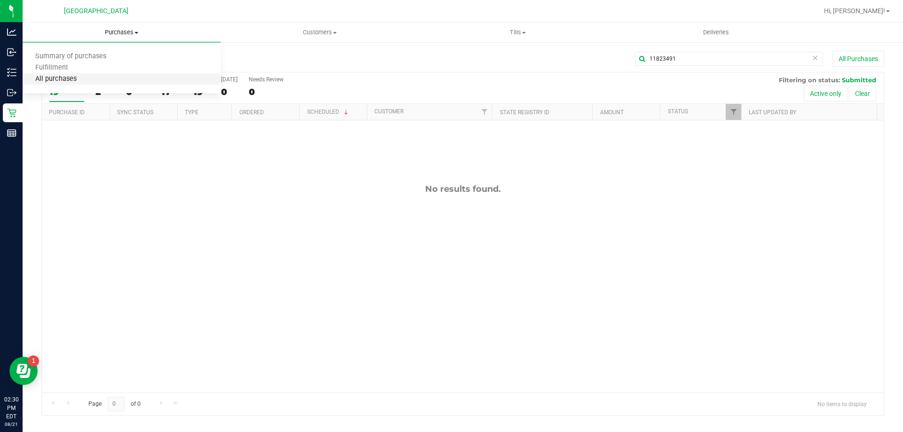
click at [72, 78] on span "All purchases" at bounding box center [56, 79] width 67 height 8
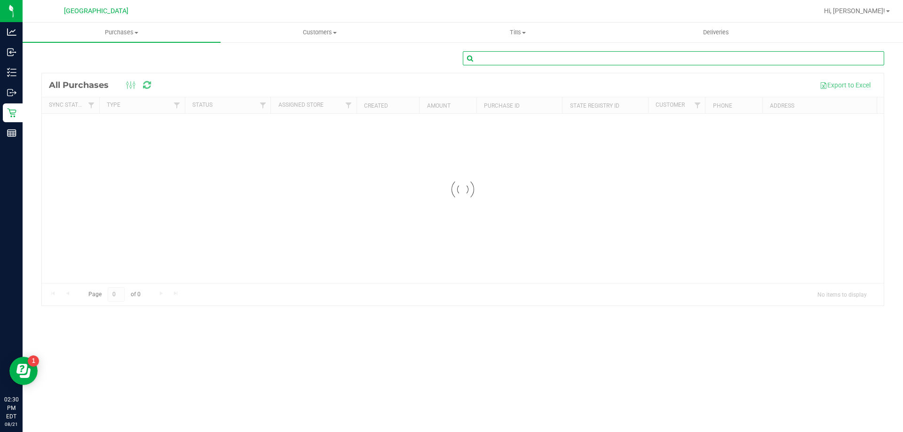
click at [686, 58] on input "text" at bounding box center [673, 58] width 421 height 14
paste input "11823491"
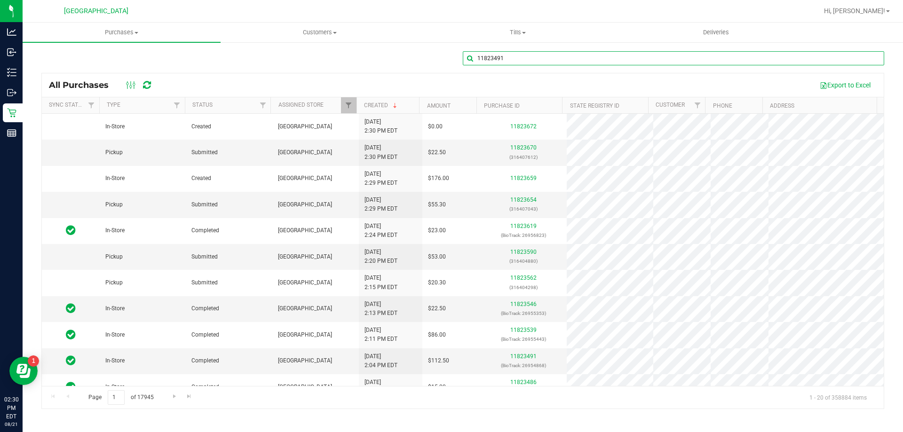
type input "11823491"
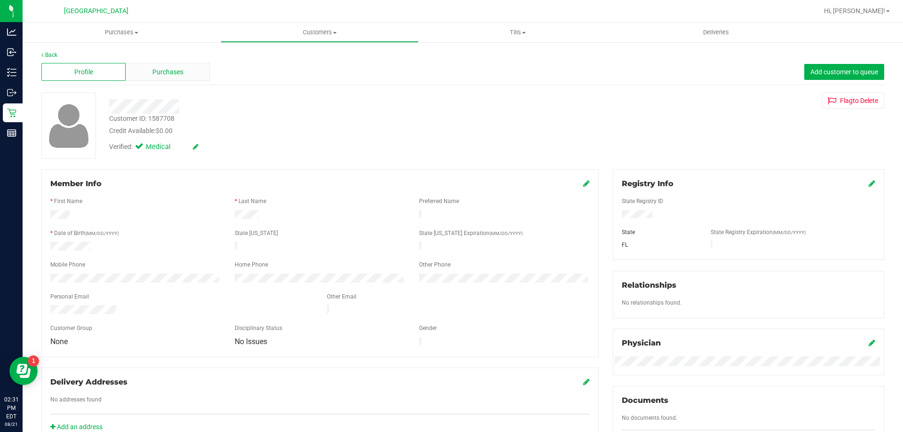
click at [182, 74] on span "Purchases" at bounding box center [167, 72] width 31 height 10
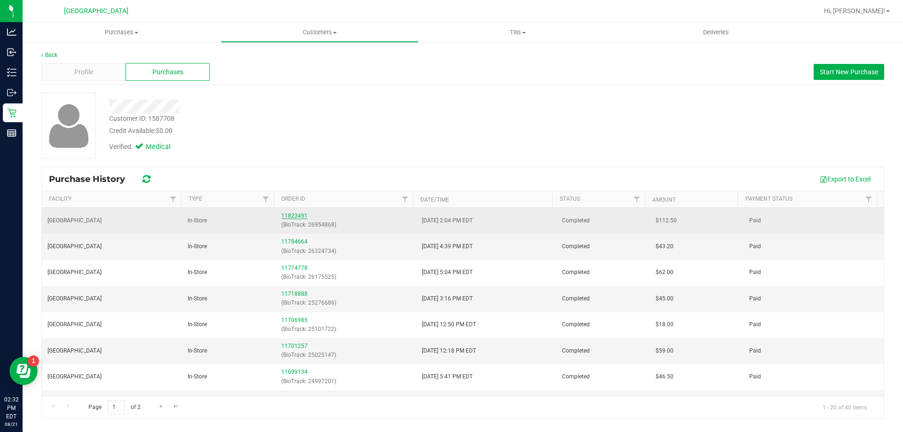
click at [290, 214] on link "11823491" at bounding box center [294, 216] width 26 height 7
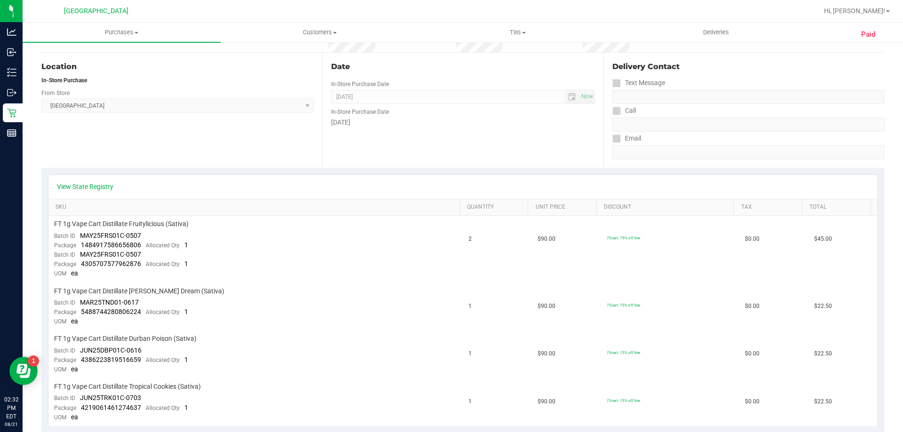
scroll to position [188, 0]
